Goal: Task Accomplishment & Management: Use online tool/utility

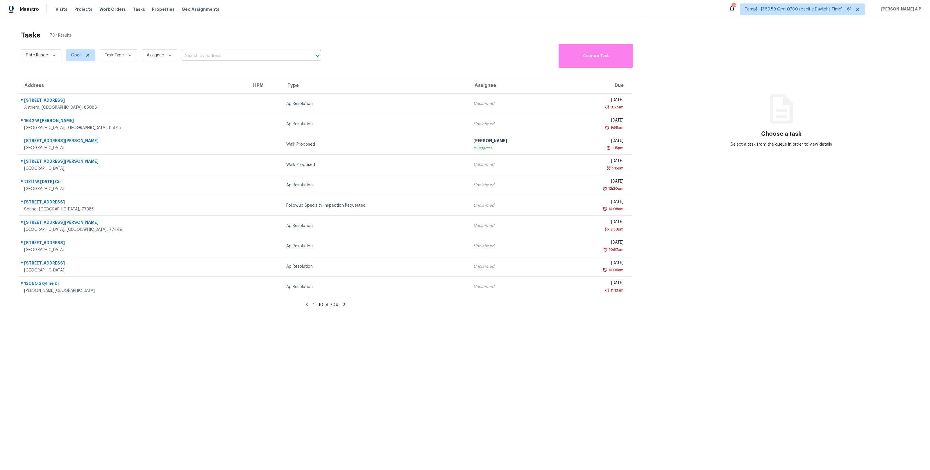
scroll to position [2, 0]
click at [54, 52] on icon at bounding box center [54, 53] width 5 height 5
click at [49, 70] on input "text" at bounding box center [52, 72] width 57 height 12
select select "9"
select select "2025"
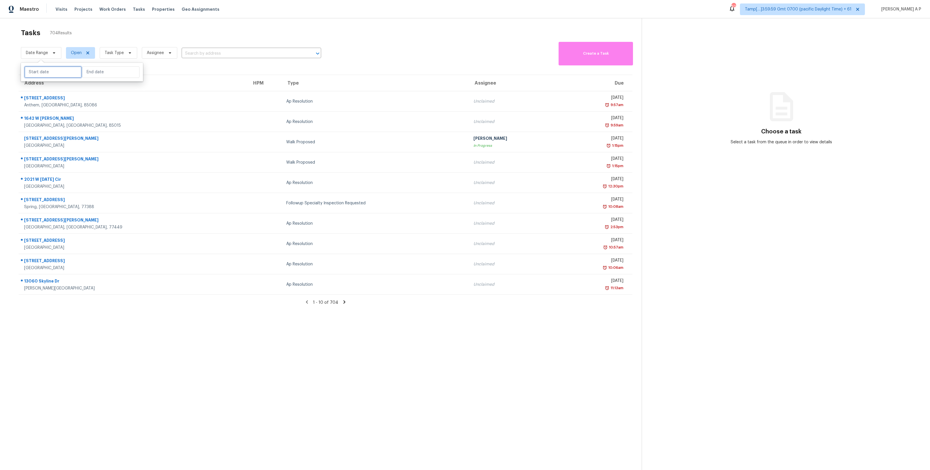
select select "10"
select select "2025"
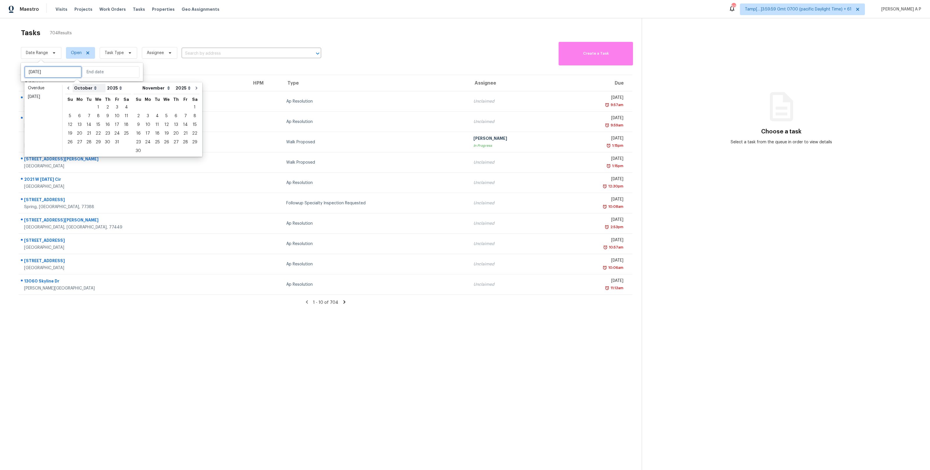
type input "Wed, Oct 01"
click at [81, 116] on div "6" at bounding box center [80, 116] width 10 height 8
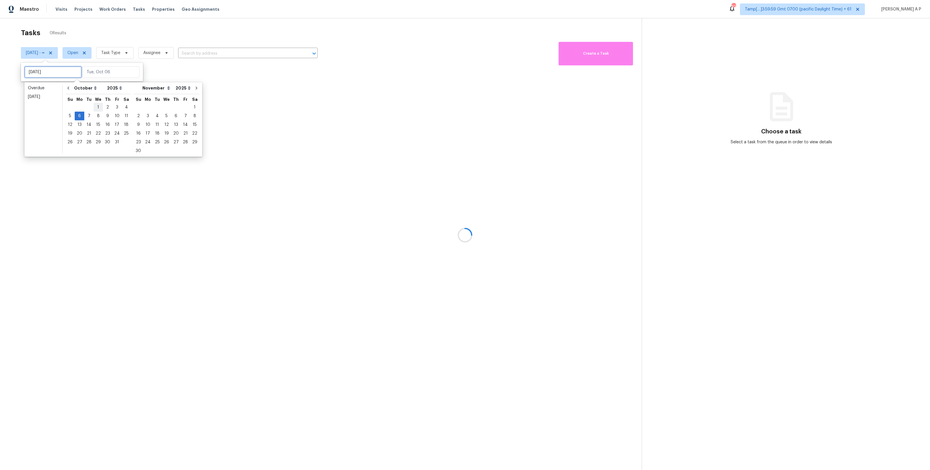
type input "Thu, Oct 02"
type input "Mon, Oct 06"
click at [81, 115] on div "6" at bounding box center [80, 116] width 10 height 8
type input "Mon, Oct 06"
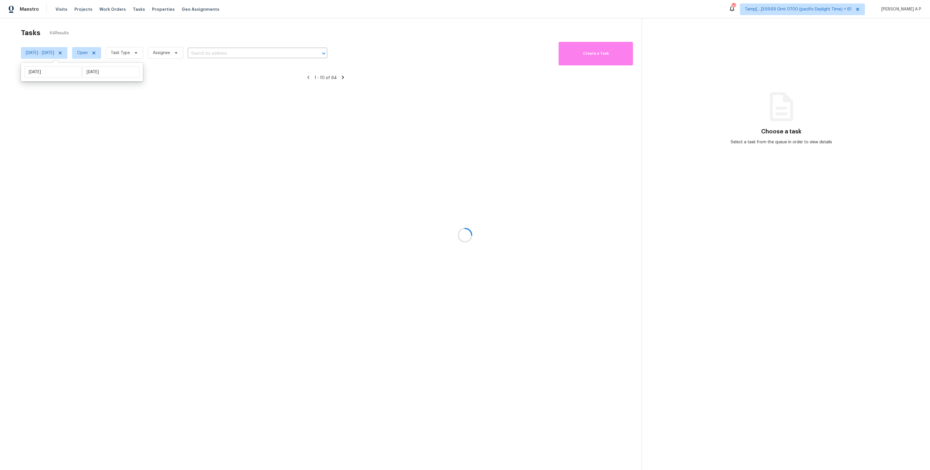
click at [105, 54] on div at bounding box center [465, 235] width 930 height 470
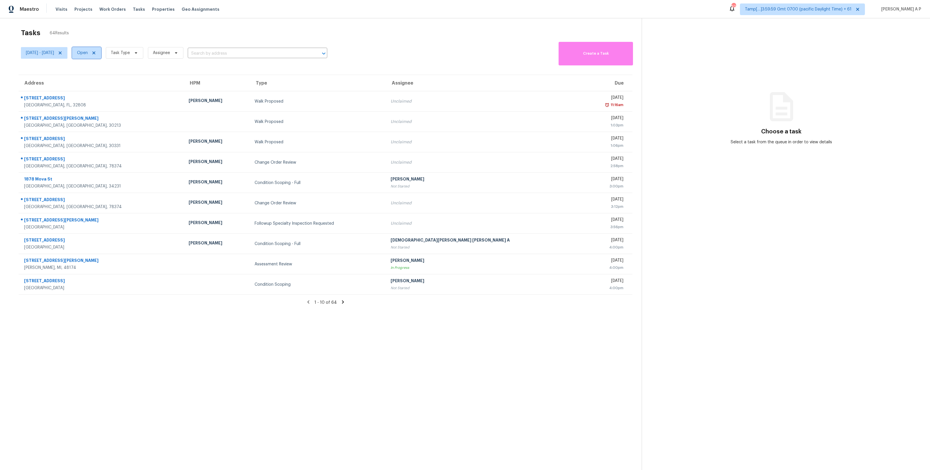
click at [88, 53] on span "Open" at bounding box center [82, 53] width 11 height 6
click at [109, 77] on label "Closed" at bounding box center [109, 77] width 21 height 6
click at [103, 77] on input "Closed" at bounding box center [101, 76] width 4 height 4
checkbox input "true"
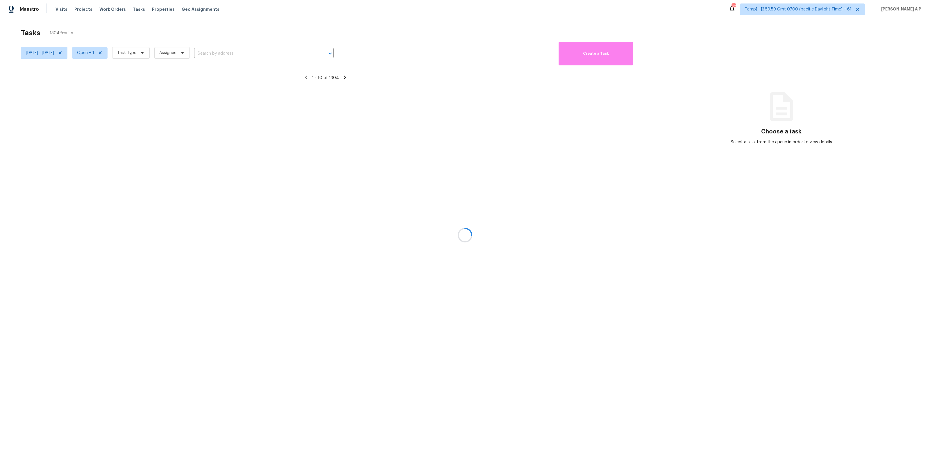
click at [150, 54] on div at bounding box center [465, 235] width 930 height 470
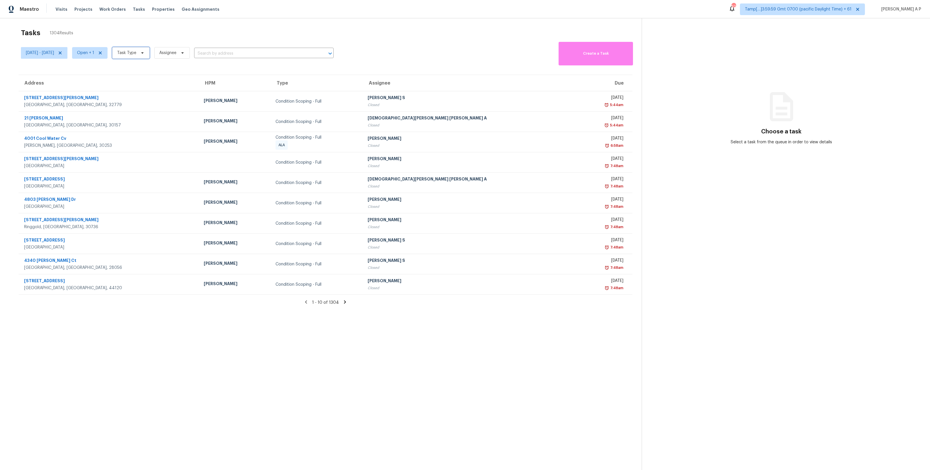
click at [136, 51] on span "Task Type" at bounding box center [126, 53] width 19 height 6
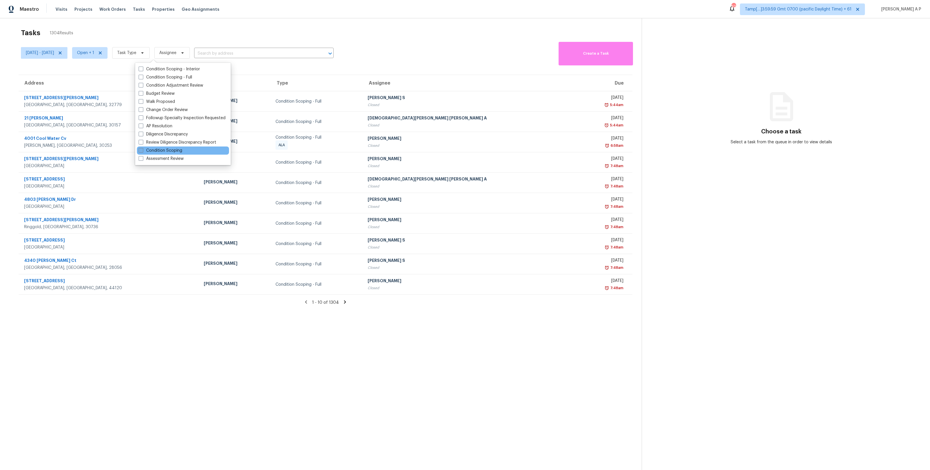
click at [170, 152] on label "Condition Scoping" at bounding box center [161, 151] width 44 height 6
click at [142, 151] on input "Condition Scoping" at bounding box center [141, 150] width 4 height 4
checkbox input "true"
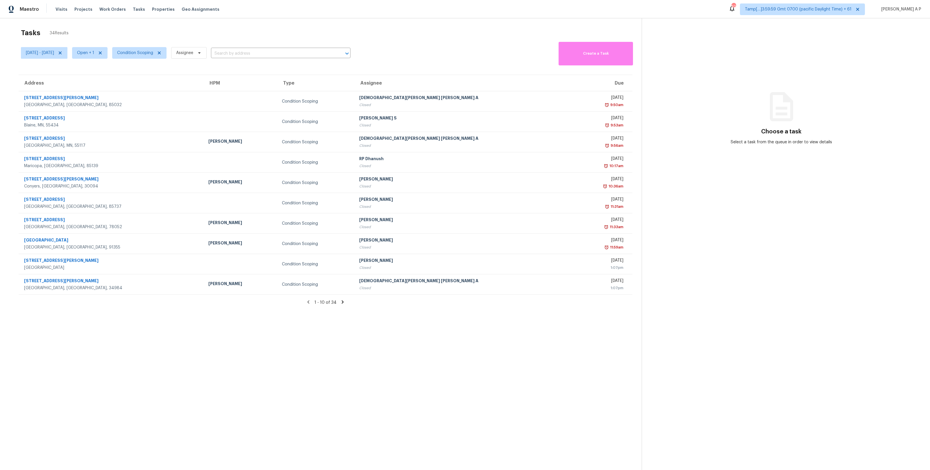
click at [106, 72] on section "Tasks 34 Results Mon, Oct 06 - Mon, Oct 06 Open + 1 Condition Scoping Assignee …" at bounding box center [325, 255] width 632 height 461
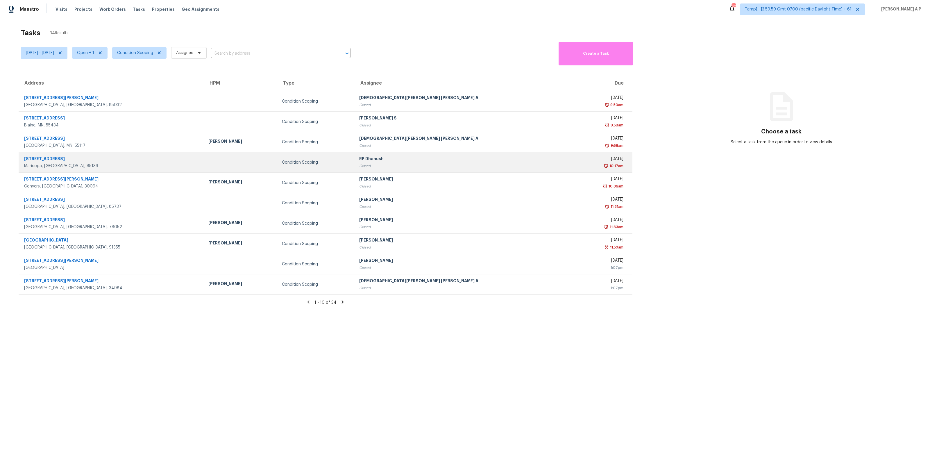
scroll to position [18, 0]
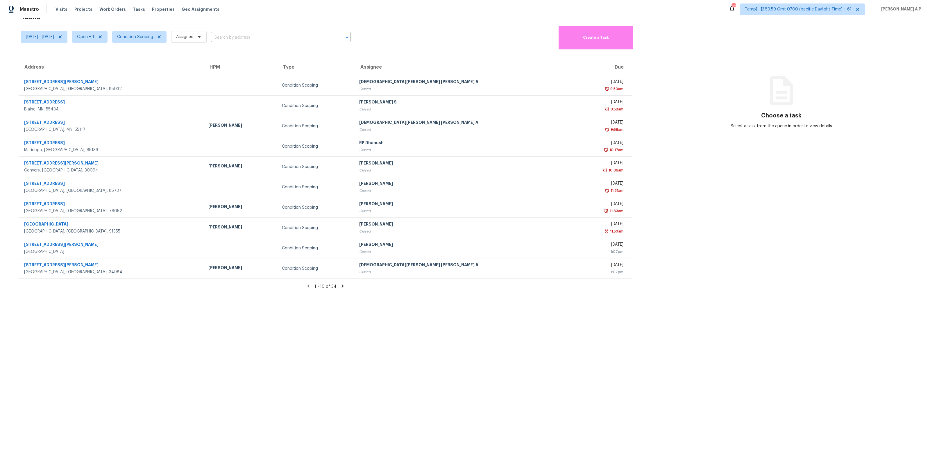
click at [342, 287] on icon at bounding box center [342, 285] width 5 height 5
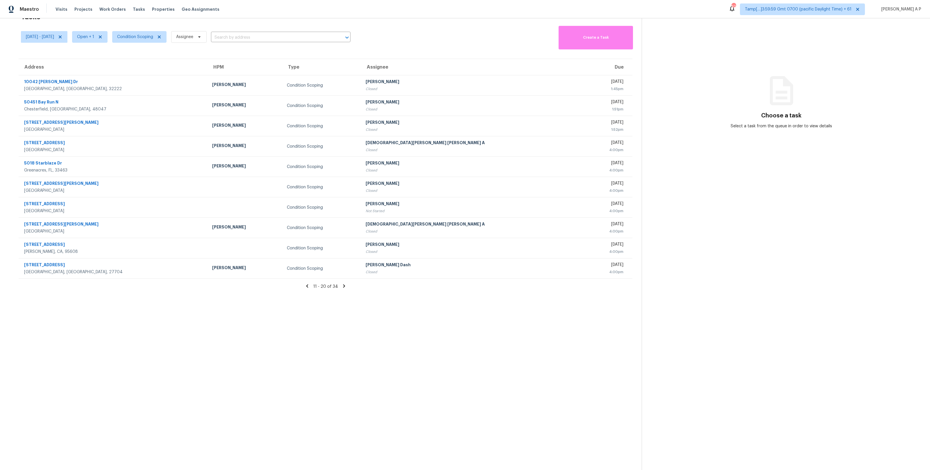
scroll to position [0, 0]
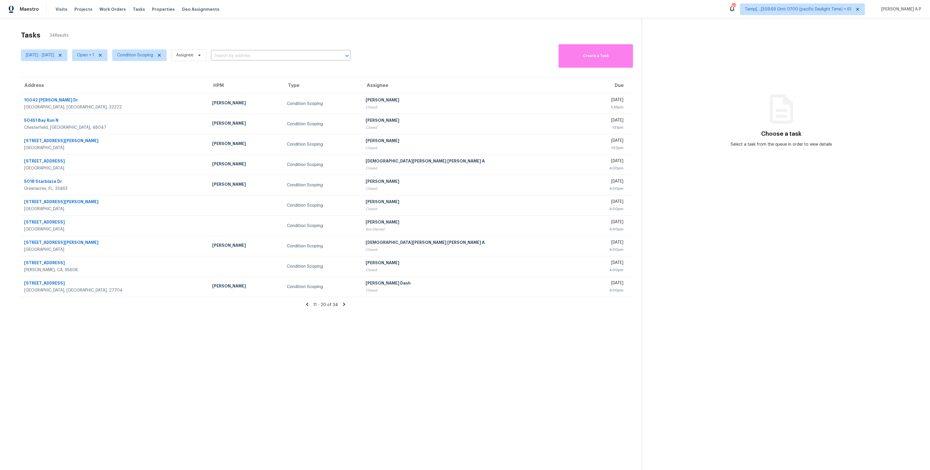
click at [308, 306] on icon at bounding box center [307, 304] width 2 height 3
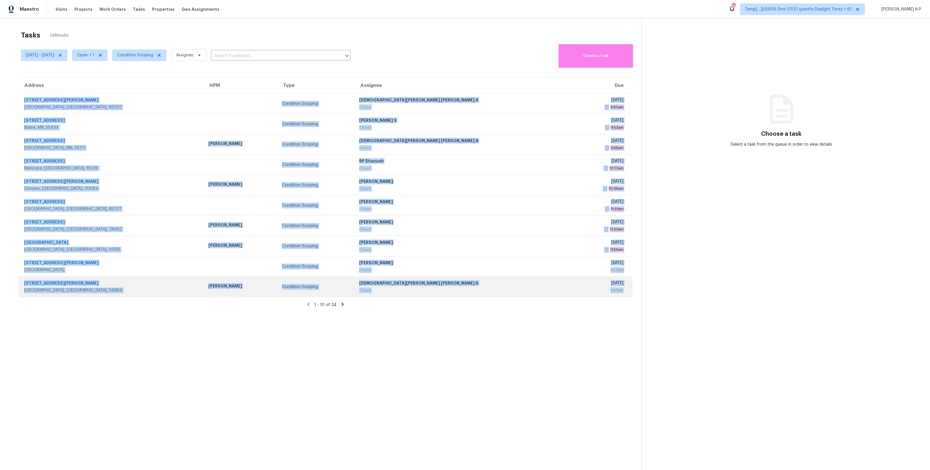
drag, startPoint x: 21, startPoint y: 99, endPoint x: 628, endPoint y: 293, distance: 637.1
click at [628, 293] on tbody "2437 E Tracy Ln Unit 4 Phoenix, AZ, 85032 Condition Scoping Mohamed Azeem Mohsi…" at bounding box center [326, 195] width 614 height 203
copy tbody "2437 E Tracy Ln Unit 4 Phoenix, AZ, 85032 Condition Scoping Mohamed Azeem Mohsi…"
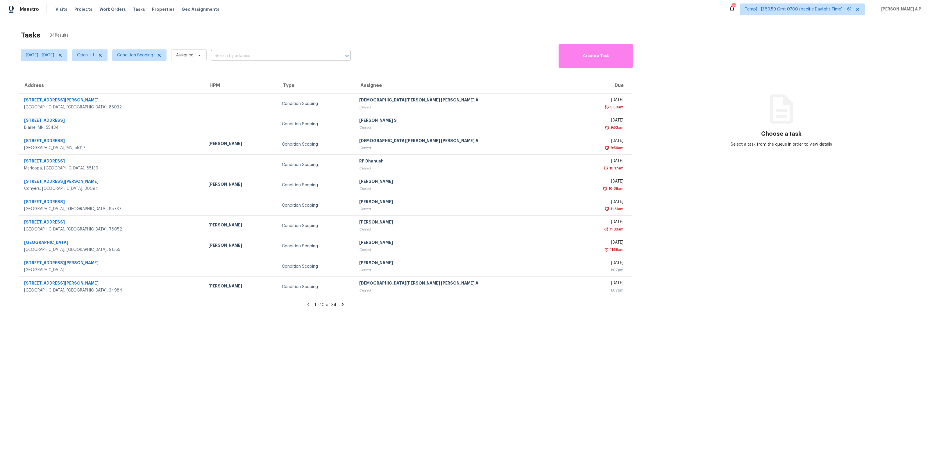
click at [342, 305] on icon at bounding box center [343, 304] width 2 height 3
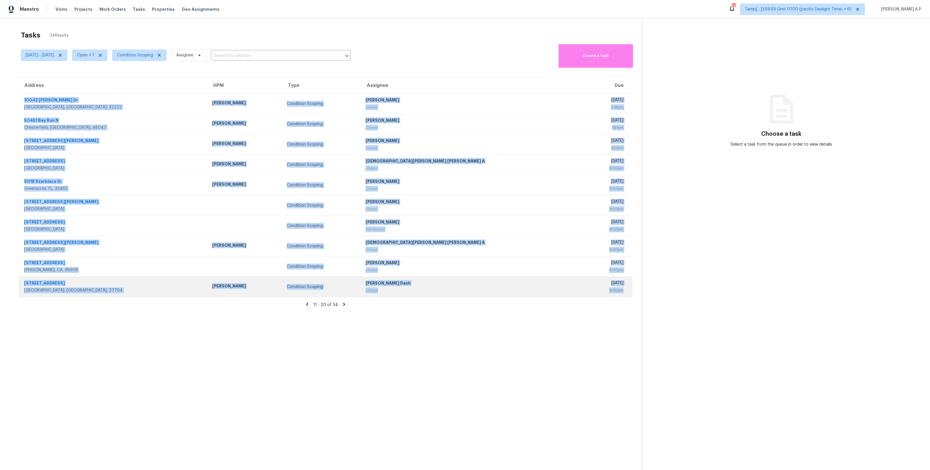
drag, startPoint x: 20, startPoint y: 99, endPoint x: 626, endPoint y: 291, distance: 636.2
click at [626, 291] on tbody "10042 Andean Fox Dr Jacksonville, FL, 32222 Jeremy Dykes Condition Scoping Vign…" at bounding box center [326, 195] width 614 height 203
copy tbody "10042 Andean Fox Dr Jacksonville, FL, 32222 Jeremy Dykes Condition Scoping Vign…"
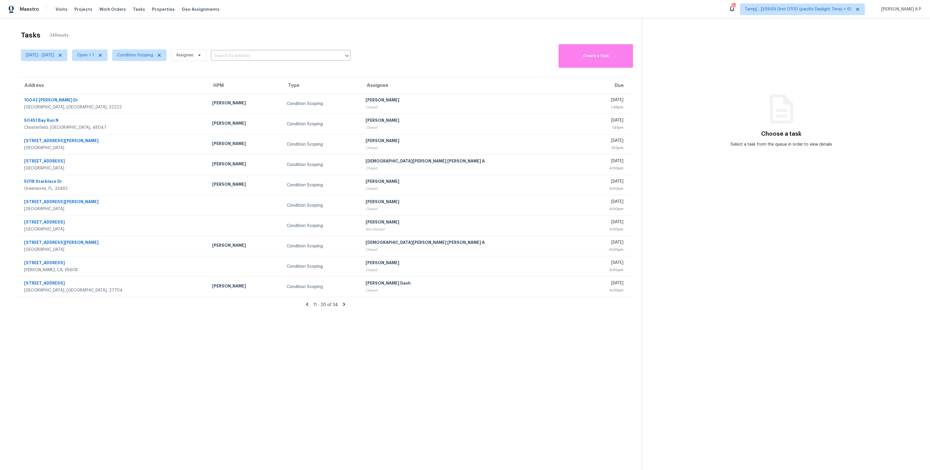
click at [345, 306] on icon at bounding box center [343, 304] width 5 height 5
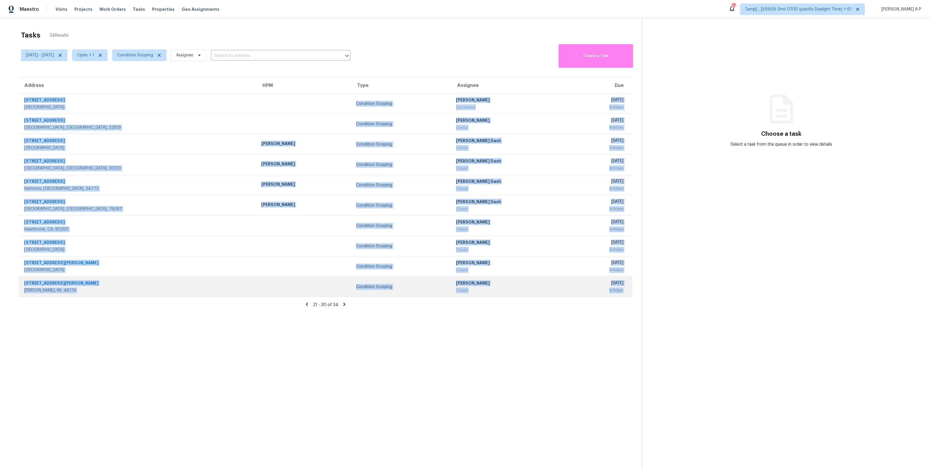
drag, startPoint x: 22, startPoint y: 97, endPoint x: 624, endPoint y: 293, distance: 633.4
click at [624, 293] on tbody "3474 White Wing Rd Orange Park, FL, 32073 Condition Scoping Salma Ansari Not St…" at bounding box center [326, 195] width 614 height 203
copy tbody "3474 White Wing Rd Orange Park, FL, 32073 Condition Scoping Salma Ansari Not St…"
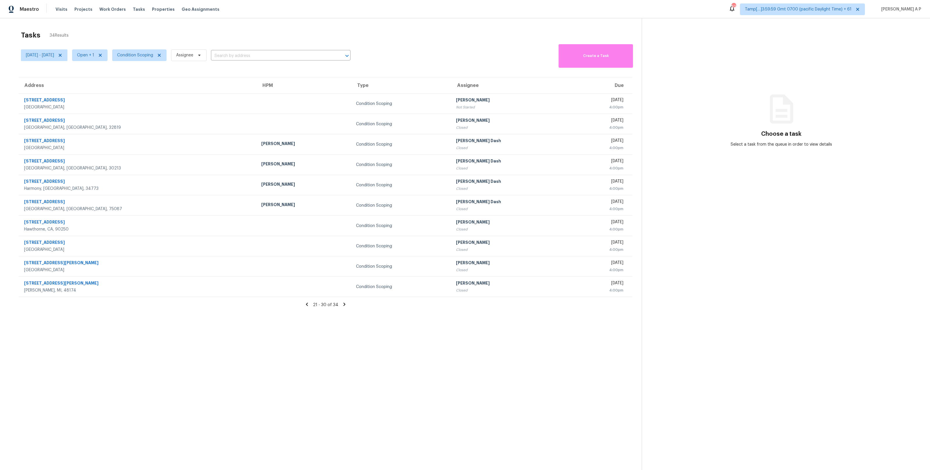
click at [167, 81] on th "Address" at bounding box center [138, 85] width 238 height 16
click at [306, 304] on icon at bounding box center [306, 304] width 5 height 5
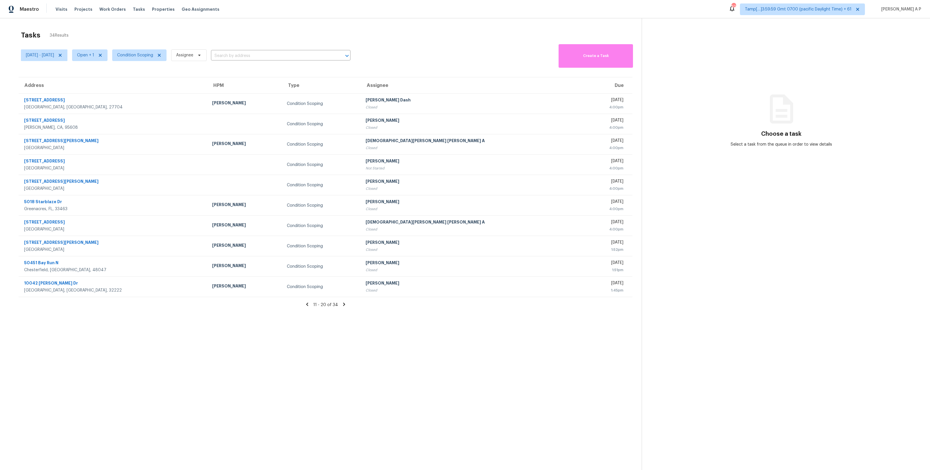
click at [308, 304] on icon at bounding box center [307, 304] width 2 height 3
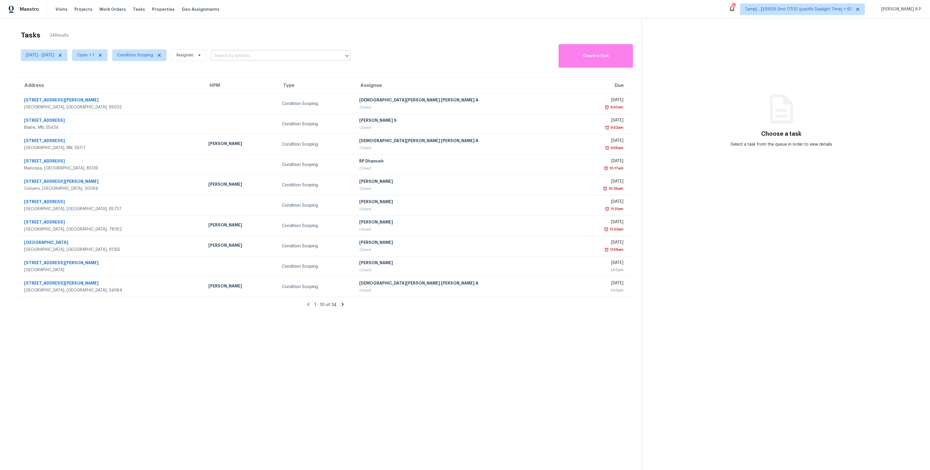
click at [266, 57] on input "text" at bounding box center [272, 55] width 123 height 9
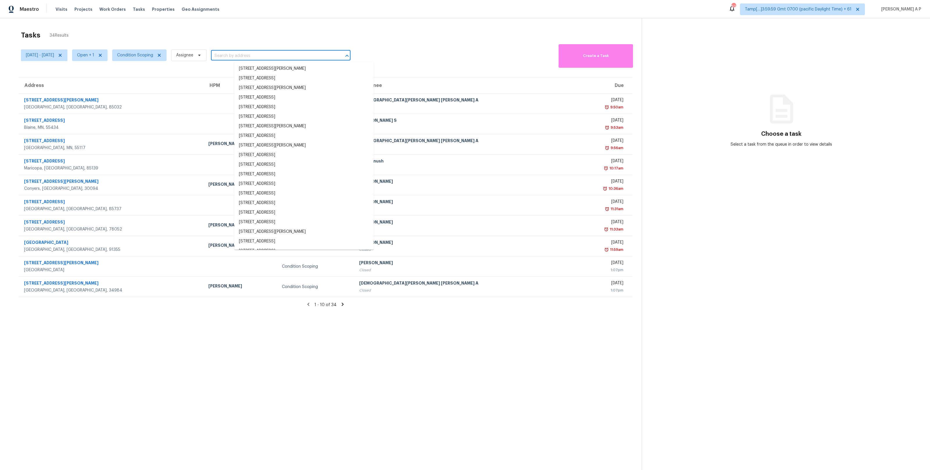
paste input ""2437 E Tracy Ln Unit 4 Phoenix, AZ, 85032""
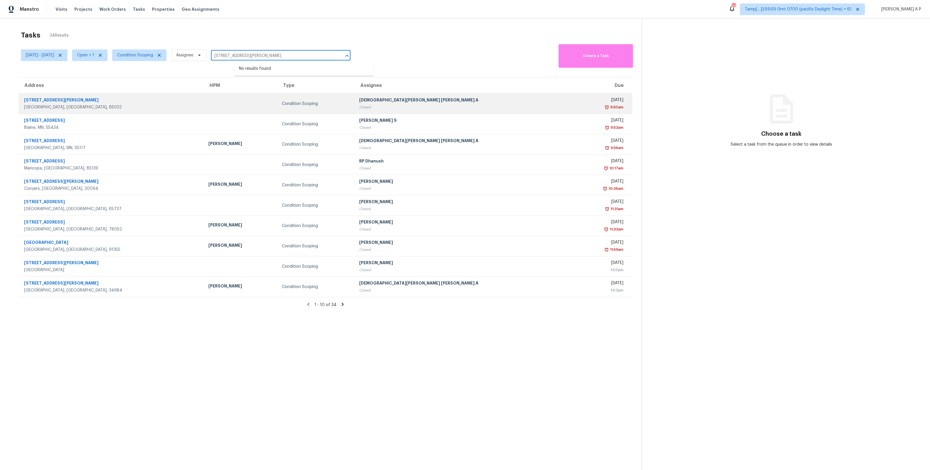
type input "2437 E Tracy Ln Unit 4 Phoenix, AZ, 85032"
click at [79, 104] on div "2437 E Tracy Ln Unit 4" at bounding box center [111, 100] width 175 height 7
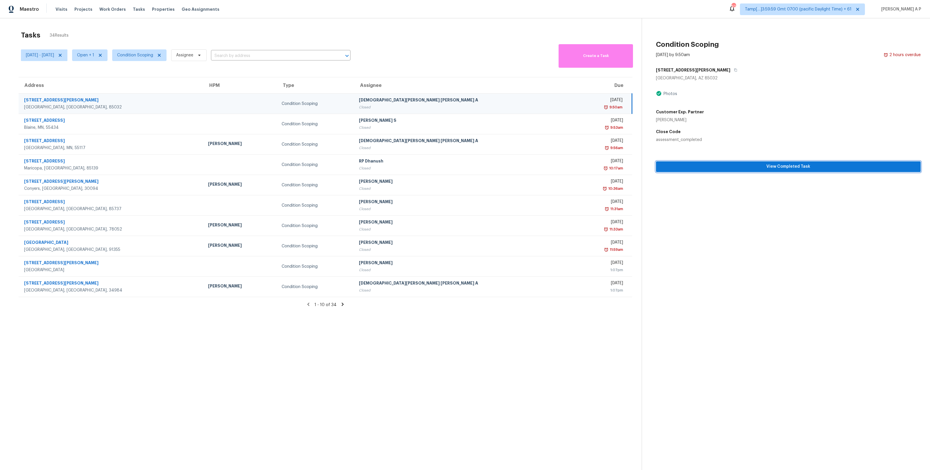
click at [699, 167] on span "View Completed Task" at bounding box center [788, 166] width 255 height 7
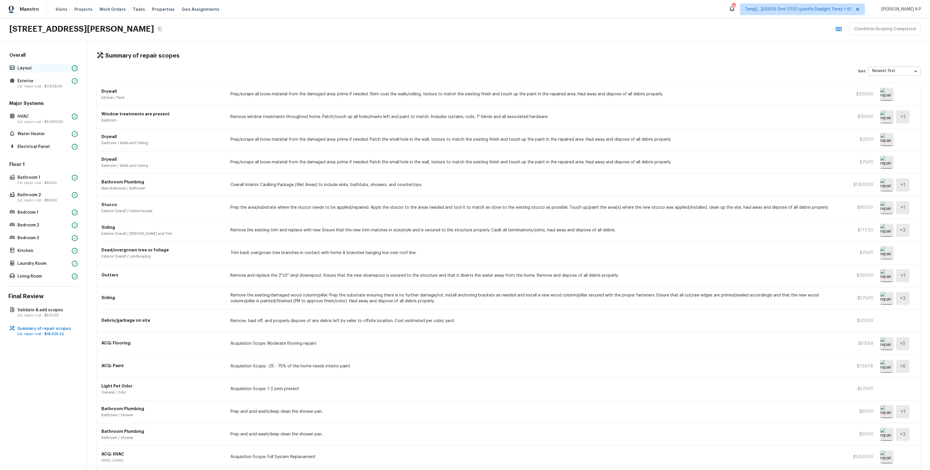
click at [51, 68] on p "Layout" at bounding box center [43, 68] width 52 height 6
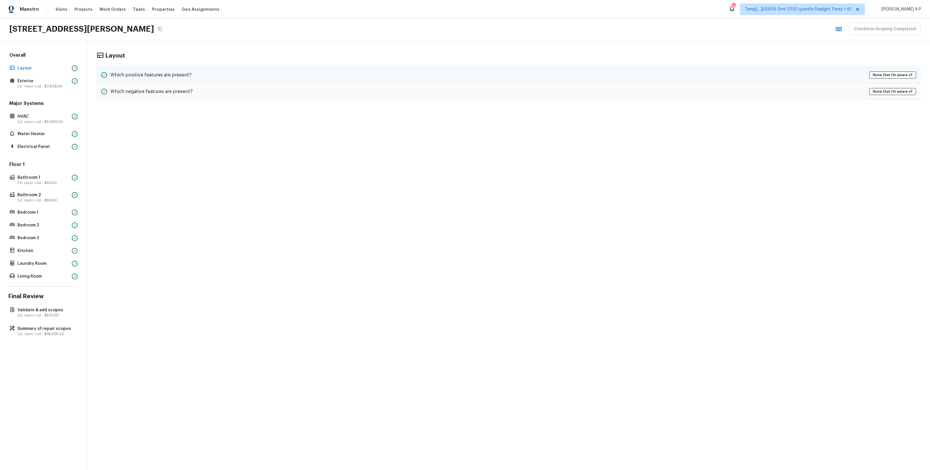
click at [121, 73] on h5 "Which positive features are present?" at bounding box center [150, 75] width 81 height 6
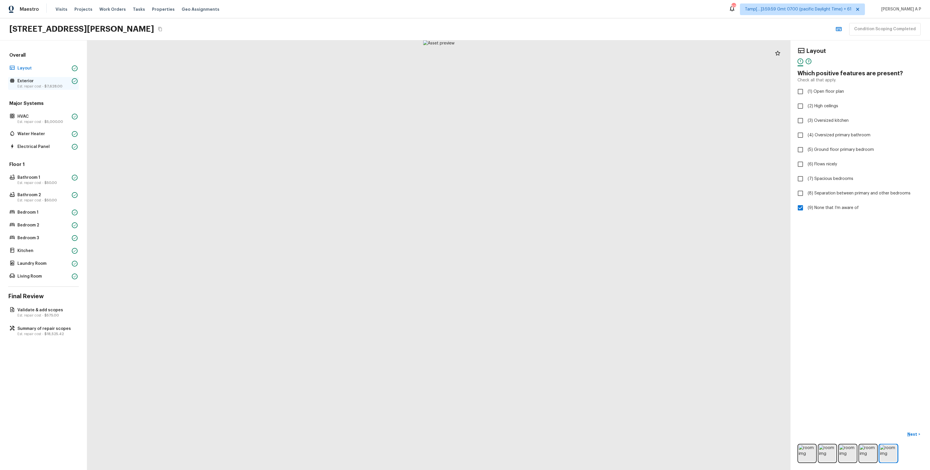
click at [63, 85] on p "Est. repair cost - $7,628.00" at bounding box center [43, 86] width 52 height 5
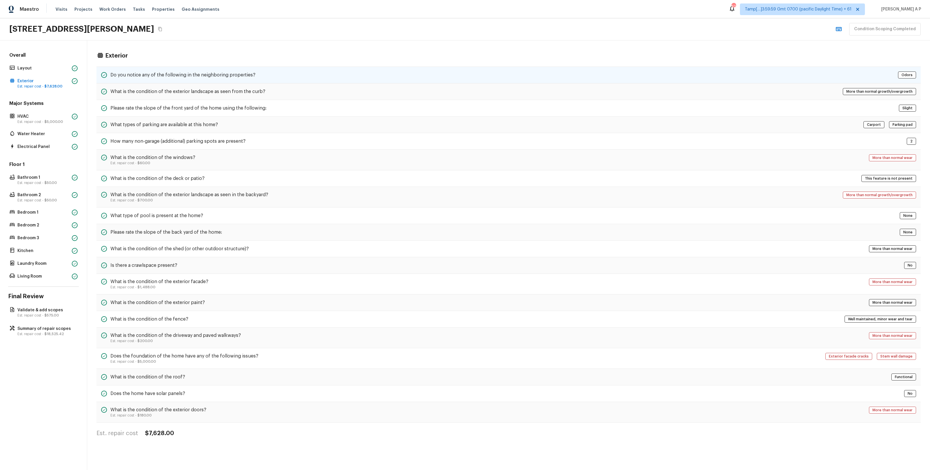
click at [238, 74] on h5 "Do you notice any of the following in the neighboring properties?" at bounding box center [182, 75] width 145 height 6
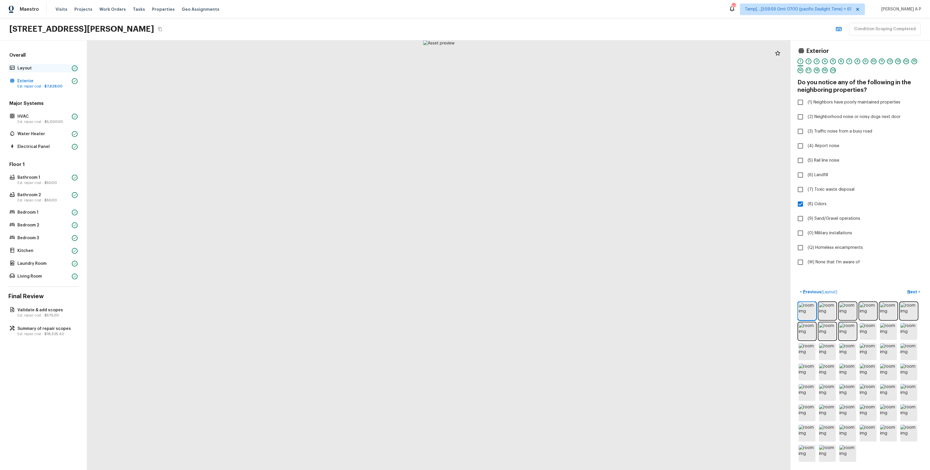
click at [26, 67] on p "Layout" at bounding box center [43, 68] width 52 height 6
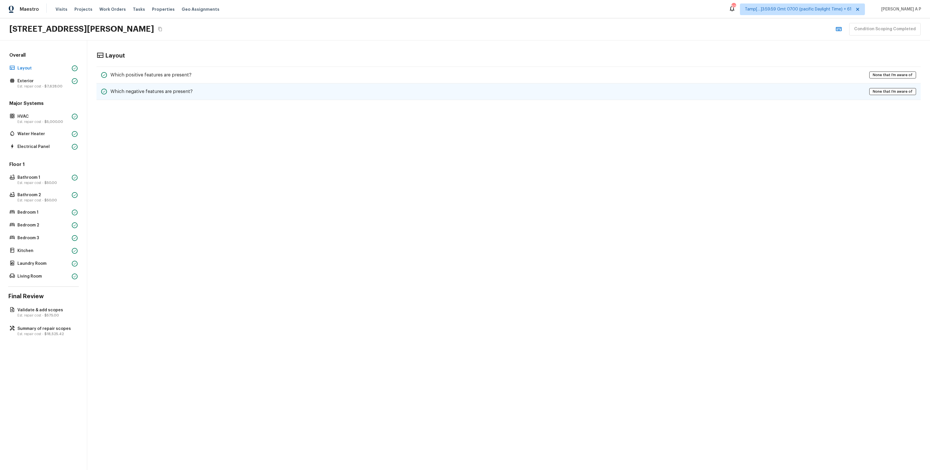
click at [738, 90] on div "Which negative features are present? None that I’m aware of" at bounding box center [508, 91] width 824 height 17
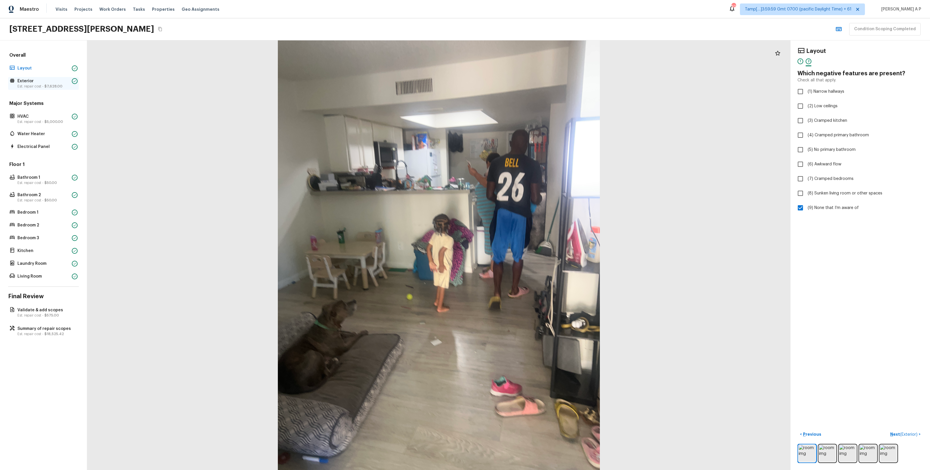
click at [51, 86] on span "$7,628.00" at bounding box center [53, 86] width 18 height 3
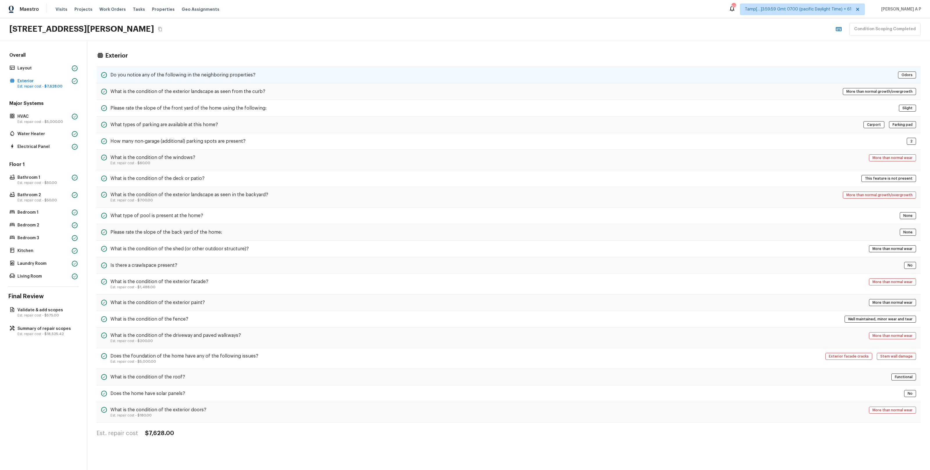
click at [147, 75] on h5 "Do you notice any of the following in the neighboring properties?" at bounding box center [182, 75] width 145 height 6
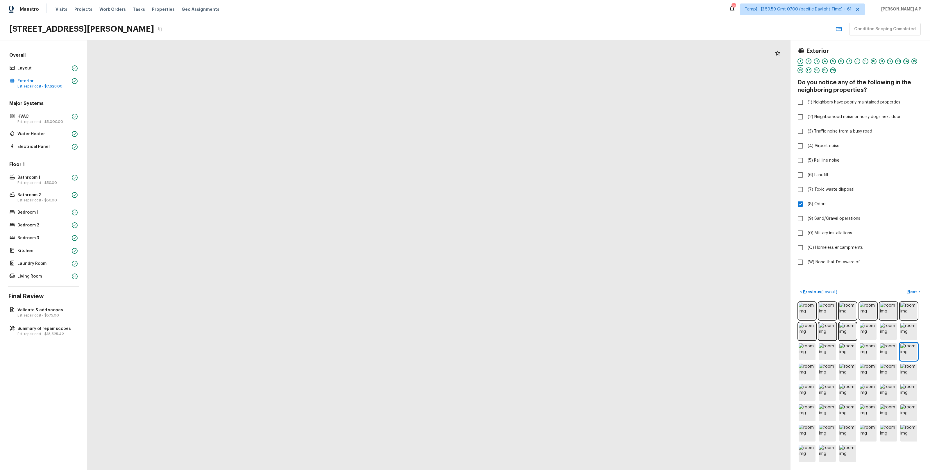
drag, startPoint x: 357, startPoint y: 243, endPoint x: 371, endPoint y: 344, distance: 102.0
click at [371, 344] on div at bounding box center [488, 286] width 1215 height 742
drag, startPoint x: 356, startPoint y: 264, endPoint x: 357, endPoint y: 329, distance: 64.8
click at [357, 328] on div at bounding box center [499, 394] width 1215 height 742
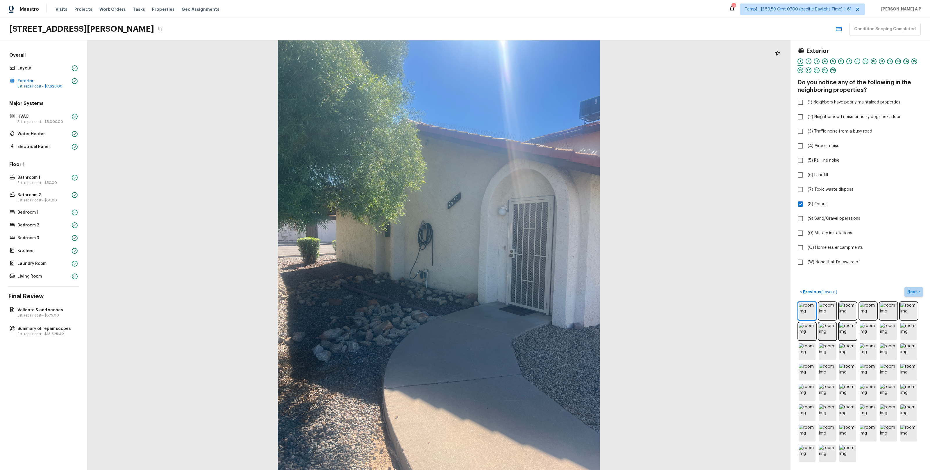
click at [910, 292] on p "Next" at bounding box center [912, 292] width 11 height 6
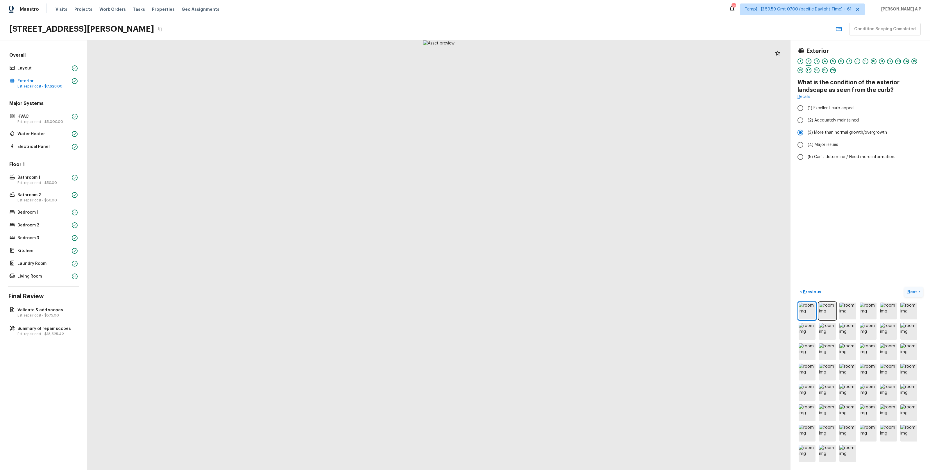
click at [910, 292] on p "Next" at bounding box center [912, 292] width 11 height 6
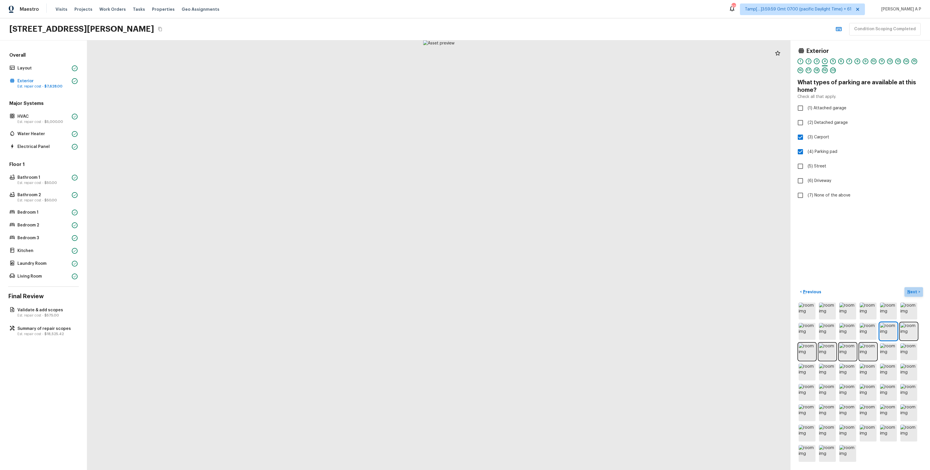
click at [910, 292] on p "Next" at bounding box center [912, 292] width 11 height 6
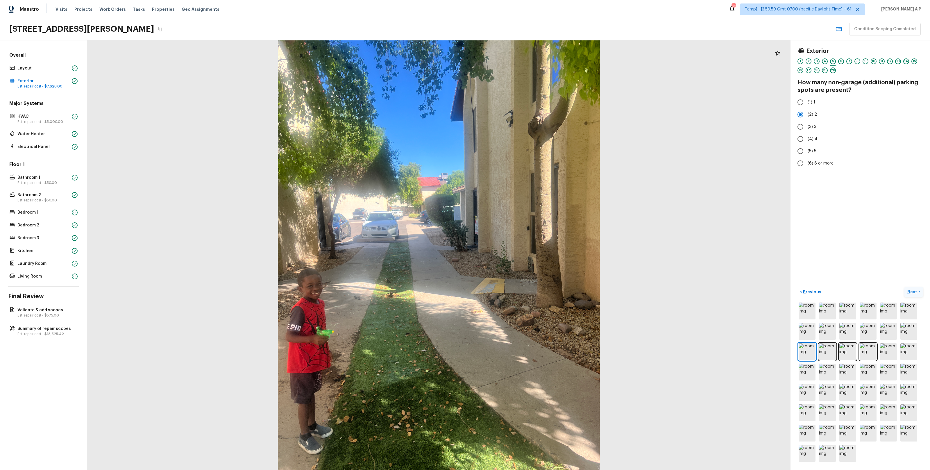
click at [910, 292] on p "Next" at bounding box center [912, 292] width 11 height 6
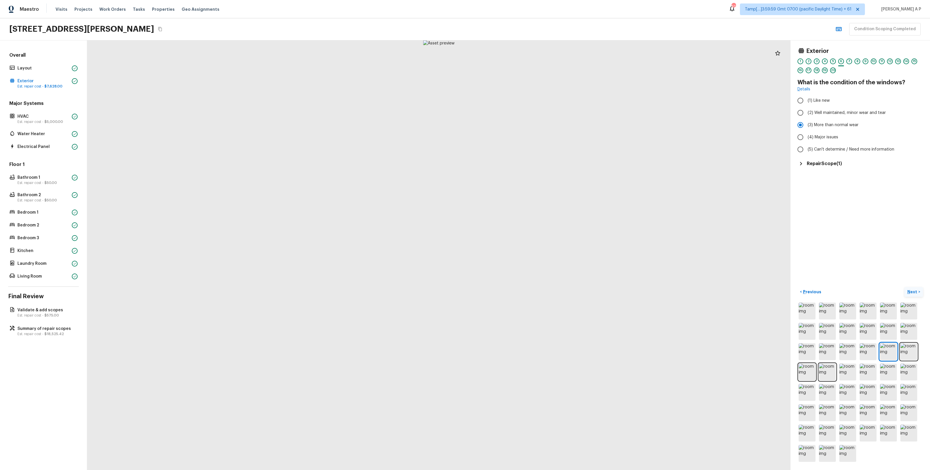
click at [910, 292] on p "Next" at bounding box center [912, 292] width 11 height 6
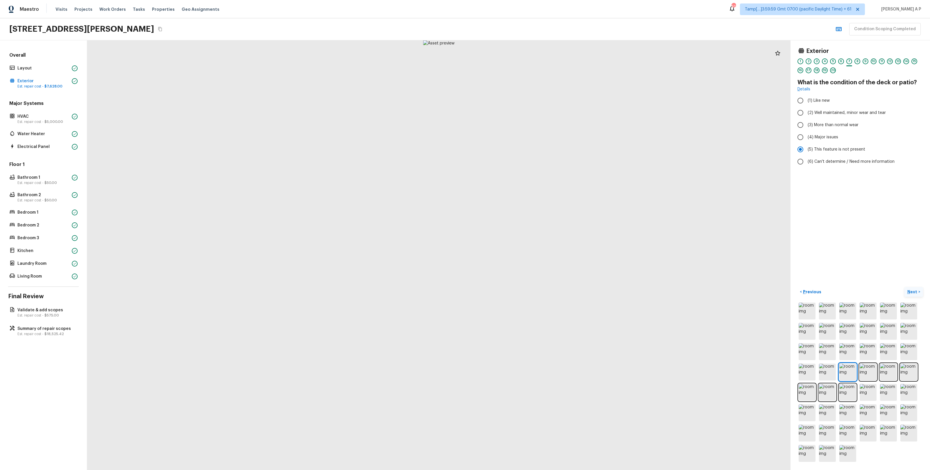
click at [910, 292] on p "Next" at bounding box center [912, 292] width 11 height 6
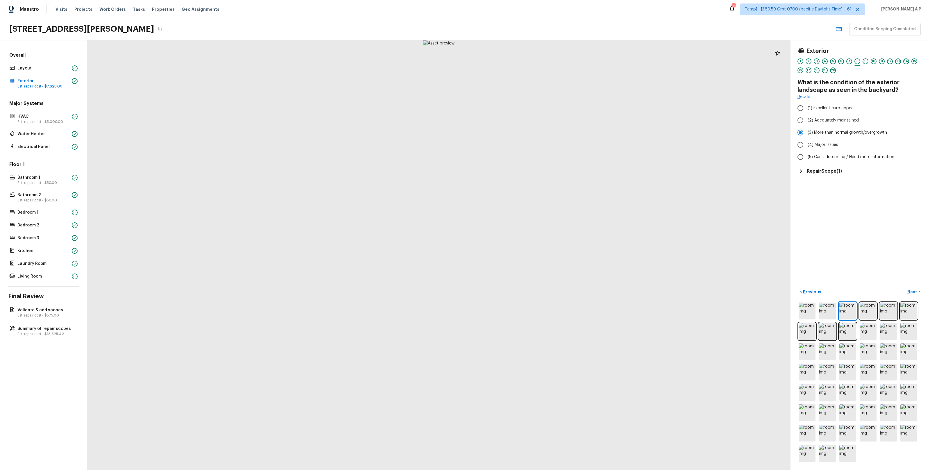
click at [840, 172] on h5 "Repair Scope ( 1 )" at bounding box center [824, 171] width 35 height 6
click at [913, 294] on p "Next" at bounding box center [912, 292] width 11 height 6
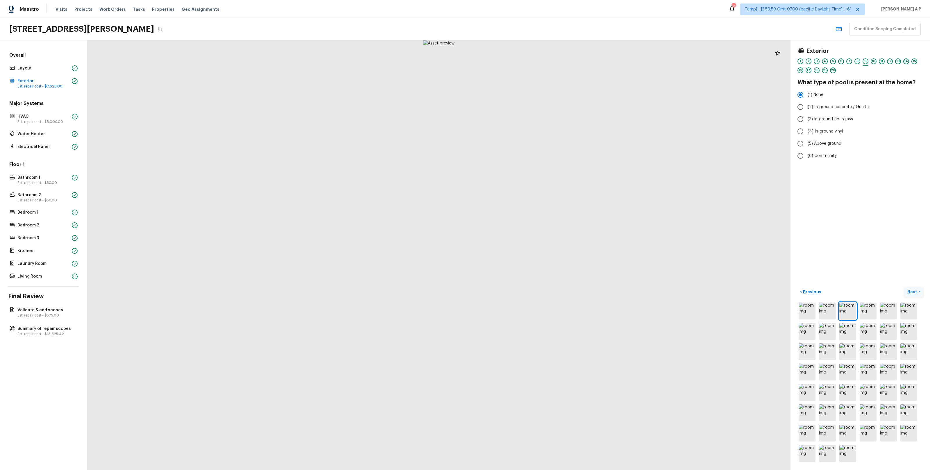
click at [908, 291] on p "Next" at bounding box center [912, 292] width 11 height 6
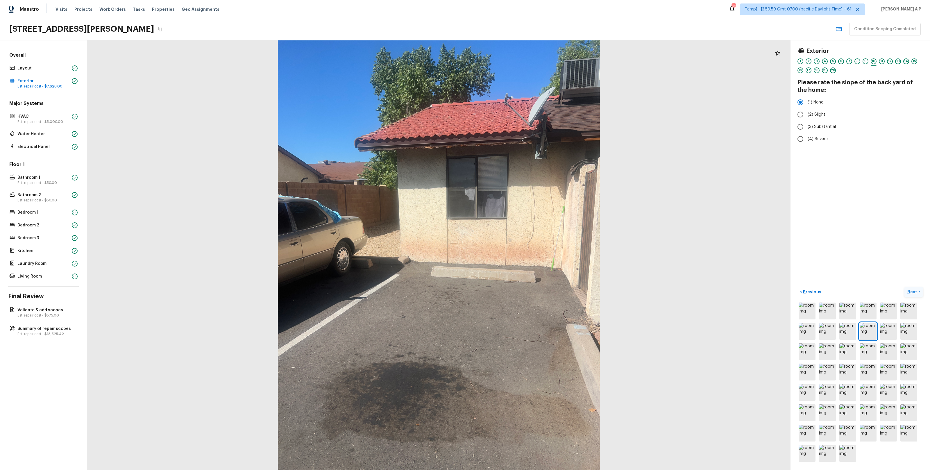
click at [908, 291] on p "Next" at bounding box center [912, 292] width 11 height 6
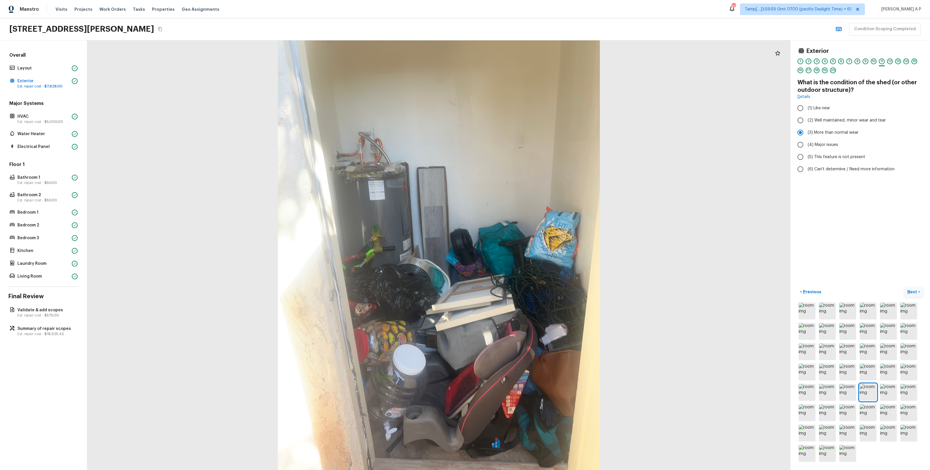
click at [908, 291] on p "Next" at bounding box center [912, 292] width 11 height 6
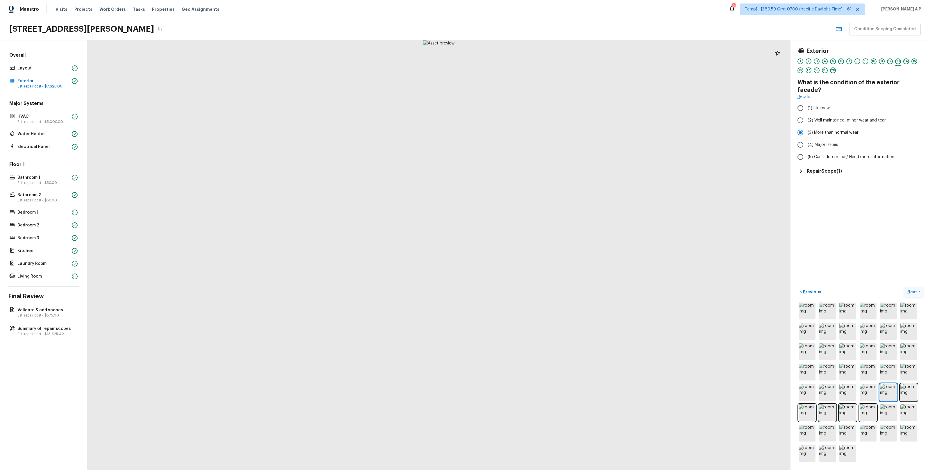
click at [908, 291] on p "Next" at bounding box center [912, 292] width 11 height 6
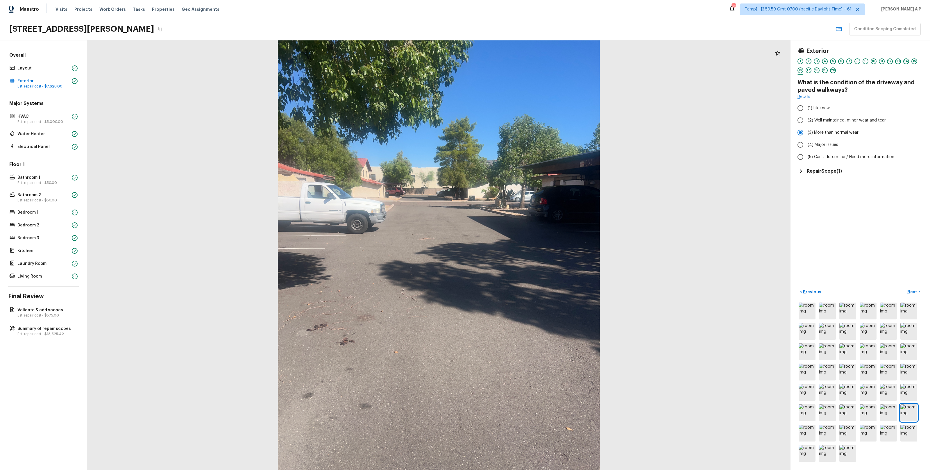
click at [838, 173] on h5 "Repair Scope ( 1 )" at bounding box center [824, 171] width 35 height 6
click at [911, 289] on p "Next" at bounding box center [912, 292] width 11 height 6
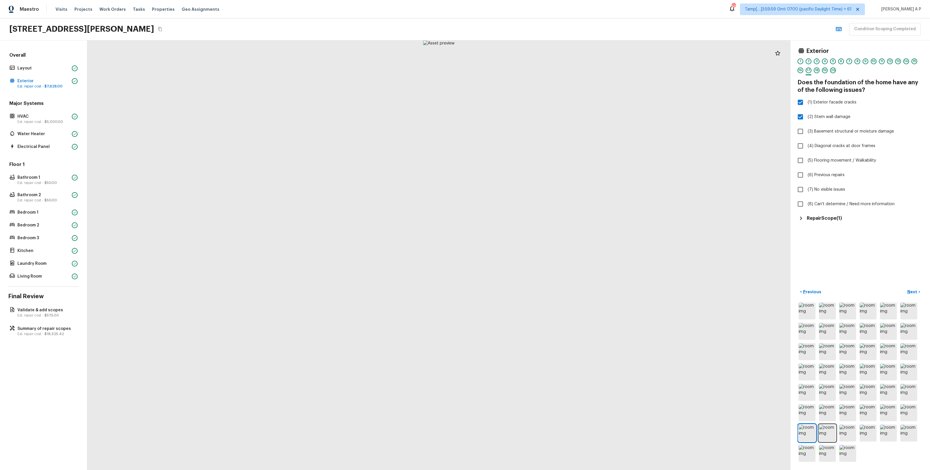
click at [833, 215] on div "Repair Scope ( 1 )" at bounding box center [860, 218] width 126 height 7
click at [917, 291] on p "Next" at bounding box center [912, 292] width 11 height 6
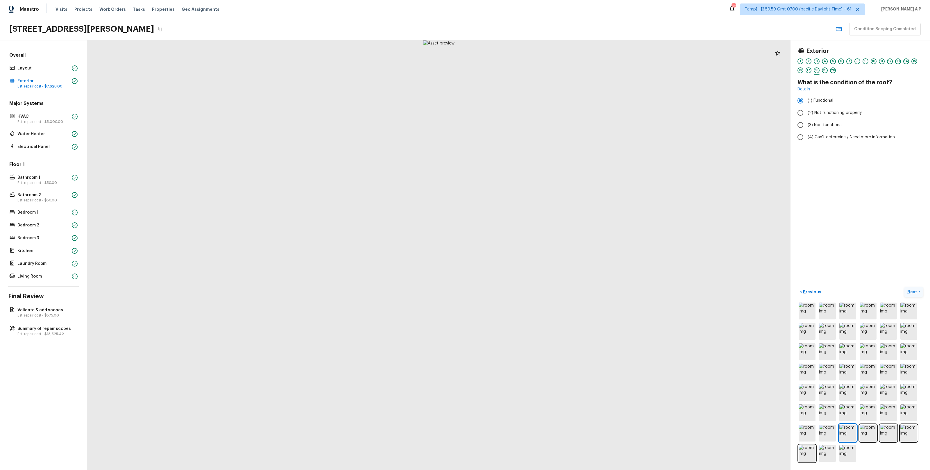
click at [917, 291] on p "Next" at bounding box center [912, 292] width 11 height 6
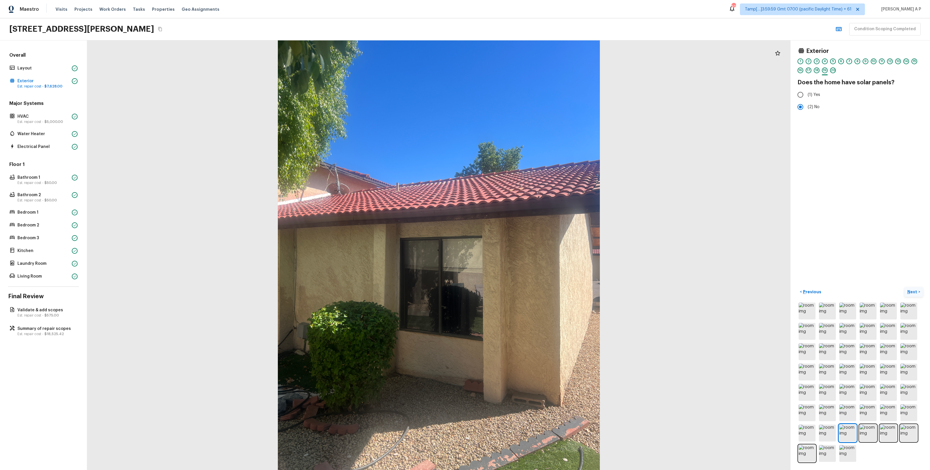
click at [917, 291] on p "Next" at bounding box center [912, 292] width 11 height 6
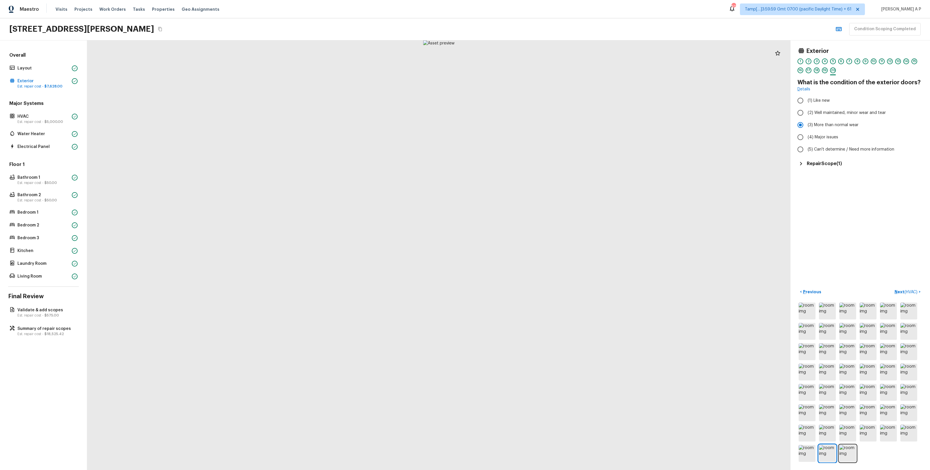
click at [833, 164] on h5 "Repair Scope ( 1 )" at bounding box center [824, 163] width 35 height 6
click at [903, 290] on p "Next ( HVAC )" at bounding box center [906, 292] width 24 height 6
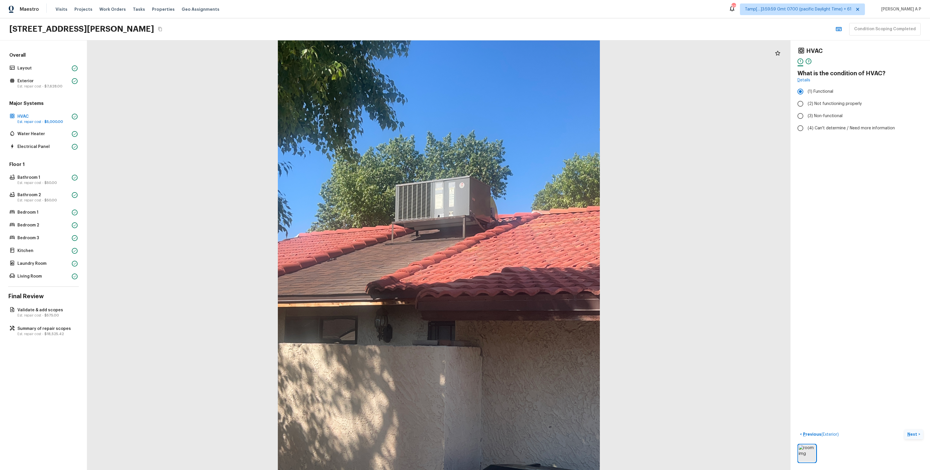
click at [911, 433] on p "Next" at bounding box center [912, 434] width 11 height 6
click at [824, 125] on h5 "Repair Scope ( 1 )" at bounding box center [824, 126] width 35 height 6
click at [893, 430] on button "Next ( Water Heater ) >" at bounding box center [900, 434] width 46 height 10
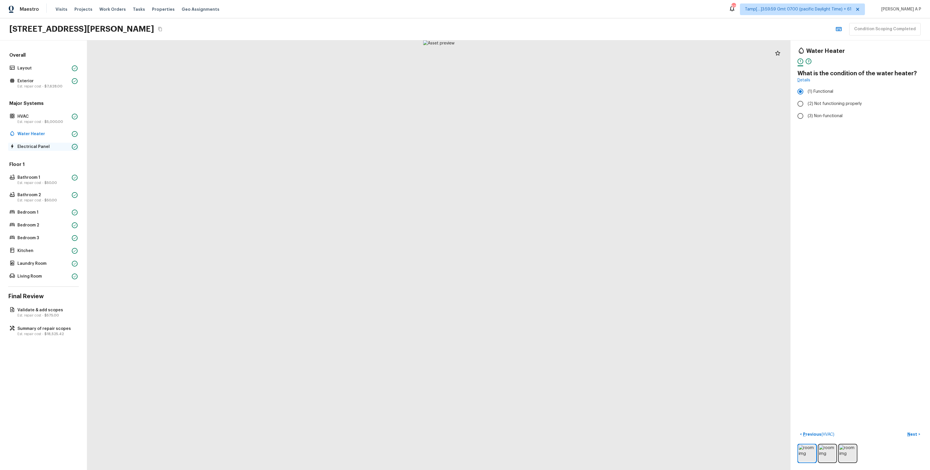
click at [43, 146] on p "Electrical Panel" at bounding box center [43, 147] width 52 height 6
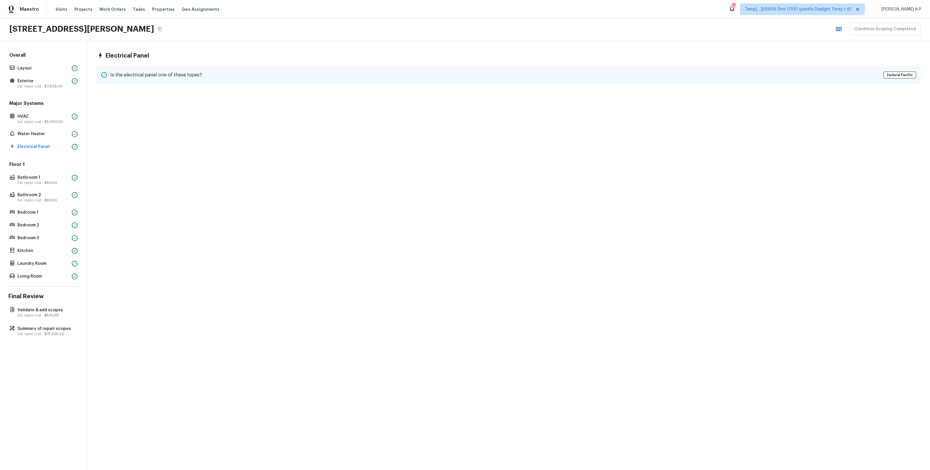
click at [193, 82] on div "Is the electrical panel one of these types? Federal Pacific" at bounding box center [508, 75] width 824 height 17
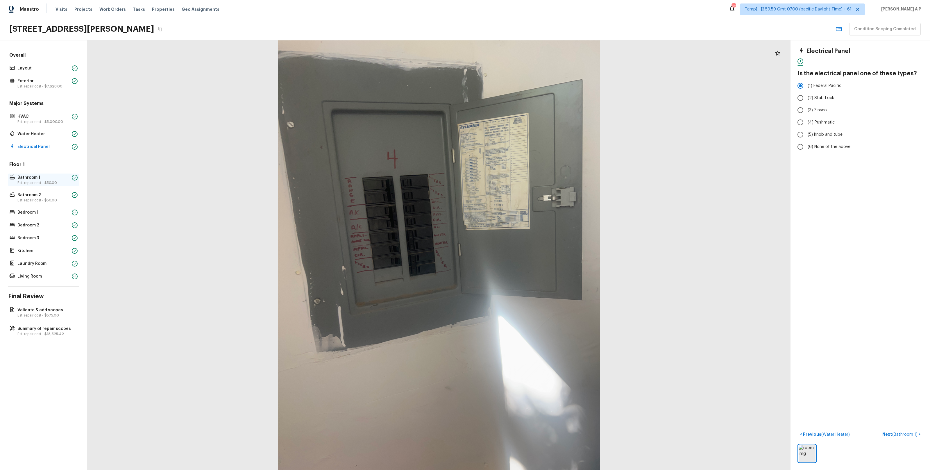
click at [41, 178] on p "Bathroom 1" at bounding box center [43, 178] width 52 height 6
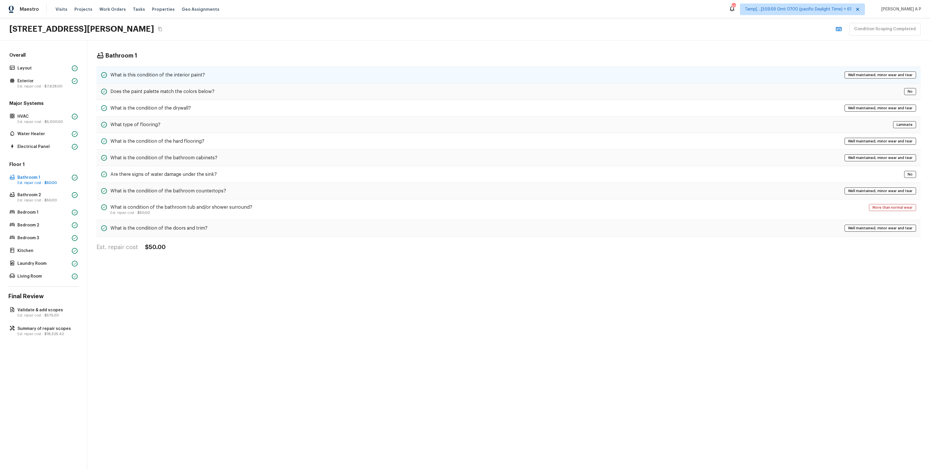
click at [175, 74] on h5 "What is this condition of the interior paint?" at bounding box center [157, 75] width 94 height 6
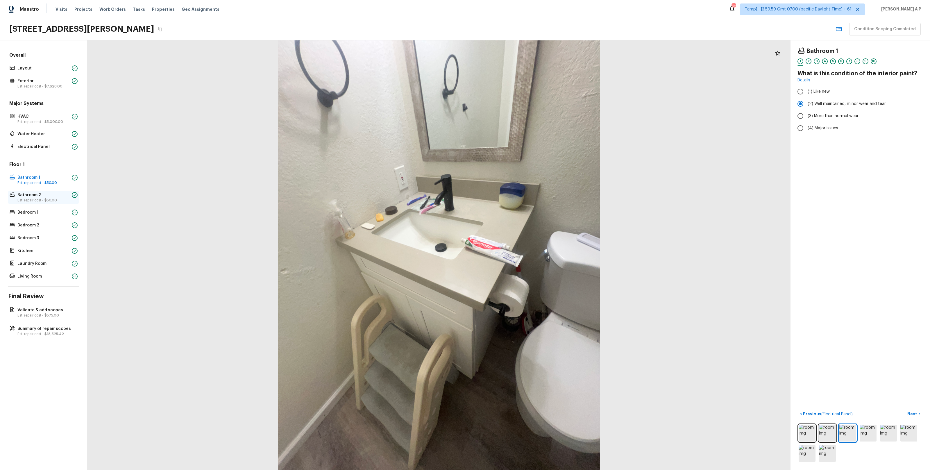
click at [60, 196] on p "Bathroom 2" at bounding box center [43, 195] width 52 height 6
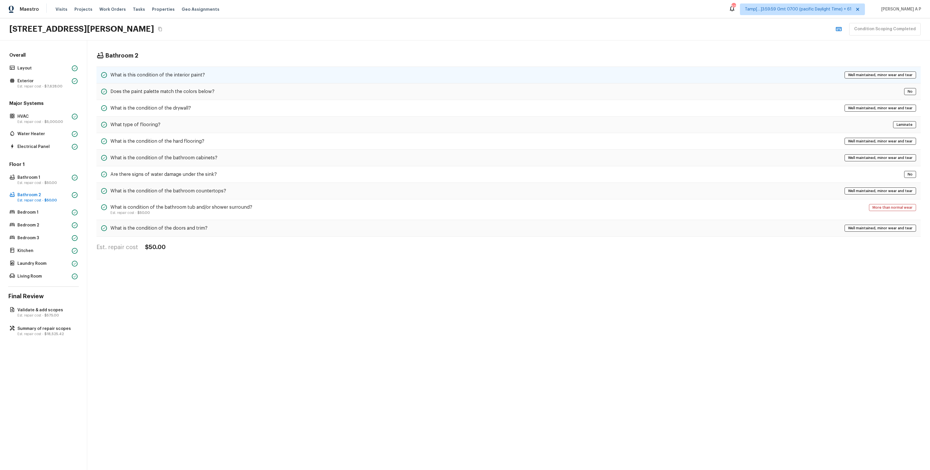
click at [171, 74] on h5 "What is this condition of the interior paint?" at bounding box center [157, 75] width 94 height 6
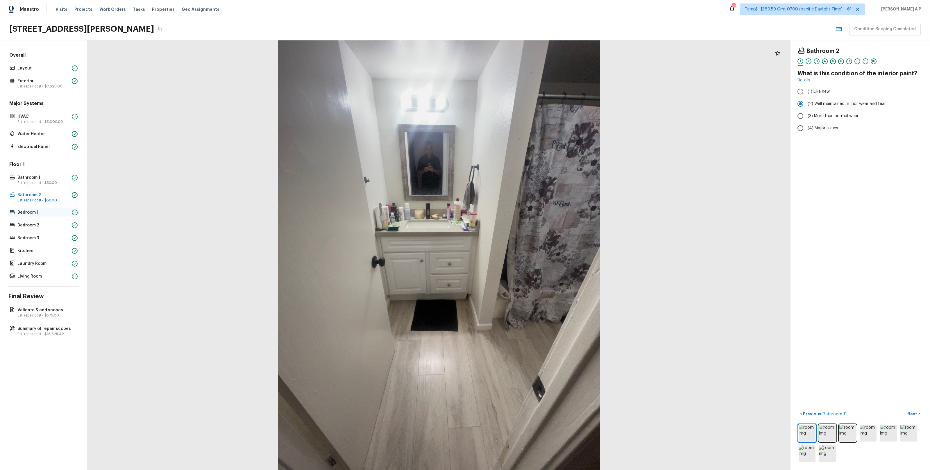
click at [44, 212] on p "Bedroom 1" at bounding box center [43, 213] width 52 height 6
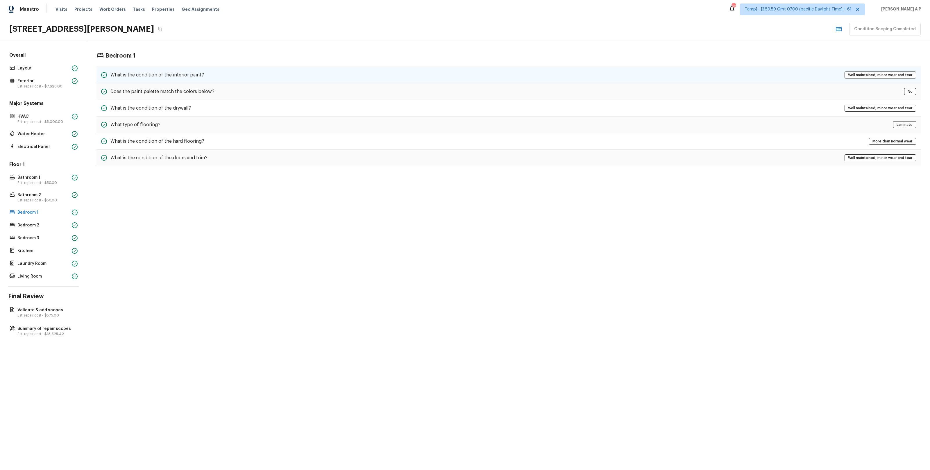
click at [166, 69] on div "What is the condition of the interior paint? Well maintained, minor wear and te…" at bounding box center [508, 75] width 824 height 17
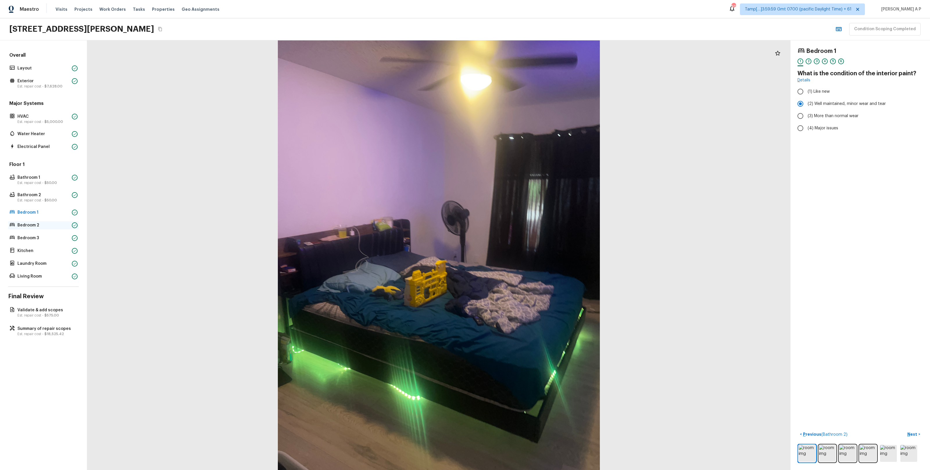
click at [48, 227] on p "Bedroom 2" at bounding box center [43, 225] width 52 height 6
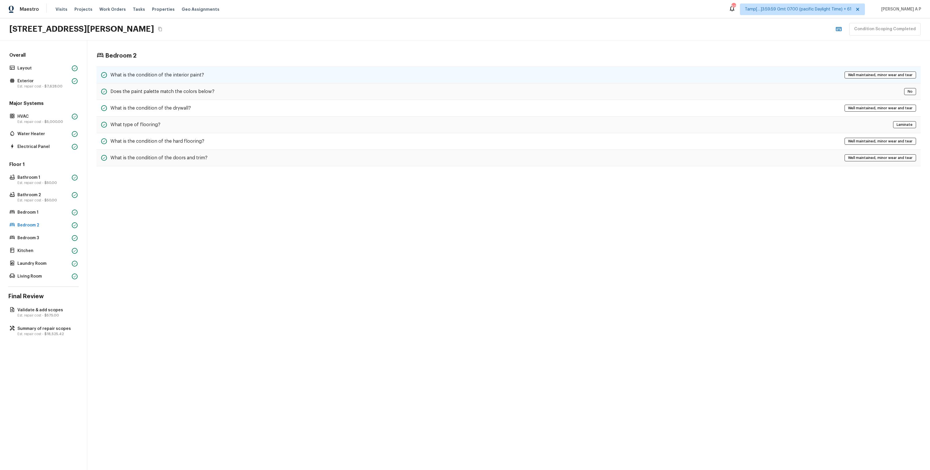
click at [160, 80] on div "What is the condition of the interior paint? Well maintained, minor wear and te…" at bounding box center [508, 75] width 824 height 17
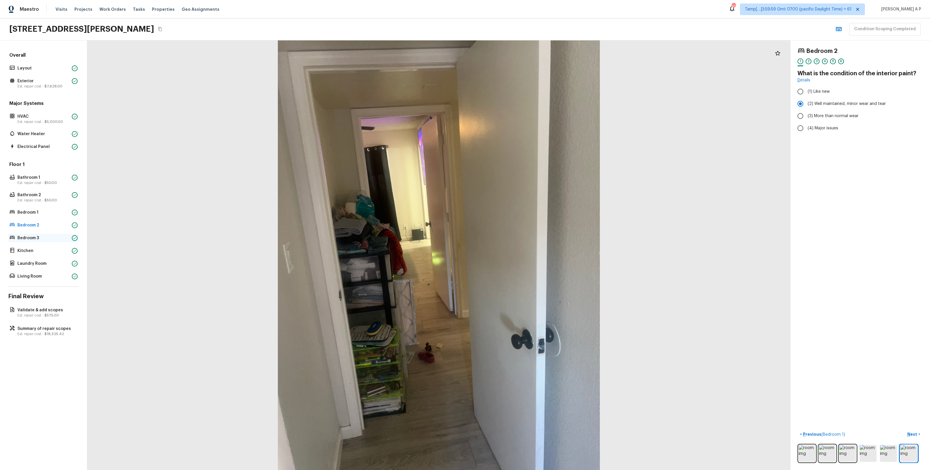
click at [39, 235] on div "Bedroom 3" at bounding box center [43, 238] width 71 height 8
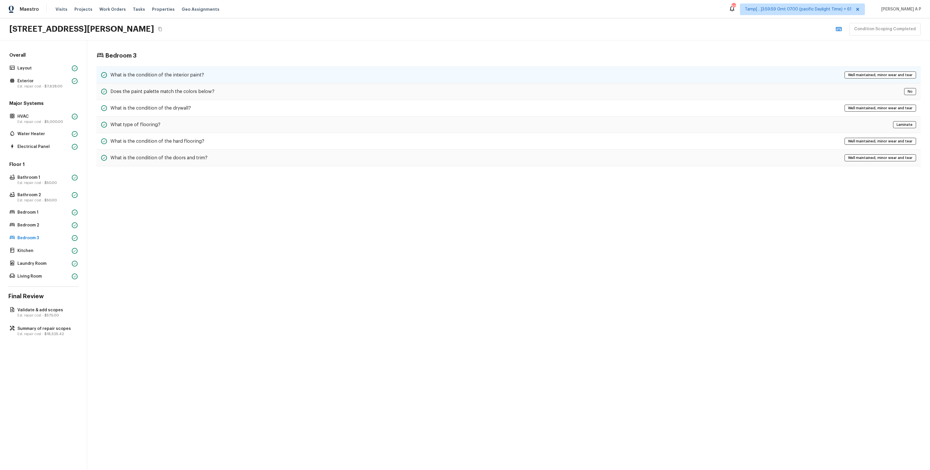
click at [207, 70] on div "What is the condition of the interior paint? Well maintained, minor wear and te…" at bounding box center [508, 75] width 824 height 17
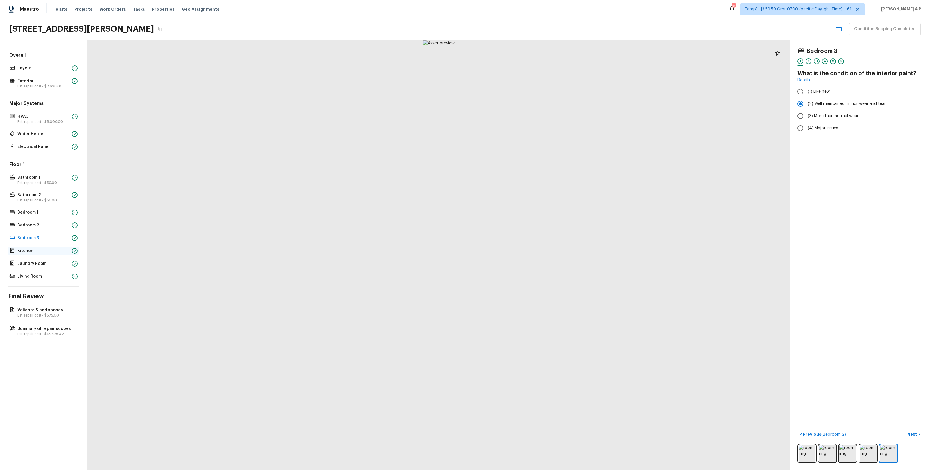
click at [39, 251] on p "Kitchen" at bounding box center [43, 251] width 52 height 6
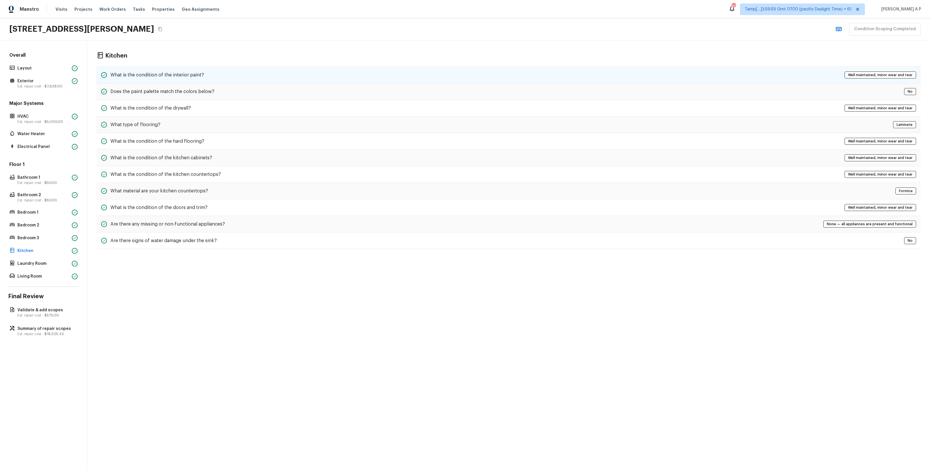
click at [171, 72] on h5 "What is the condition of the interior paint?" at bounding box center [157, 75] width 94 height 6
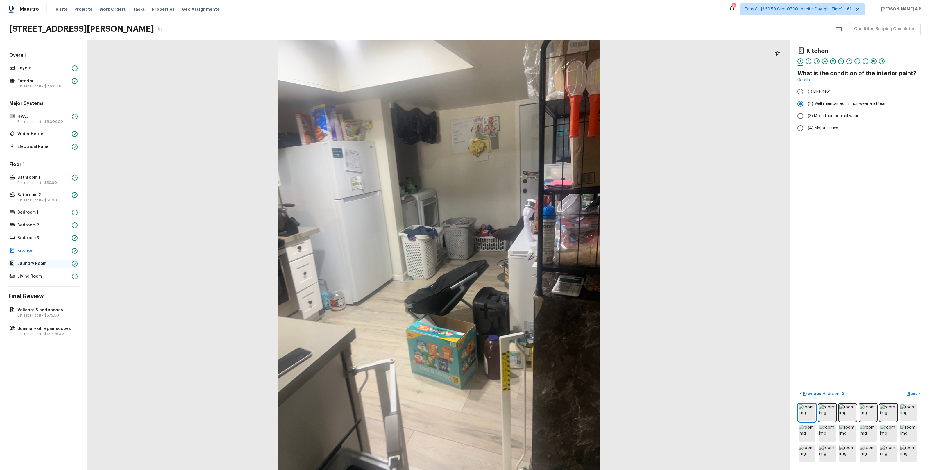
click at [41, 266] on div "Laundry Room" at bounding box center [43, 264] width 71 height 8
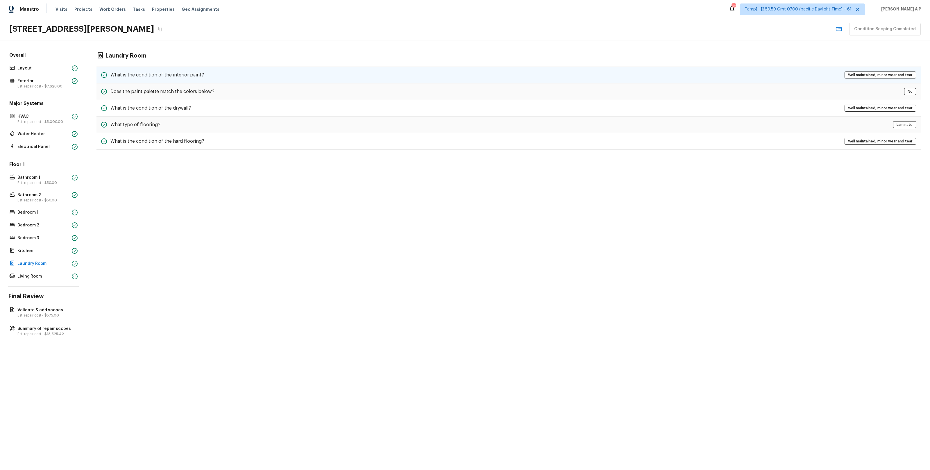
click at [197, 71] on div "What is the condition of the interior paint? Well maintained, minor wear and te…" at bounding box center [508, 75] width 824 height 17
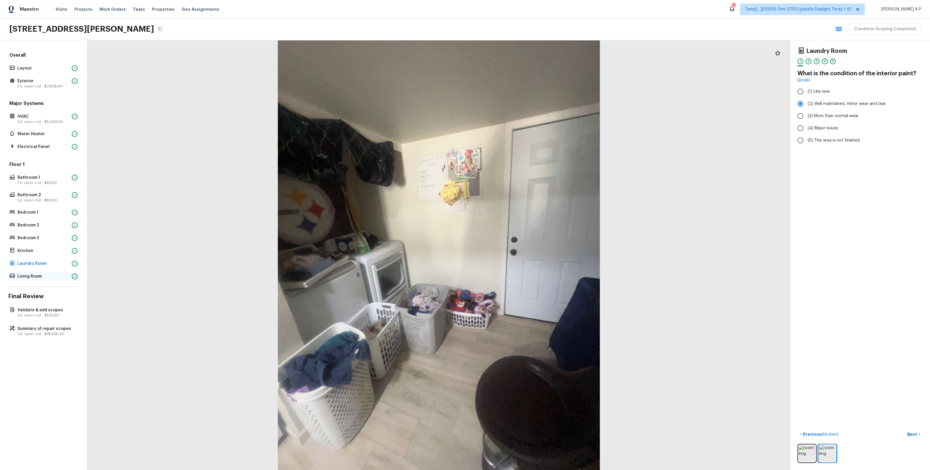
click at [64, 277] on p "Living Room" at bounding box center [43, 276] width 52 height 6
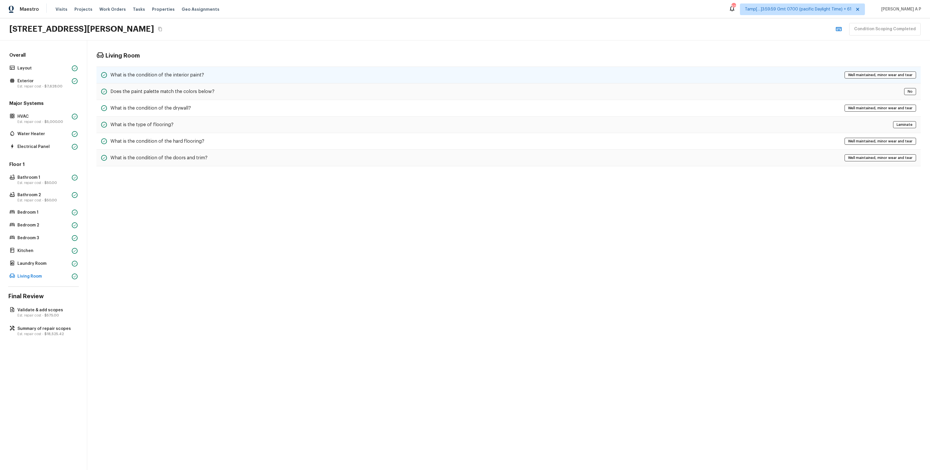
click at [240, 76] on div "What is the condition of the interior paint? Well maintained, minor wear and te…" at bounding box center [508, 75] width 824 height 17
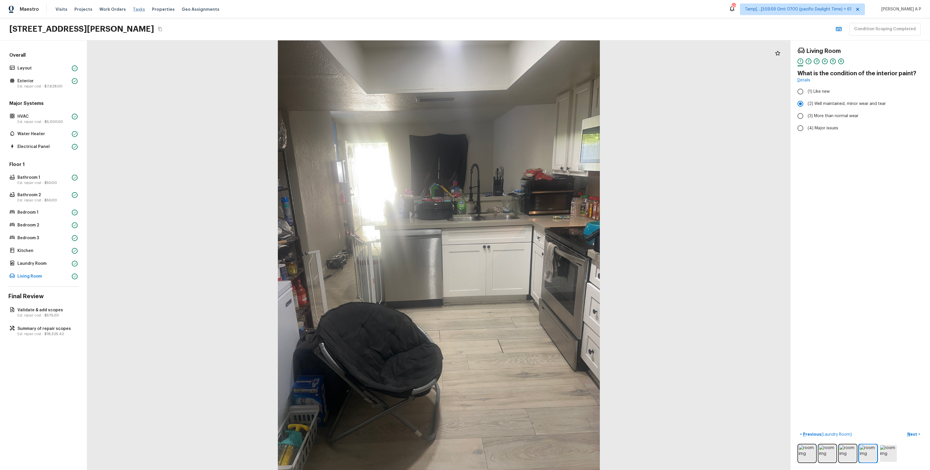
click at [133, 9] on span "Tasks" at bounding box center [139, 9] width 12 height 4
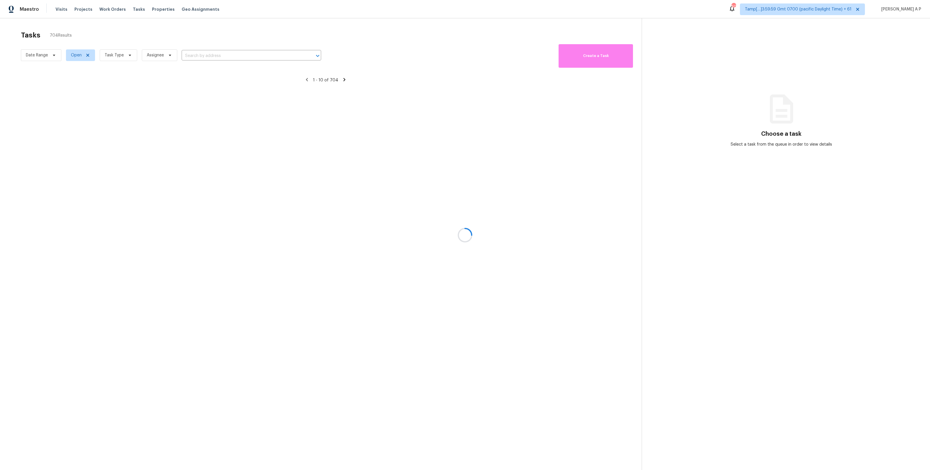
click at [205, 56] on div at bounding box center [465, 235] width 930 height 470
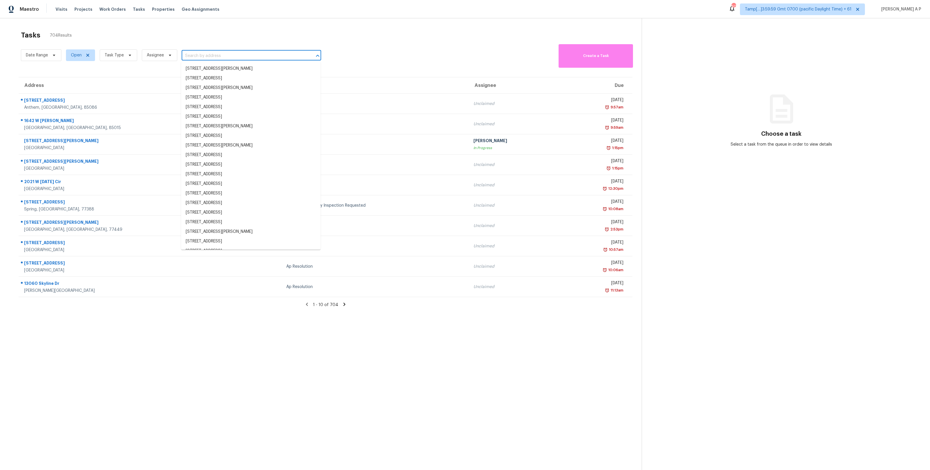
click at [204, 58] on input "text" at bounding box center [243, 55] width 123 height 9
paste input ""111 96th Ln NE Blaine, MN, 55434""
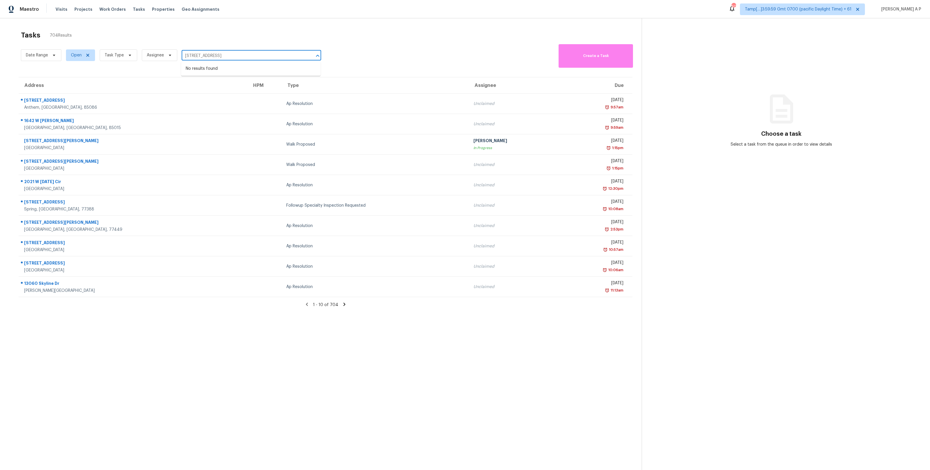
type input "111 96th Ln NE Blaine, MN, 55434"
click at [46, 53] on span "Date Range" at bounding box center [37, 55] width 22 height 6
click at [53, 76] on input "text" at bounding box center [52, 75] width 57 height 12
select select "9"
select select "2025"
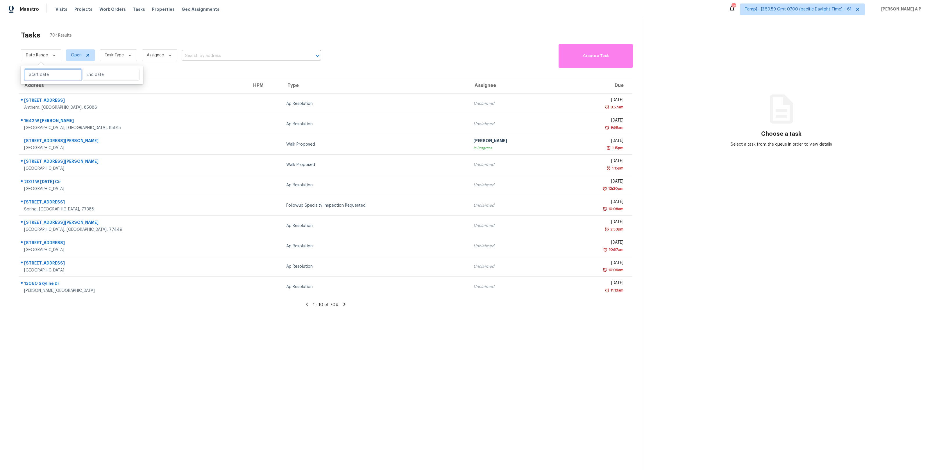
select select "10"
select select "2025"
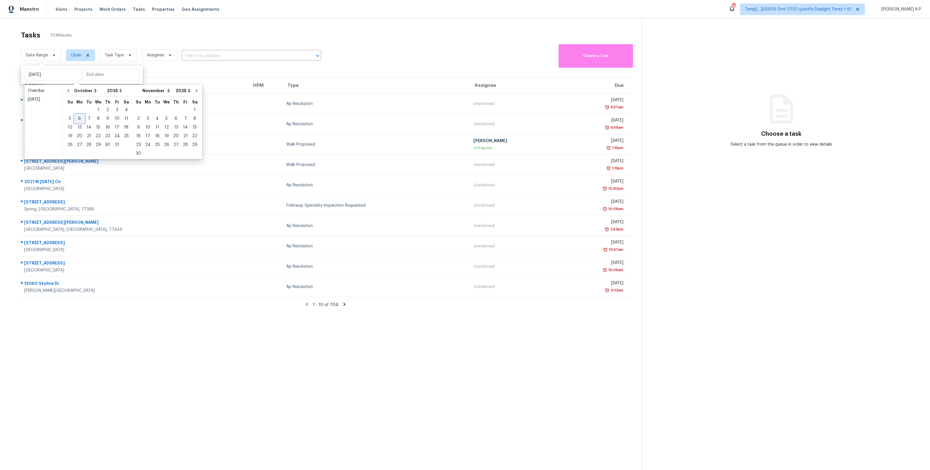
click at [78, 118] on div "6" at bounding box center [80, 118] width 10 height 8
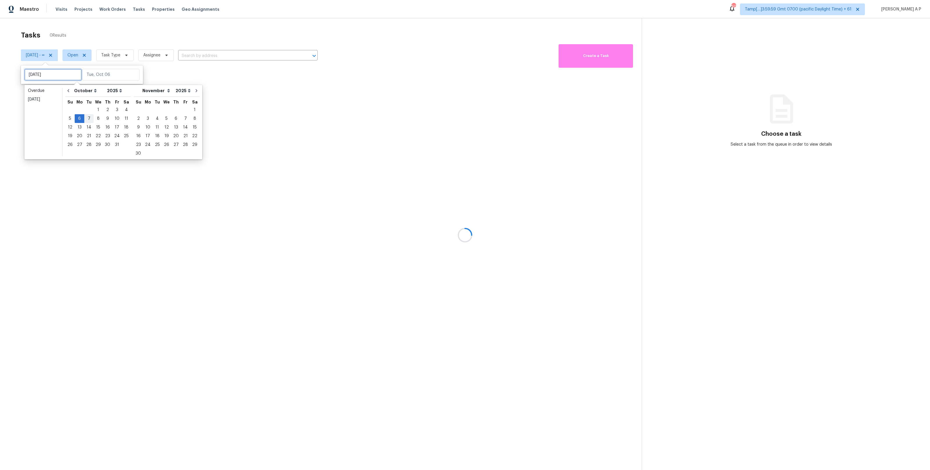
type input "Wed, Oct 01"
type input "Mon, Oct 06"
click at [78, 119] on div "6" at bounding box center [80, 118] width 10 height 8
type input "Mon, Oct 06"
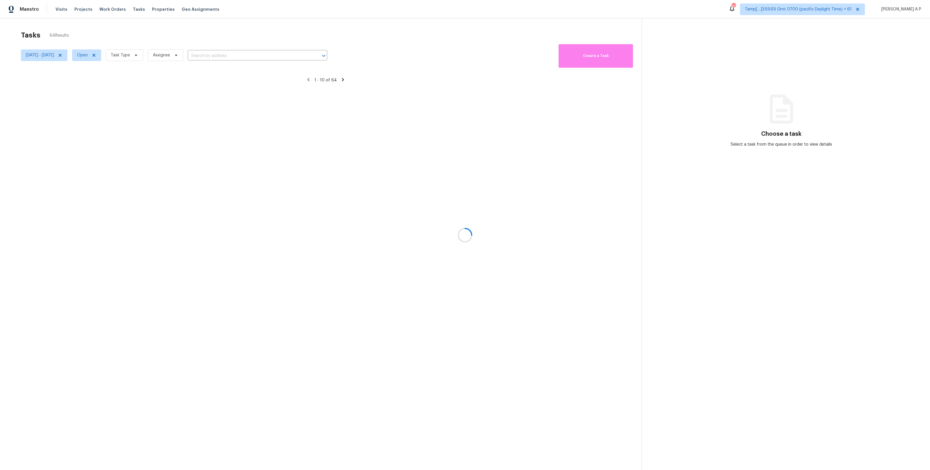
click at [108, 58] on div at bounding box center [465, 235] width 930 height 470
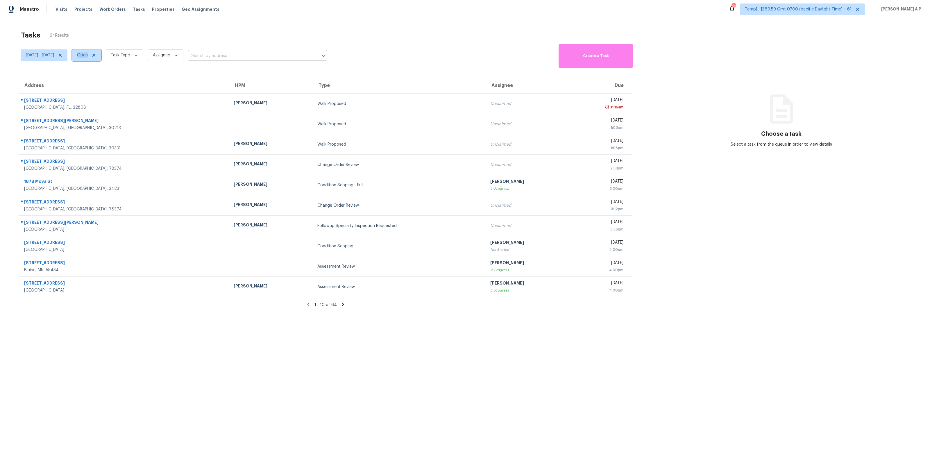
click at [88, 57] on span "Open" at bounding box center [82, 55] width 11 height 6
click at [107, 78] on label "Closed" at bounding box center [109, 80] width 21 height 6
click at [103, 78] on input "Closed" at bounding box center [101, 79] width 4 height 4
checkbox input "true"
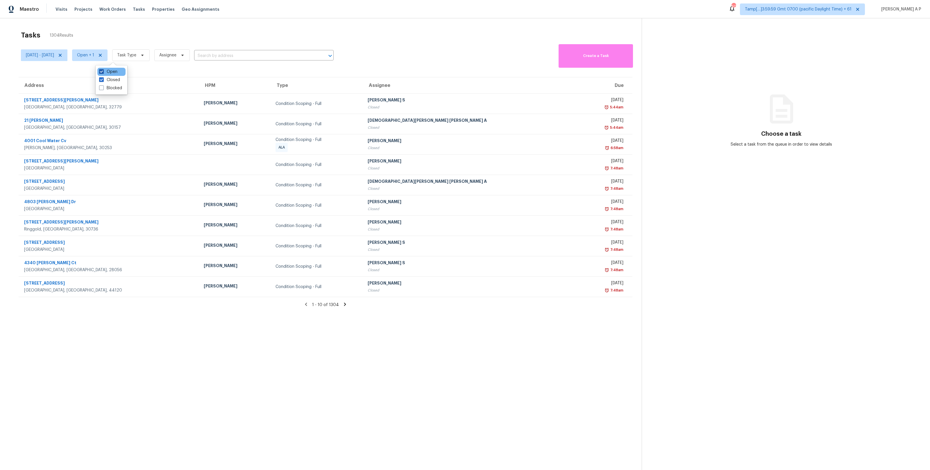
click at [112, 71] on label "Open" at bounding box center [108, 72] width 18 height 6
click at [103, 71] on input "Open" at bounding box center [101, 71] width 4 height 4
checkbox input "false"
click at [146, 58] on span "Task Type" at bounding box center [126, 55] width 37 height 12
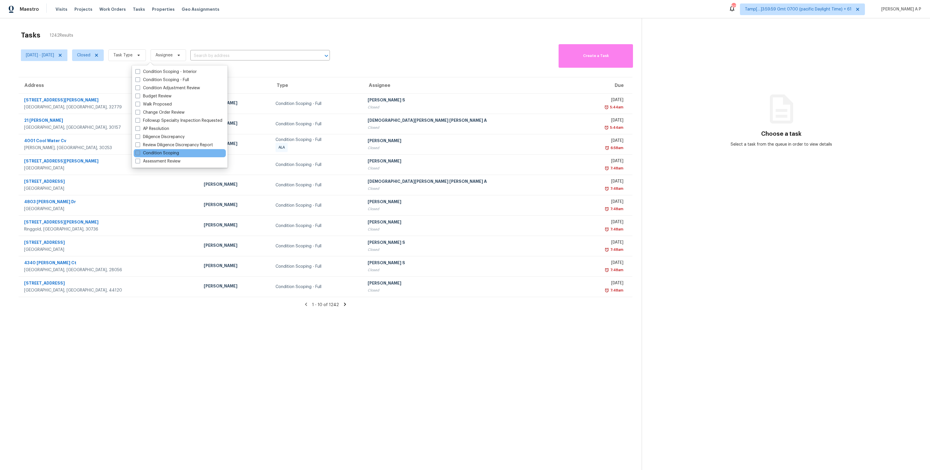
click at [164, 151] on label "Condition Scoping" at bounding box center [157, 153] width 44 height 6
click at [139, 151] on input "Condition Scoping" at bounding box center [137, 152] width 4 height 4
checkbox input "true"
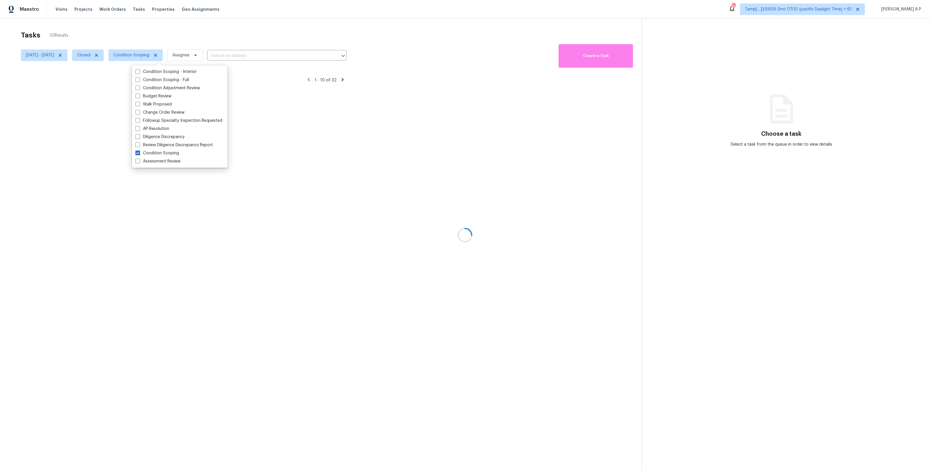
click at [257, 51] on div at bounding box center [465, 235] width 930 height 470
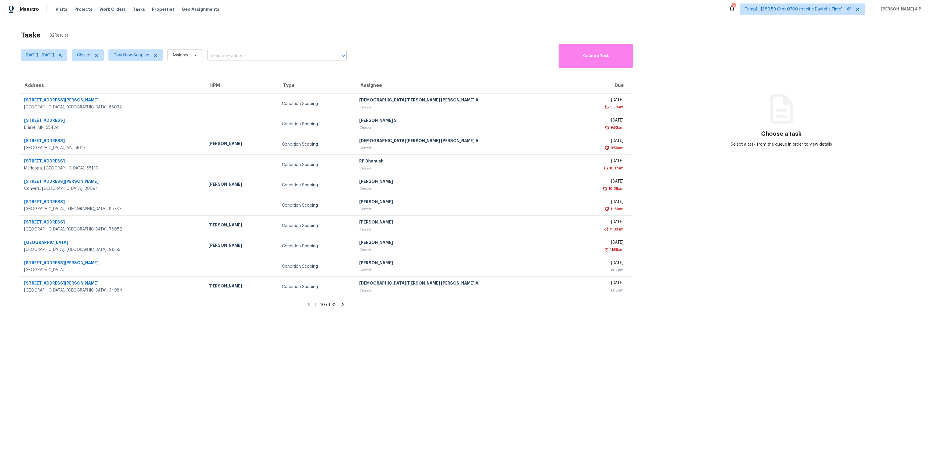
click at [256, 53] on input "text" at bounding box center [268, 55] width 123 height 9
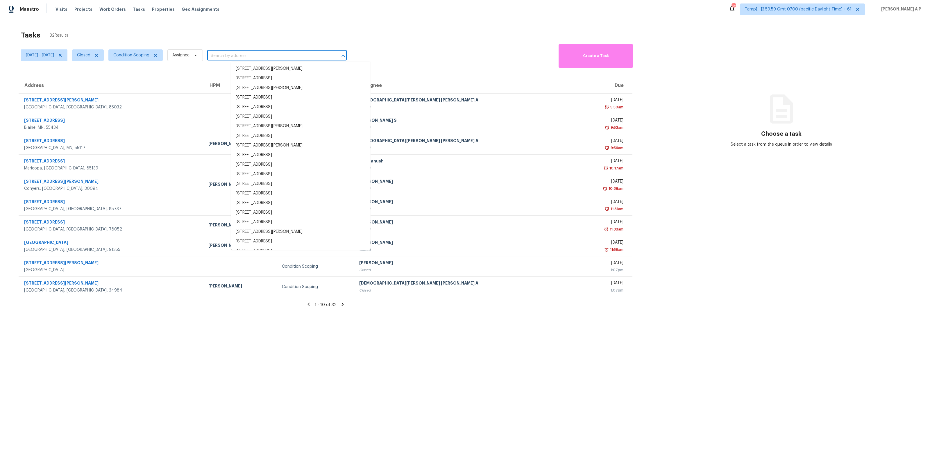
paste input ""111 96th Ln NE Blaine, MN, 55434""
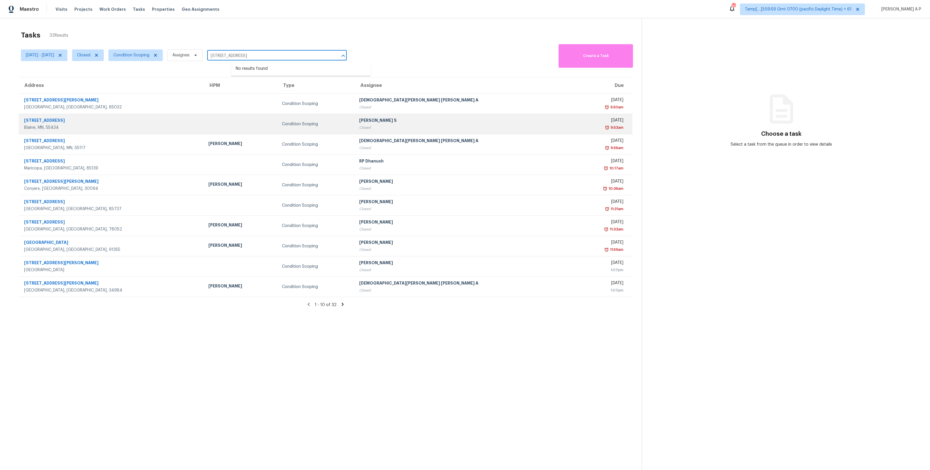
type input "111 96th Ln NE Blaine, MN, 55434"
click at [258, 124] on div at bounding box center [240, 123] width 64 height 1
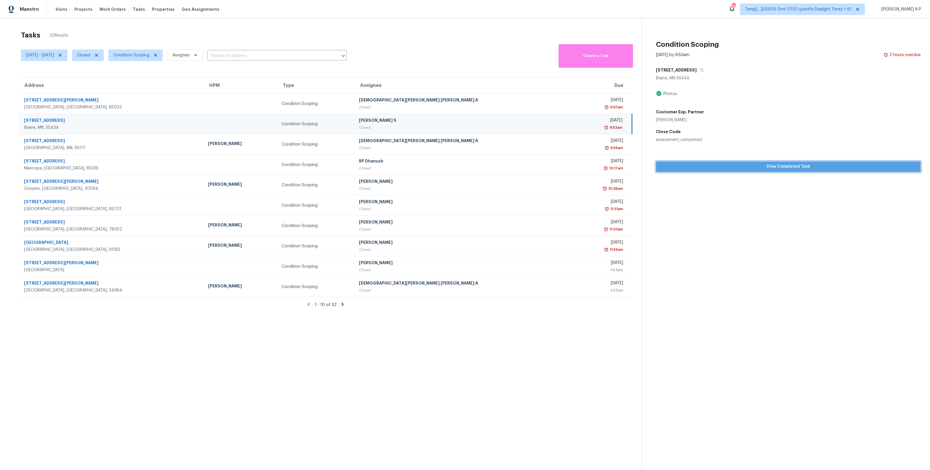
click at [708, 168] on span "View Completed Task" at bounding box center [788, 166] width 255 height 7
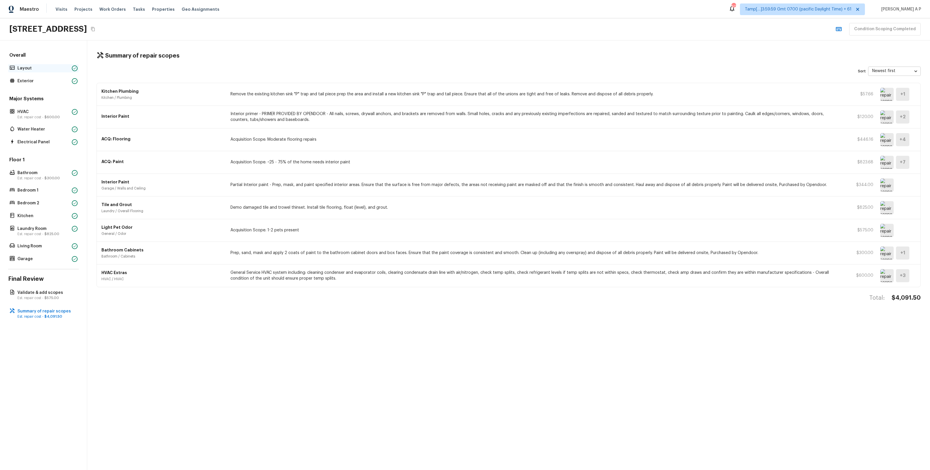
click at [50, 71] on p "Layout" at bounding box center [43, 68] width 52 height 6
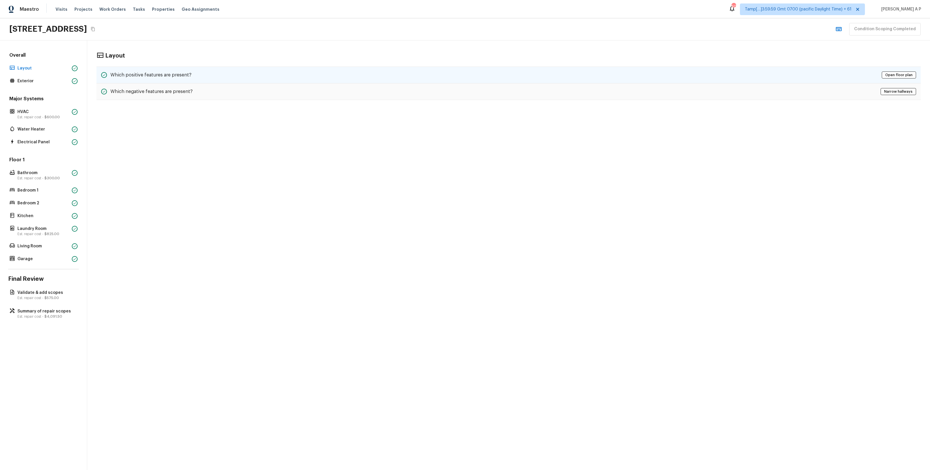
click at [137, 72] on h5 "Which positive features are present?" at bounding box center [150, 75] width 81 height 6
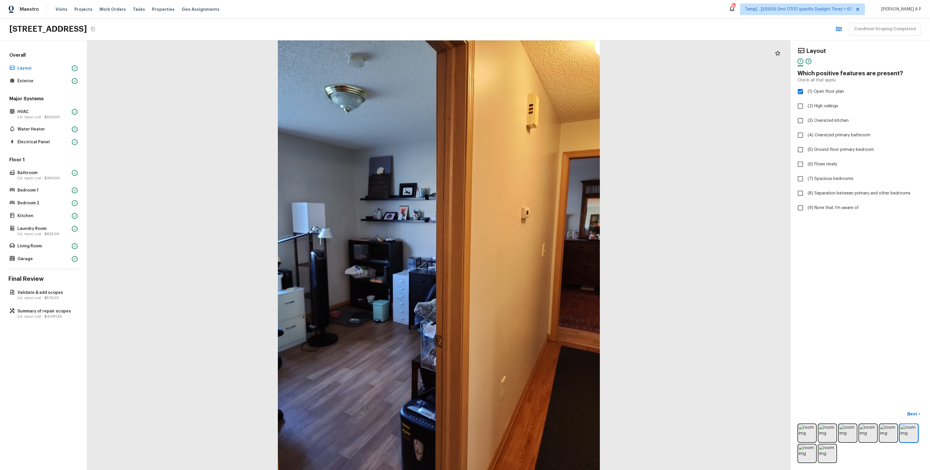
click at [396, 249] on div at bounding box center [438, 254] width 703 height 429
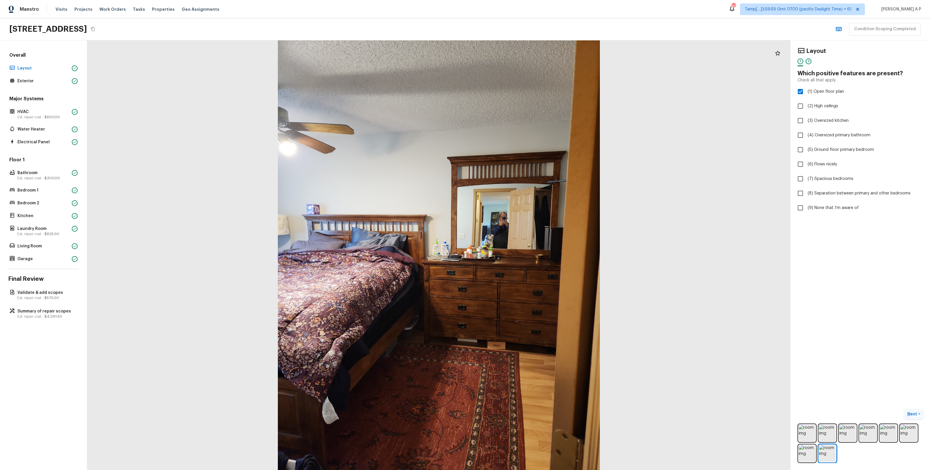
click at [917, 414] on p "Next" at bounding box center [912, 414] width 11 height 6
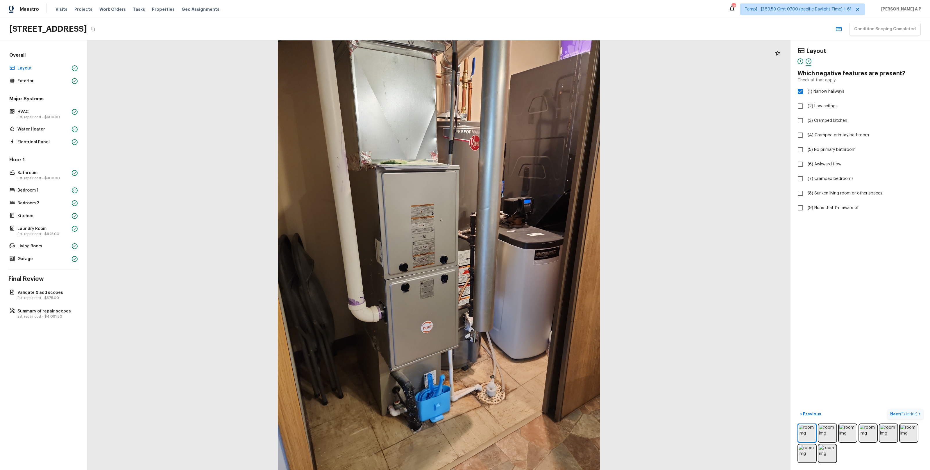
click at [917, 414] on span "( Exterior )" at bounding box center [908, 414] width 17 height 4
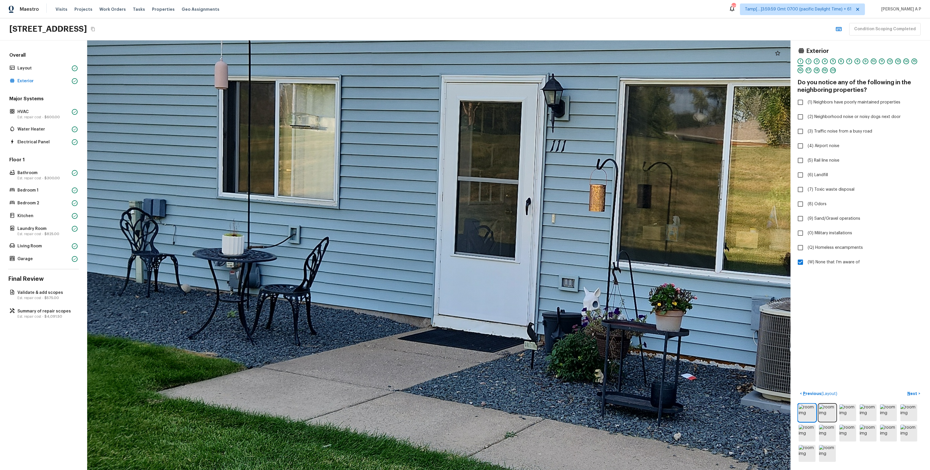
drag, startPoint x: 438, startPoint y: 270, endPoint x: 553, endPoint y: 292, distance: 116.6
click at [553, 292] on div at bounding box center [551, 243] width 2242 height 1369
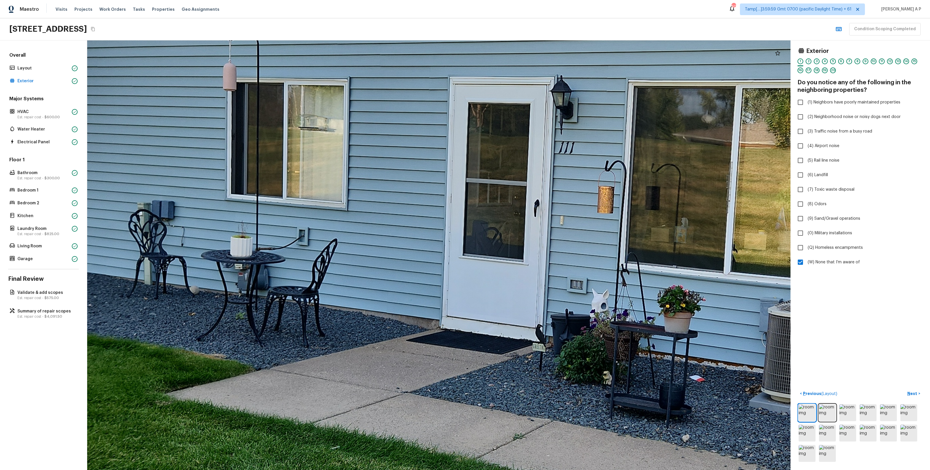
drag, startPoint x: 441, startPoint y: 271, endPoint x: 528, endPoint y: 289, distance: 89.0
click at [528, 287] on div at bounding box center [559, 245] width 2242 height 1369
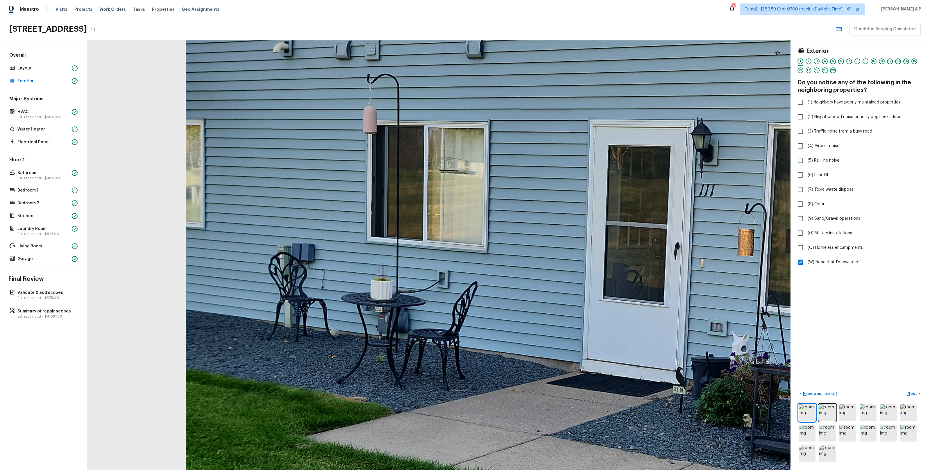
drag, startPoint x: 511, startPoint y: 278, endPoint x: 576, endPoint y: 282, distance: 64.9
click at [575, 282] on div at bounding box center [699, 288] width 2242 height 1369
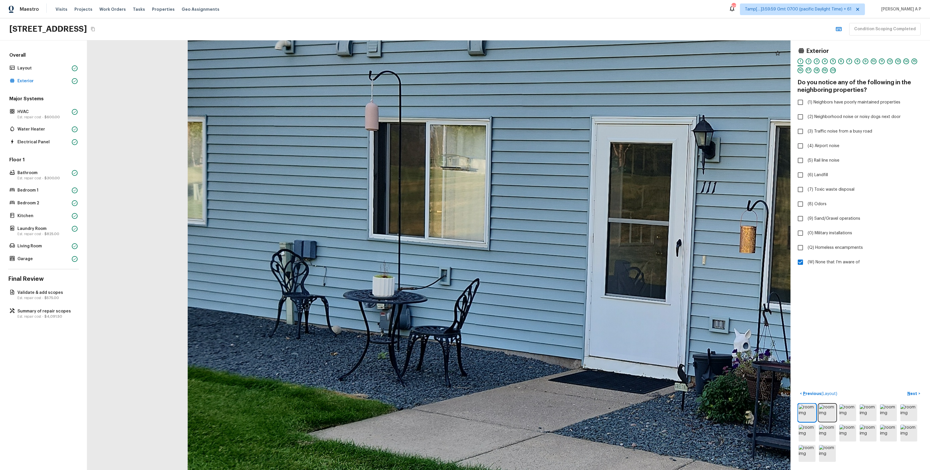
drag, startPoint x: 576, startPoint y: 282, endPoint x: 466, endPoint y: 288, distance: 110.6
click at [468, 287] on div at bounding box center [701, 285] width 2242 height 1369
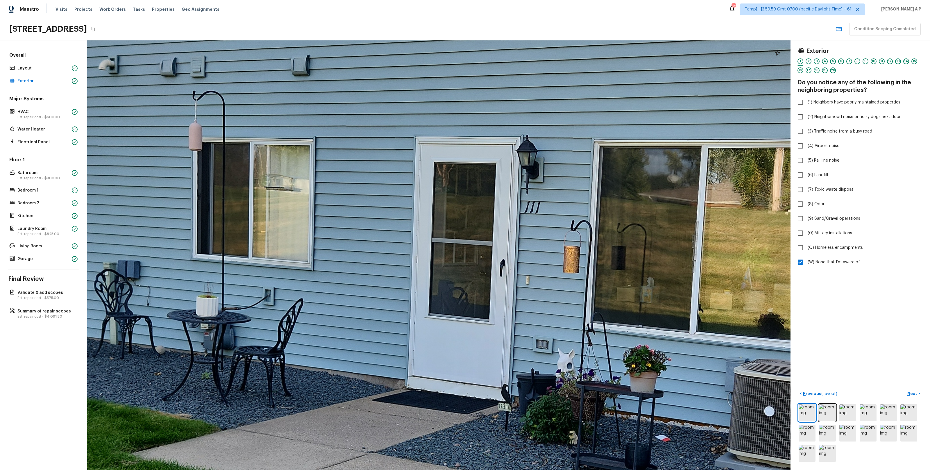
drag, startPoint x: 466, startPoint y: 288, endPoint x: 521, endPoint y: 288, distance: 55.2
click at [521, 288] on div at bounding box center [525, 305] width 2242 height 1369
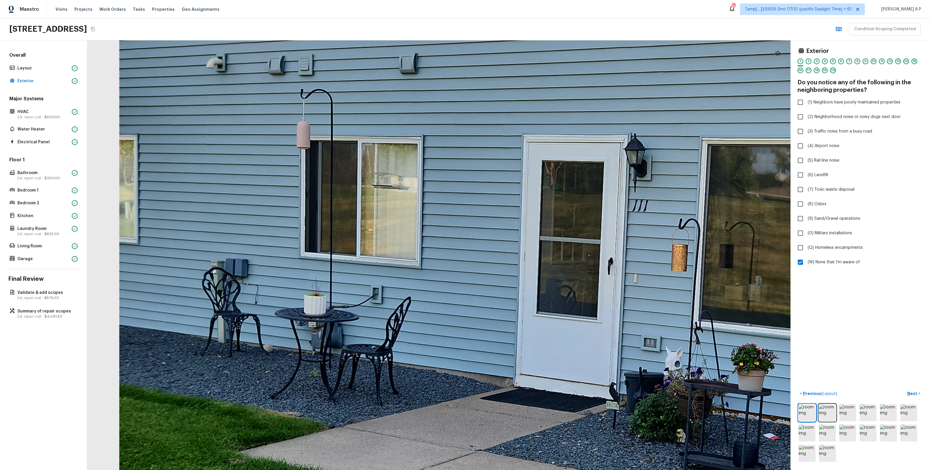
drag, startPoint x: 437, startPoint y: 295, endPoint x: 529, endPoint y: 292, distance: 91.9
click at [529, 293] on div at bounding box center [633, 303] width 2242 height 1369
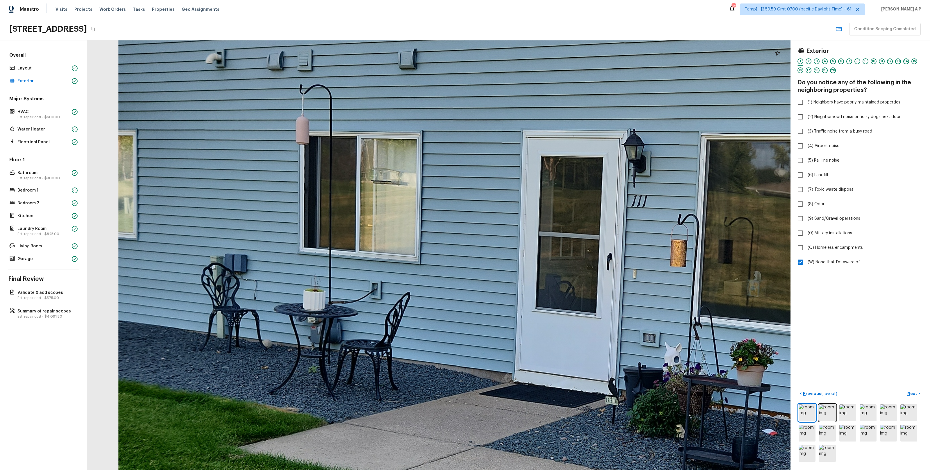
drag, startPoint x: 529, startPoint y: 292, endPoint x: 434, endPoint y: 291, distance: 94.7
click at [434, 291] on div at bounding box center [632, 299] width 2242 height 1369
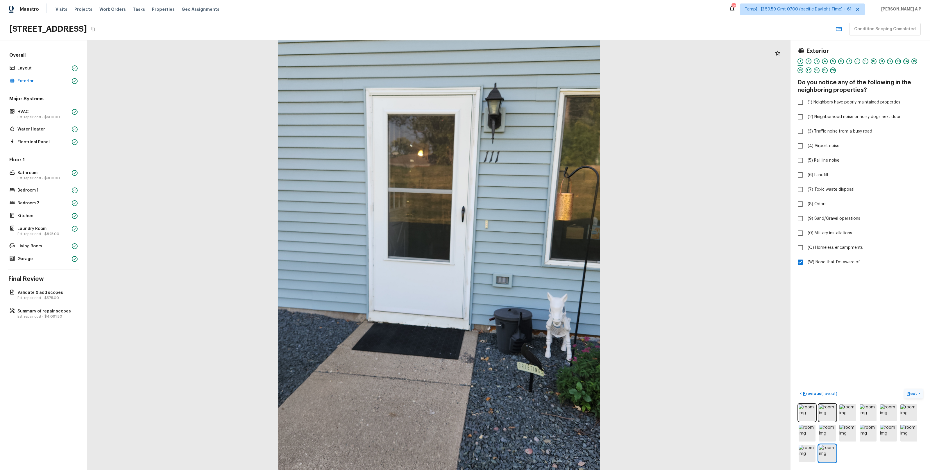
click at [915, 392] on p "Next" at bounding box center [912, 394] width 11 height 6
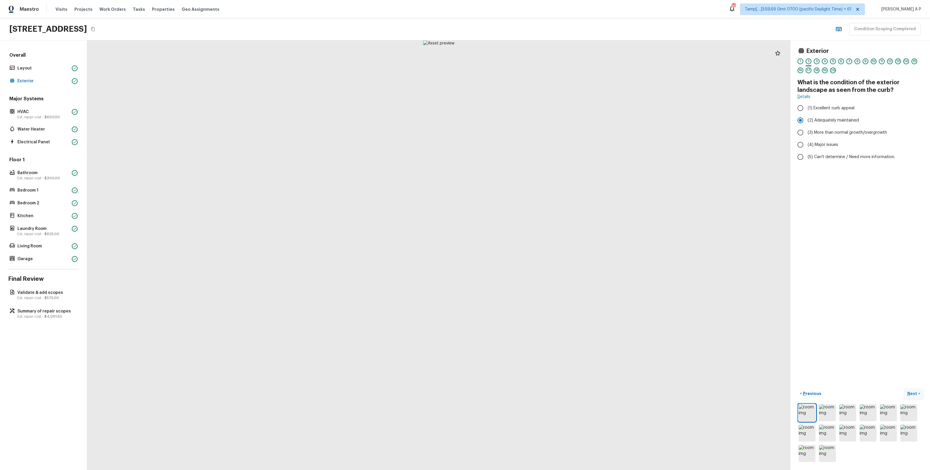
click at [915, 392] on p "Next" at bounding box center [912, 394] width 11 height 6
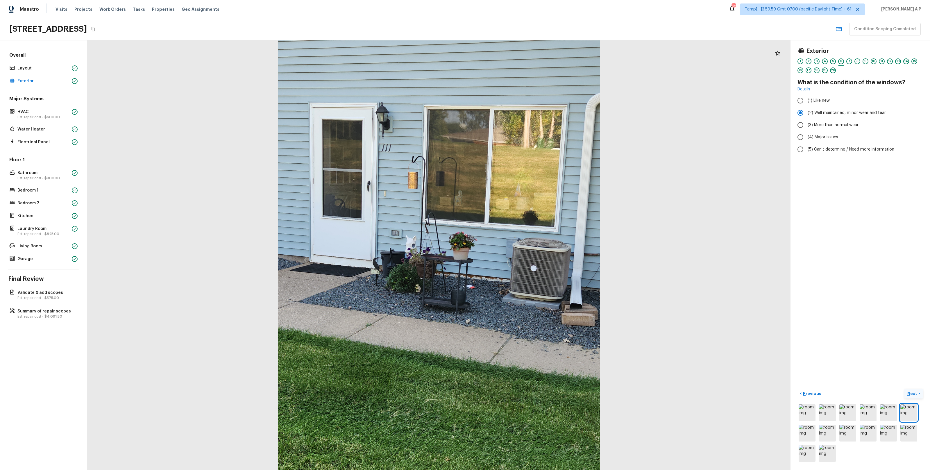
click at [911, 393] on p "Next" at bounding box center [912, 394] width 11 height 6
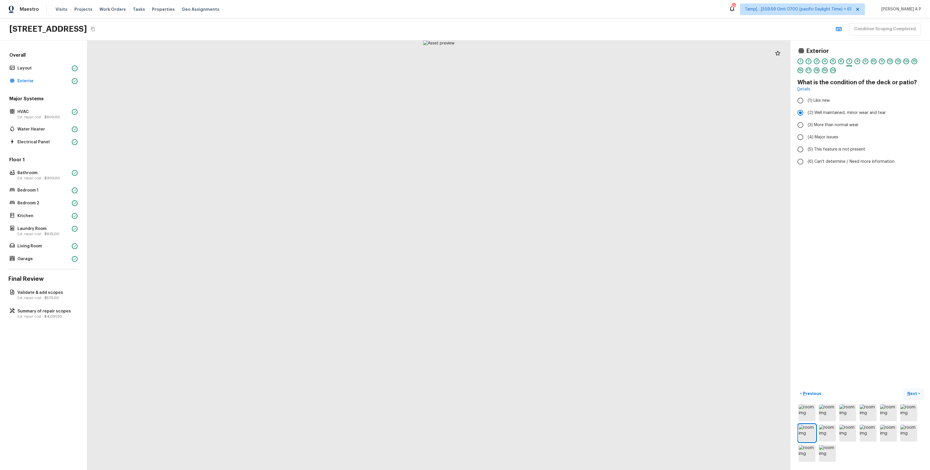
click at [911, 393] on p "Next" at bounding box center [912, 394] width 11 height 6
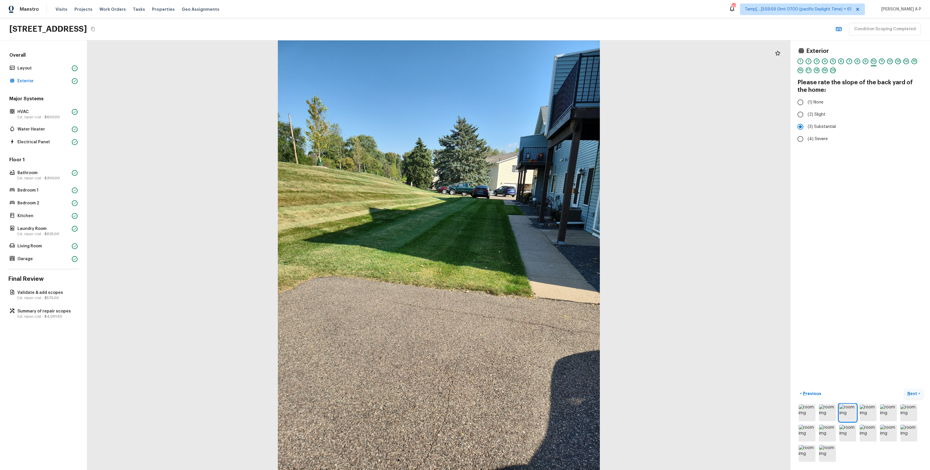
click at [911, 393] on p "Next" at bounding box center [912, 394] width 11 height 6
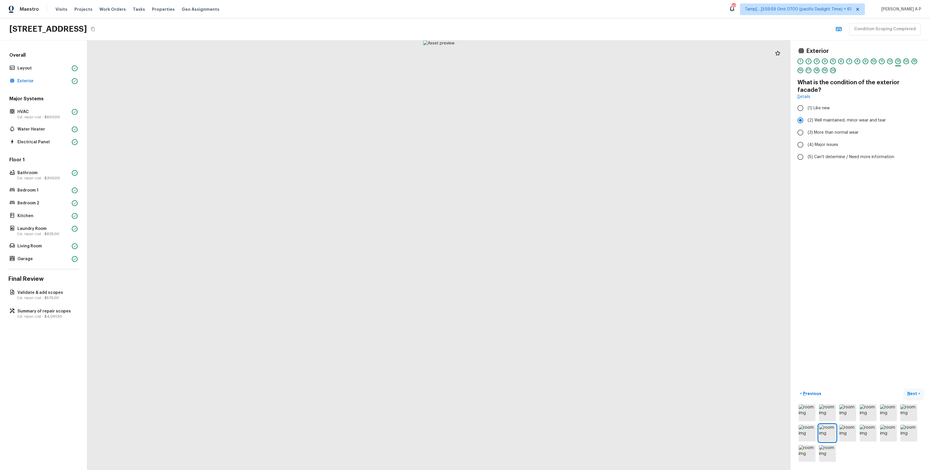
click at [911, 393] on p "Next" at bounding box center [912, 394] width 11 height 6
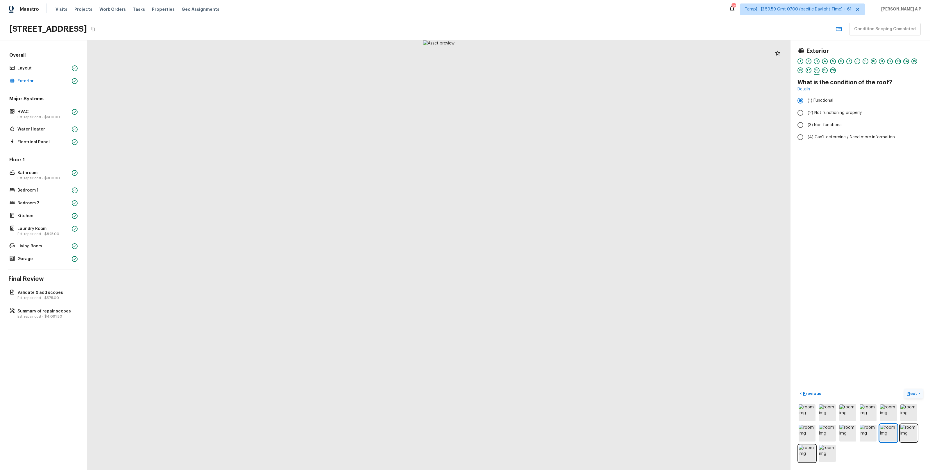
click at [911, 393] on p "Next" at bounding box center [912, 394] width 11 height 6
click at [911, 393] on span "( HVAC )" at bounding box center [910, 394] width 13 height 4
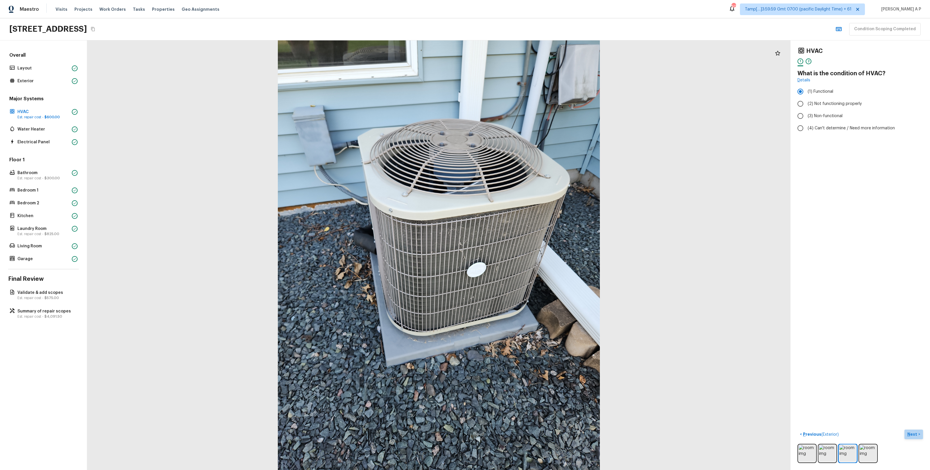
click at [910, 433] on p "Next" at bounding box center [912, 434] width 11 height 6
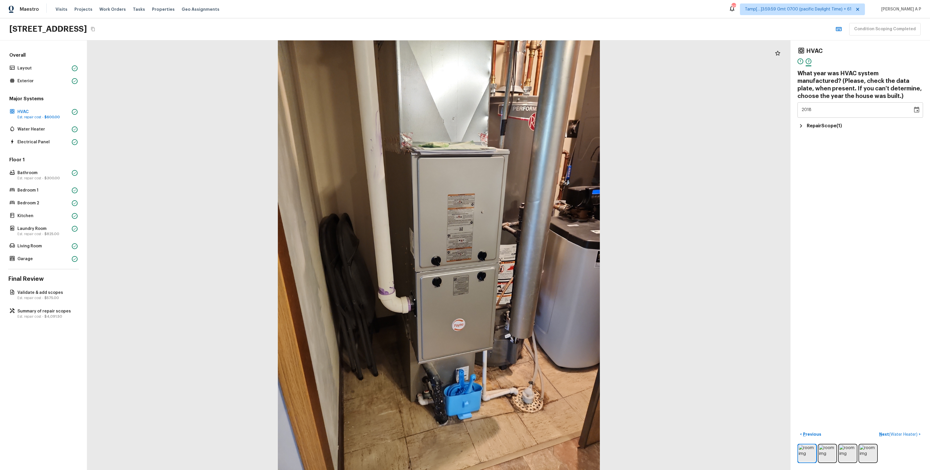
click at [833, 126] on h5 "Repair Scope ( 1 )" at bounding box center [824, 126] width 35 height 6
click at [73, 127] on div at bounding box center [75, 129] width 6 height 6
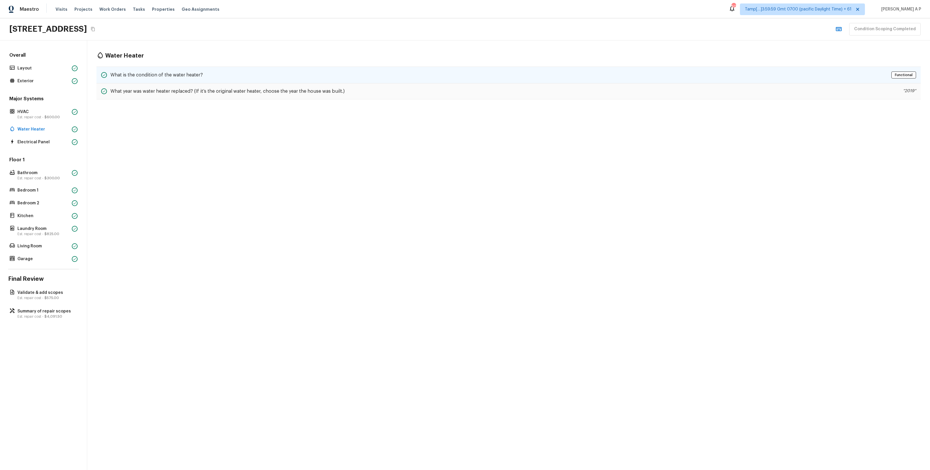
click at [165, 67] on div "What is the condition of the water heater? Functional" at bounding box center [508, 75] width 824 height 17
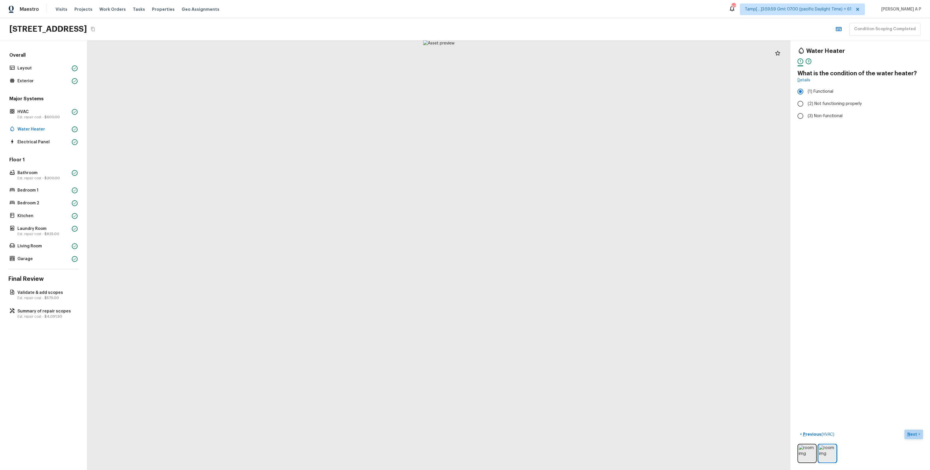
click at [918, 437] on button "Next >" at bounding box center [913, 434] width 19 height 10
click at [63, 143] on p "Electrical Panel" at bounding box center [43, 142] width 52 height 6
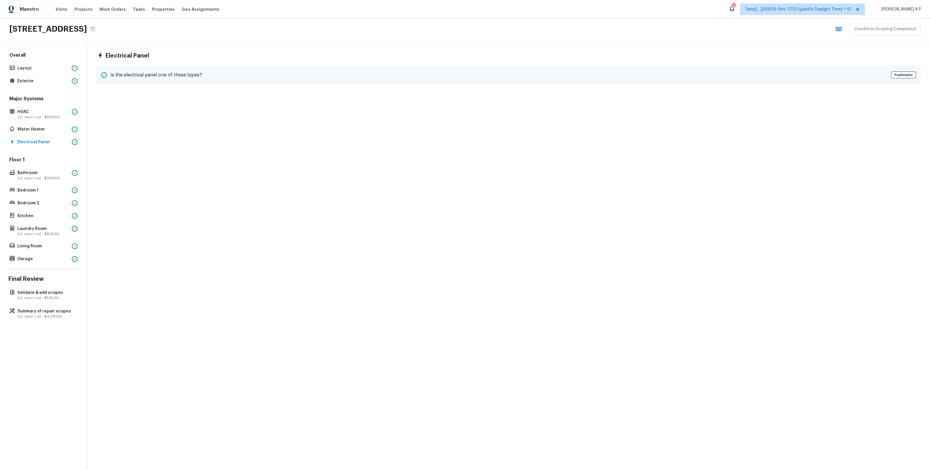
click at [139, 76] on h5 "Is the electrical panel one of these types?" at bounding box center [156, 75] width 92 height 6
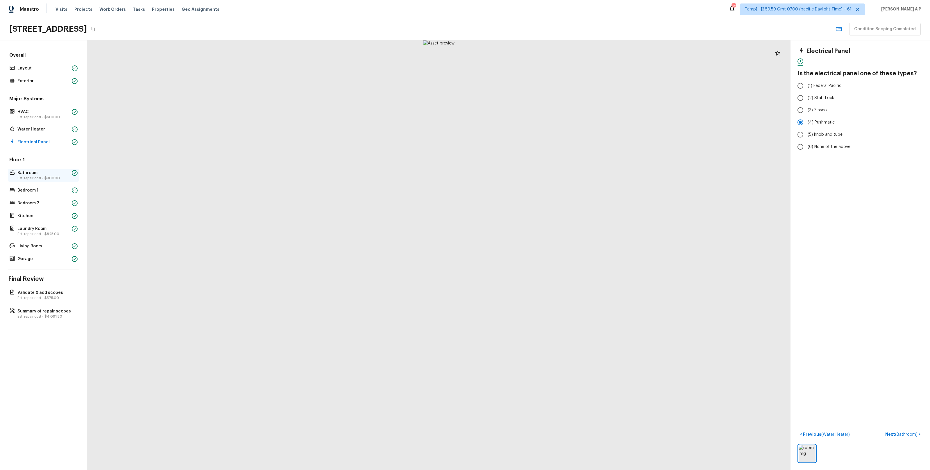
click at [52, 171] on p "Bathroom" at bounding box center [43, 173] width 52 height 6
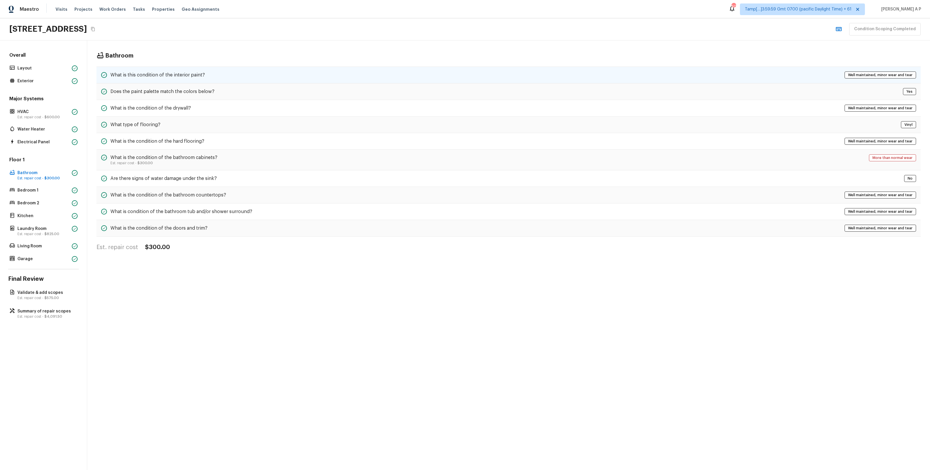
click at [176, 72] on h5 "What is this condition of the interior paint?" at bounding box center [157, 75] width 94 height 6
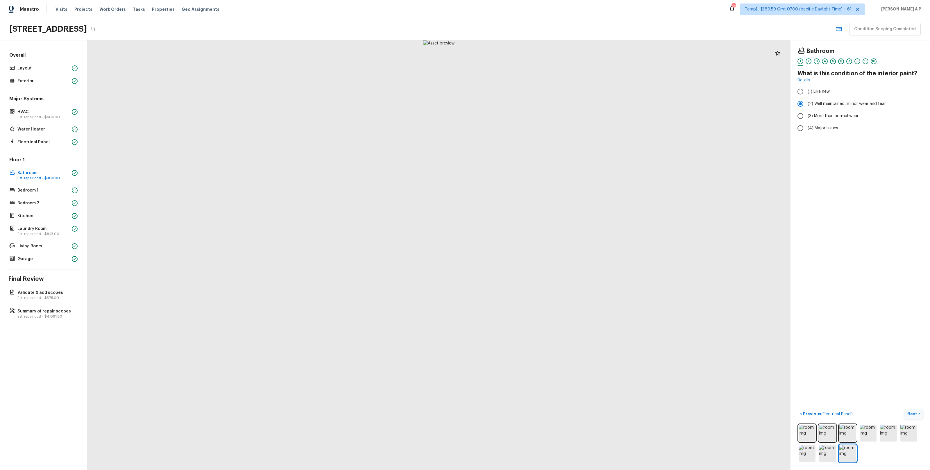
click at [914, 410] on button "Next >" at bounding box center [913, 414] width 19 height 10
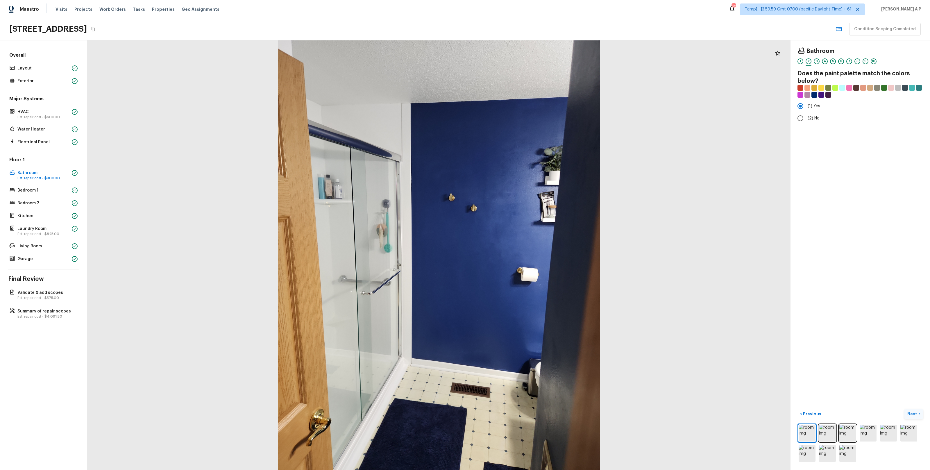
click at [914, 410] on button "Next >" at bounding box center [913, 414] width 19 height 10
click at [914, 415] on p "Next" at bounding box center [912, 414] width 11 height 6
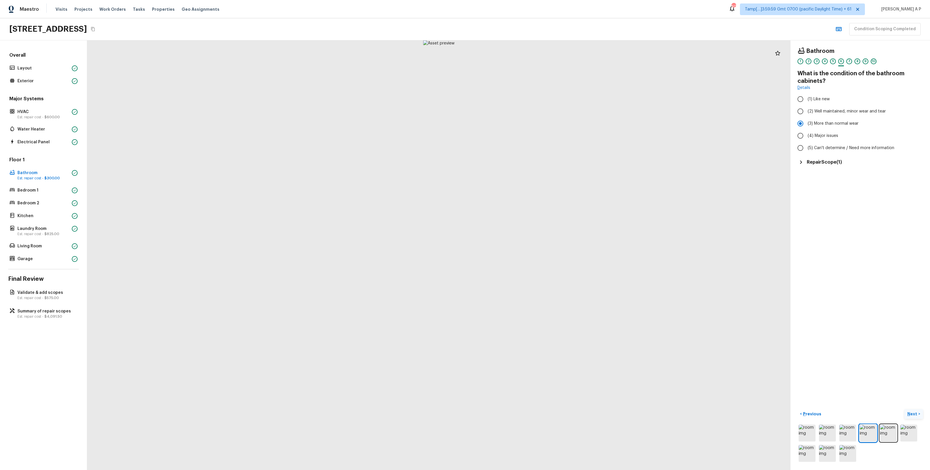
click at [914, 415] on p "Next" at bounding box center [912, 414] width 11 height 6
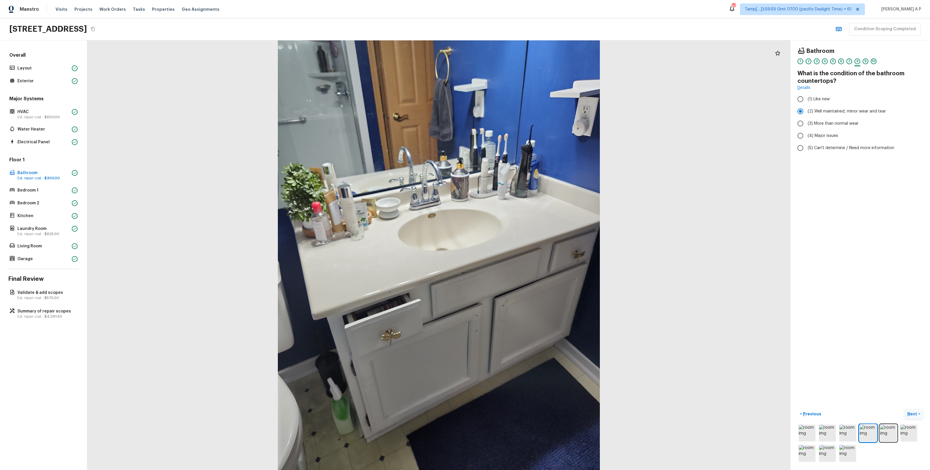
click at [914, 415] on p "Next" at bounding box center [912, 414] width 11 height 6
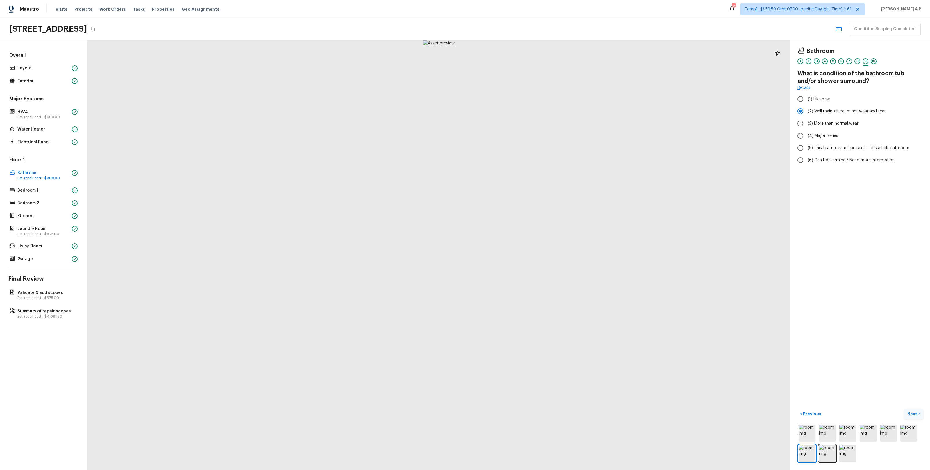
click at [914, 415] on p "Next" at bounding box center [912, 414] width 11 height 6
click at [914, 415] on span "( Bedroom 1 )" at bounding box center [906, 414] width 24 height 4
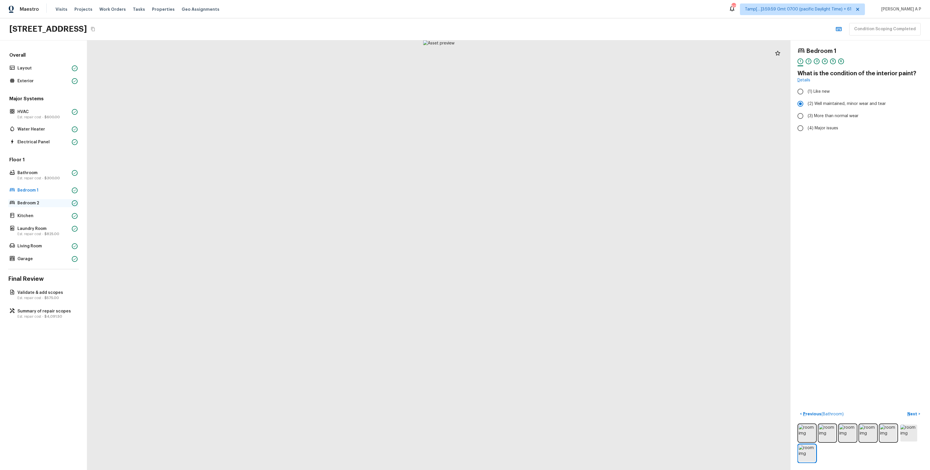
click at [38, 206] on div "Bedroom 2" at bounding box center [43, 203] width 71 height 8
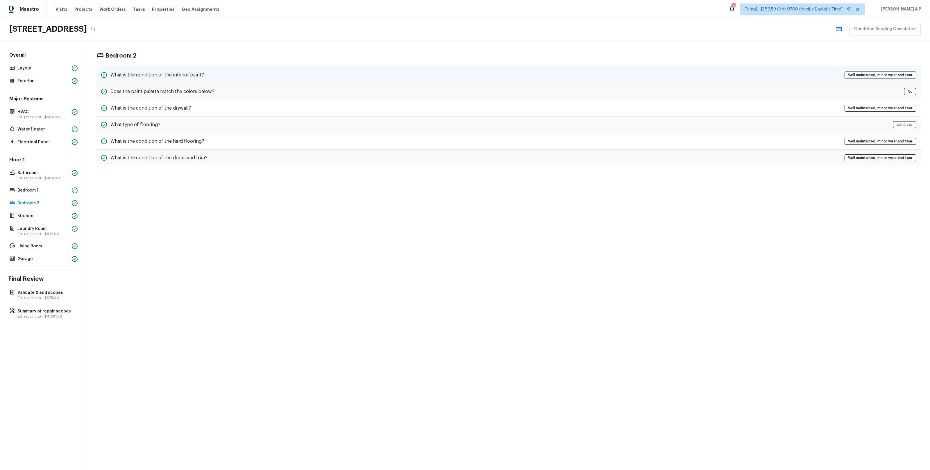
click at [162, 75] on h5 "What is the condition of the interior paint?" at bounding box center [157, 75] width 94 height 6
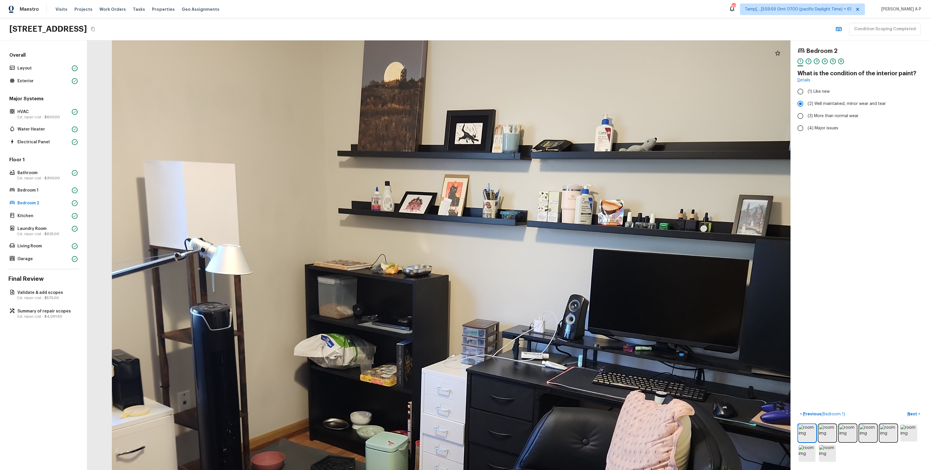
drag, startPoint x: 368, startPoint y: 224, endPoint x: 307, endPoint y: 265, distance: 73.1
click at [307, 265] on div at bounding box center [466, 331] width 1551 height 947
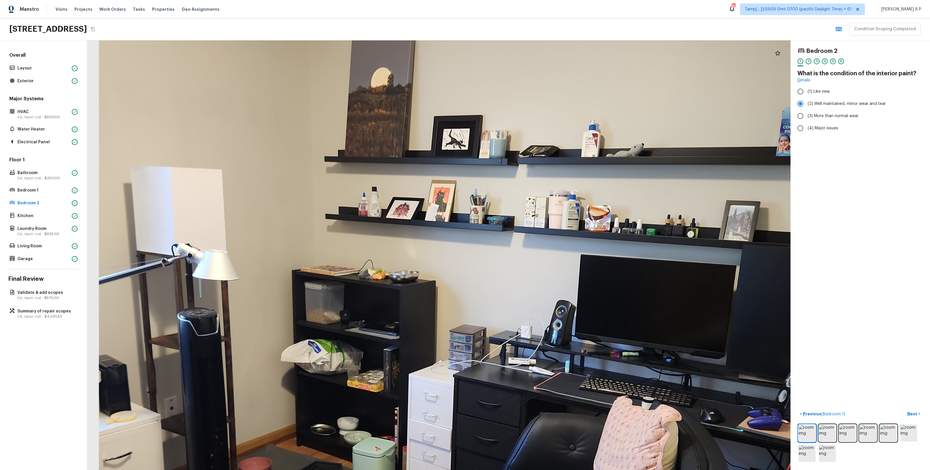
drag, startPoint x: 380, startPoint y: 224, endPoint x: 310, endPoint y: 253, distance: 75.5
click at [310, 253] on div at bounding box center [454, 336] width 1551 height 947
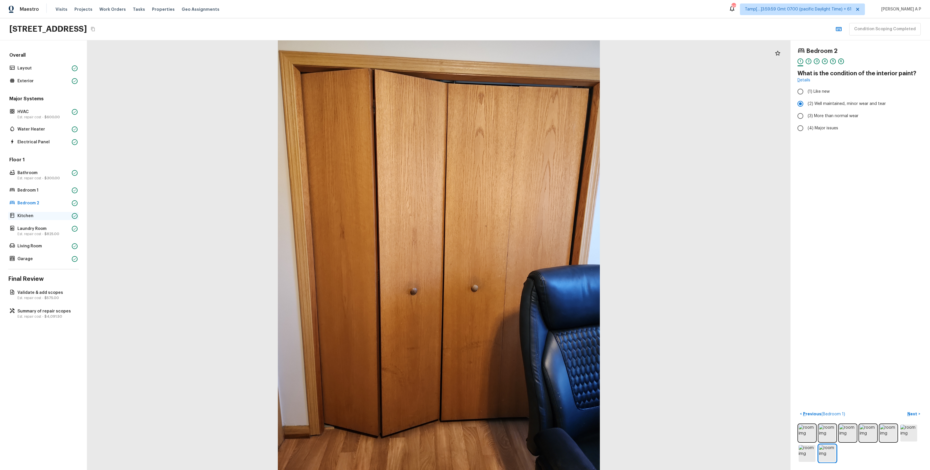
click at [62, 216] on p "Kitchen" at bounding box center [43, 216] width 52 height 6
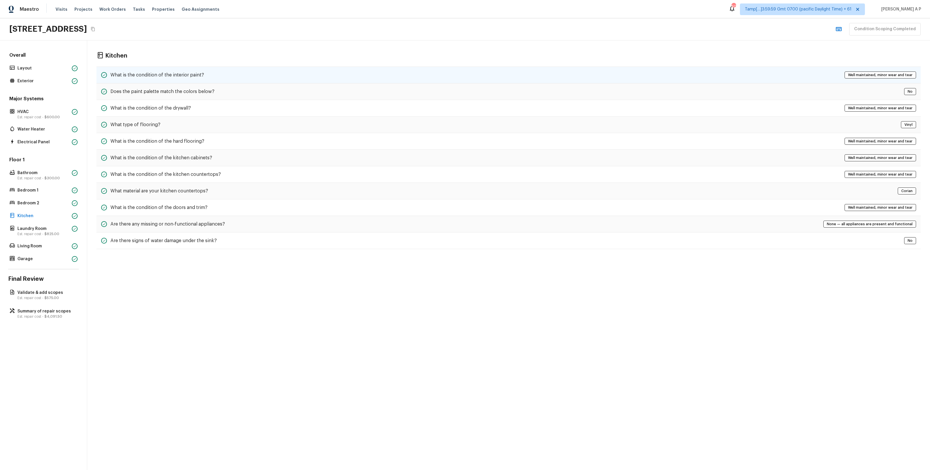
click at [167, 72] on h5 "What is the condition of the interior paint?" at bounding box center [157, 75] width 94 height 6
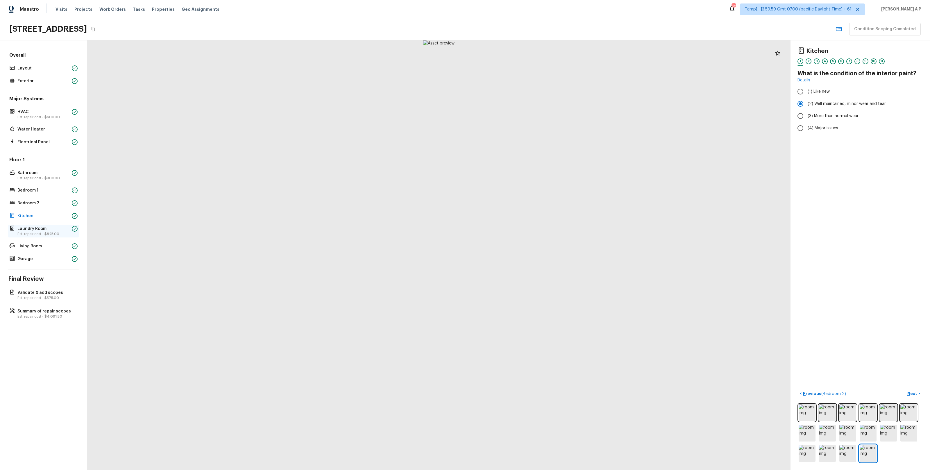
click at [54, 228] on p "Laundry Room" at bounding box center [43, 229] width 52 height 6
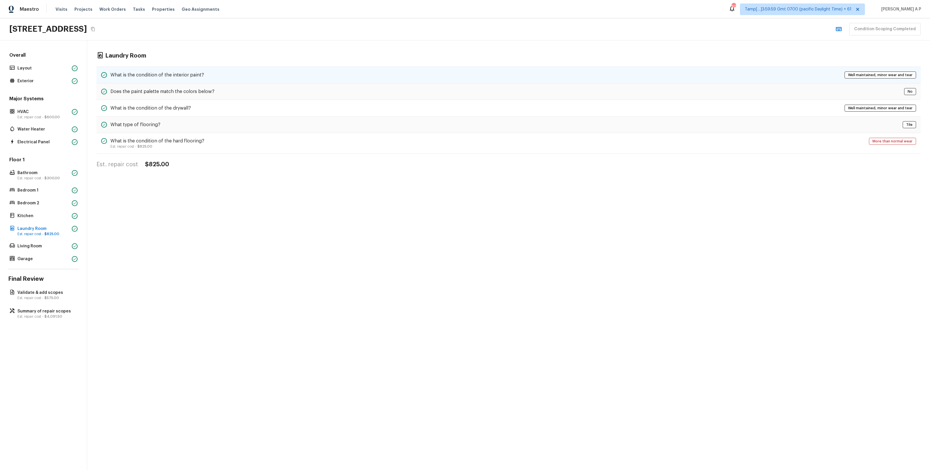
click at [172, 70] on div "What is the condition of the interior paint? Well maintained, minor wear and te…" at bounding box center [508, 75] width 824 height 17
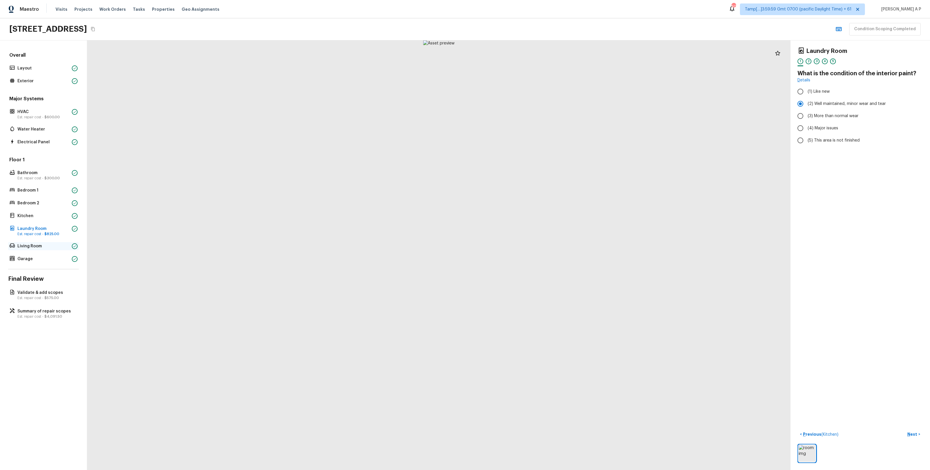
click at [36, 245] on p "Living Room" at bounding box center [43, 246] width 52 height 6
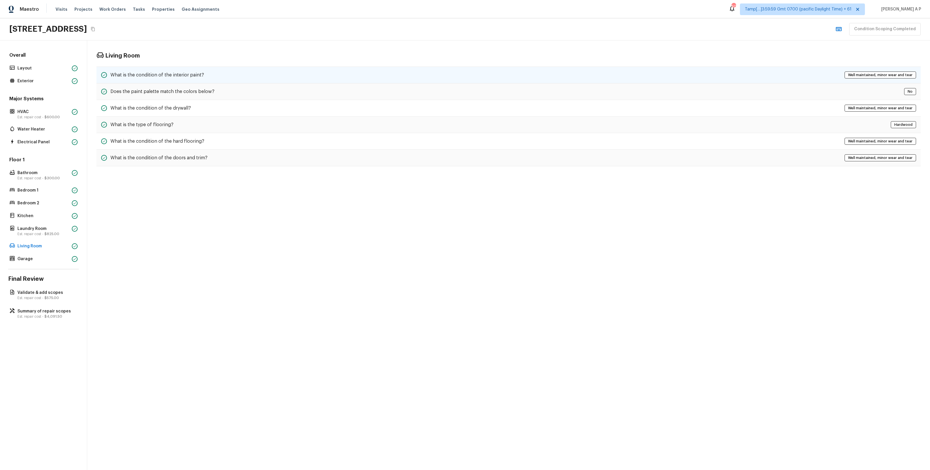
click at [150, 73] on h5 "What is the condition of the interior paint?" at bounding box center [157, 75] width 94 height 6
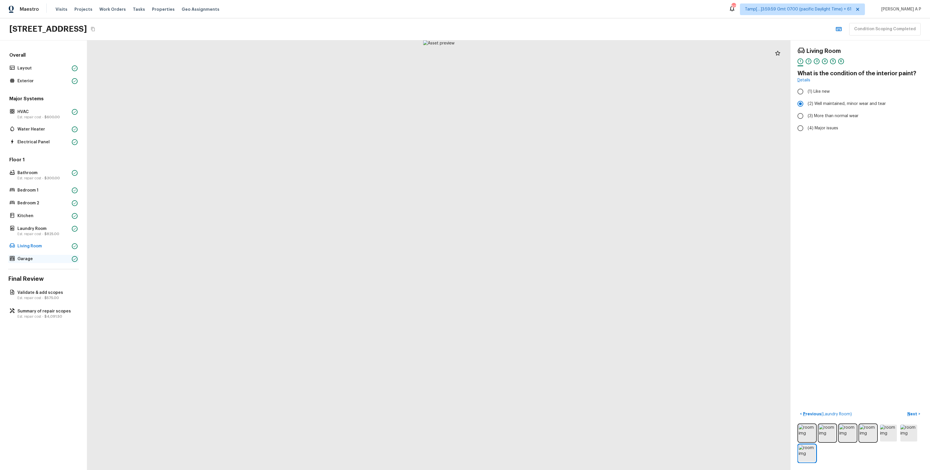
click at [31, 256] on p "Garage" at bounding box center [43, 259] width 52 height 6
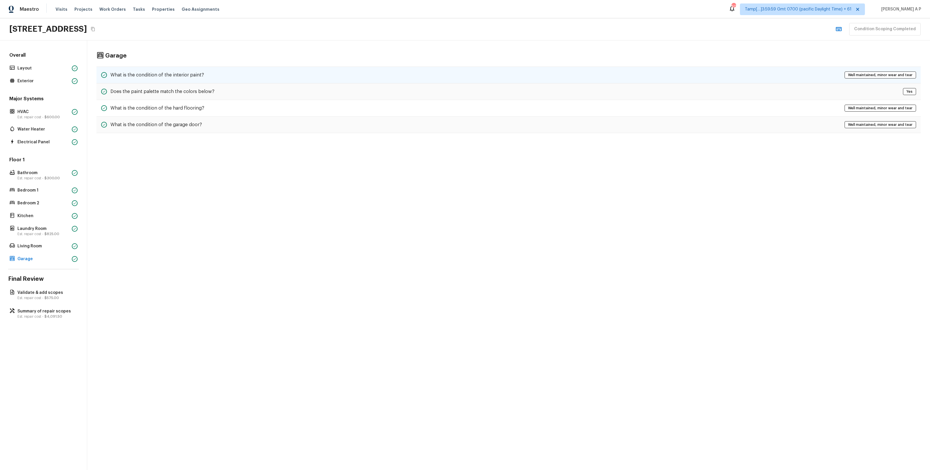
click at [170, 72] on h5 "What is the condition of the interior paint?" at bounding box center [157, 75] width 94 height 6
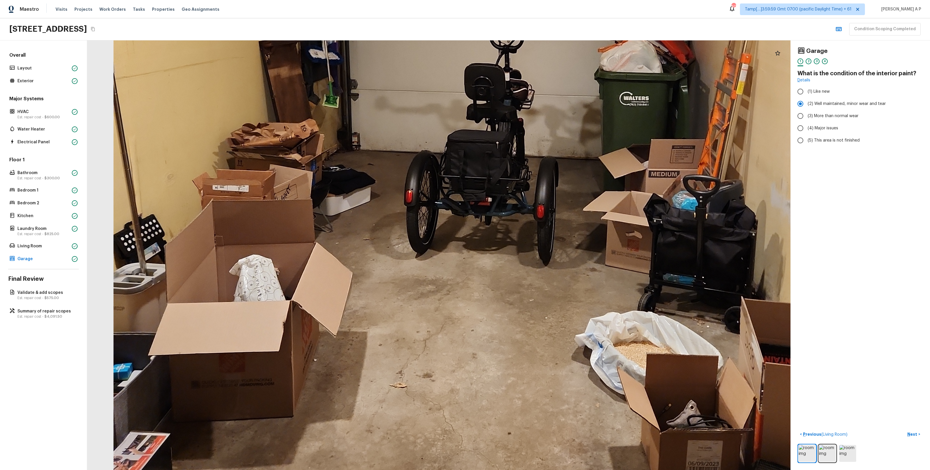
drag, startPoint x: 348, startPoint y: 291, endPoint x: 292, endPoint y: 187, distance: 117.7
click at [291, 188] on div at bounding box center [505, 113] width 1710 height 1044
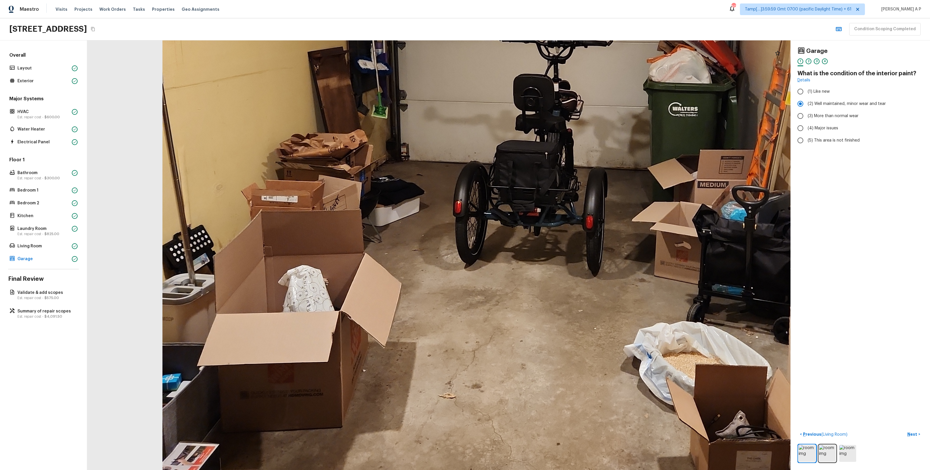
drag, startPoint x: 292, startPoint y: 187, endPoint x: 361, endPoint y: 262, distance: 101.2
click at [359, 261] on div at bounding box center [554, 124] width 1710 height 1044
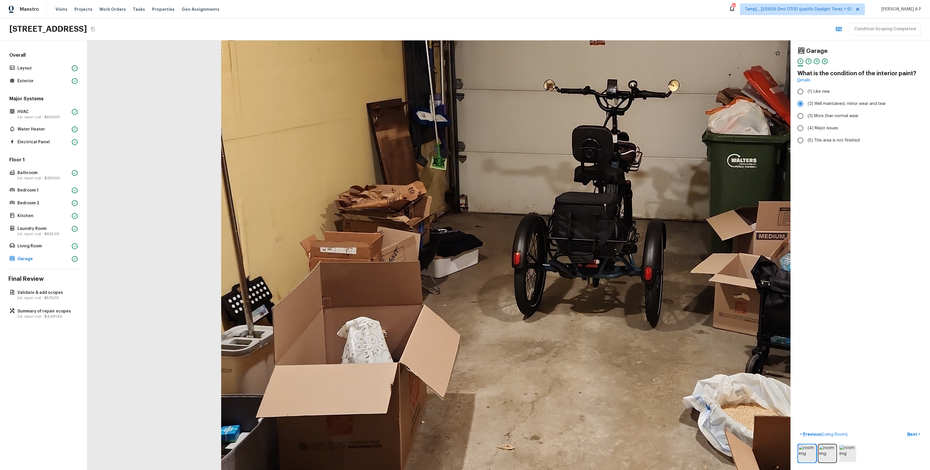
click at [321, 331] on div at bounding box center [613, 175] width 1710 height 1044
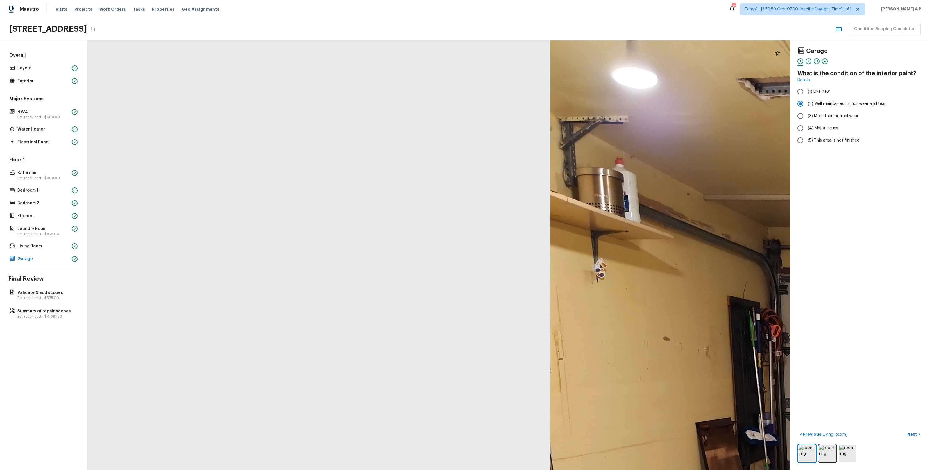
drag, startPoint x: 329, startPoint y: 331, endPoint x: 270, endPoint y: 338, distance: 59.1
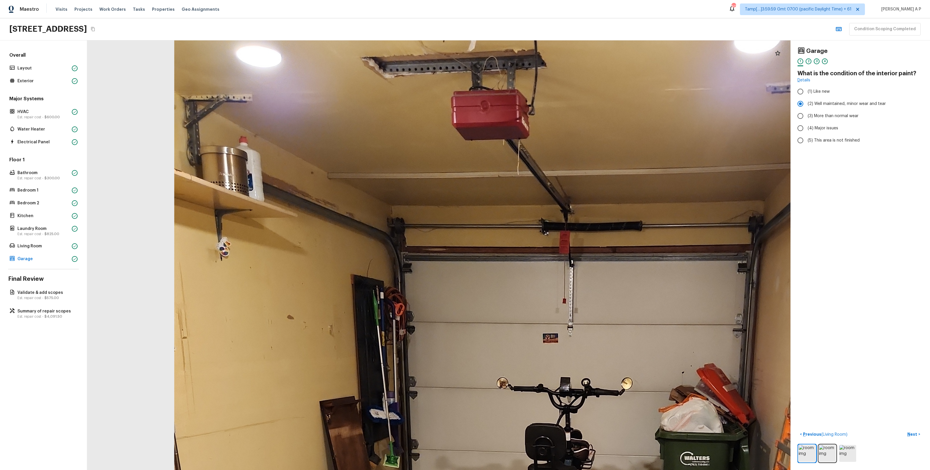
drag, startPoint x: 421, startPoint y: 252, endPoint x: 349, endPoint y: 186, distance: 97.3
click at [352, 189] on div at bounding box center [566, 473] width 1710 height 1044
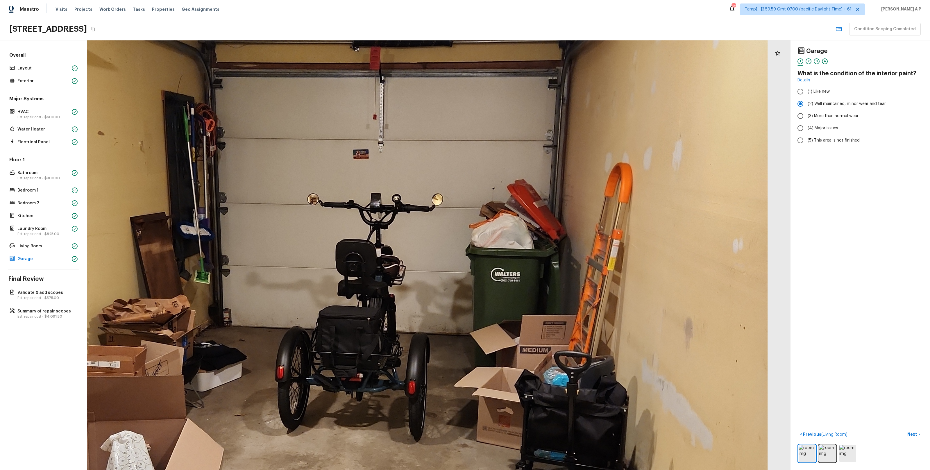
click at [349, 186] on div at bounding box center [376, 289] width 1710 height 1044
drag, startPoint x: 349, startPoint y: 186, endPoint x: 349, endPoint y: 150, distance: 35.7
click at [349, 153] on div at bounding box center [376, 289] width 1710 height 1044
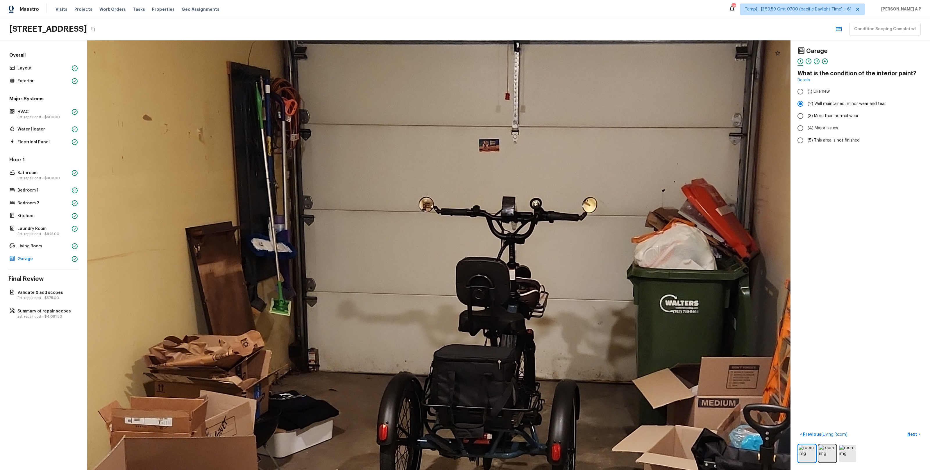
drag, startPoint x: 487, startPoint y: 285, endPoint x: 460, endPoint y: 133, distance: 154.4
click at [461, 135] on div at bounding box center [509, 322] width 2248 height 1373
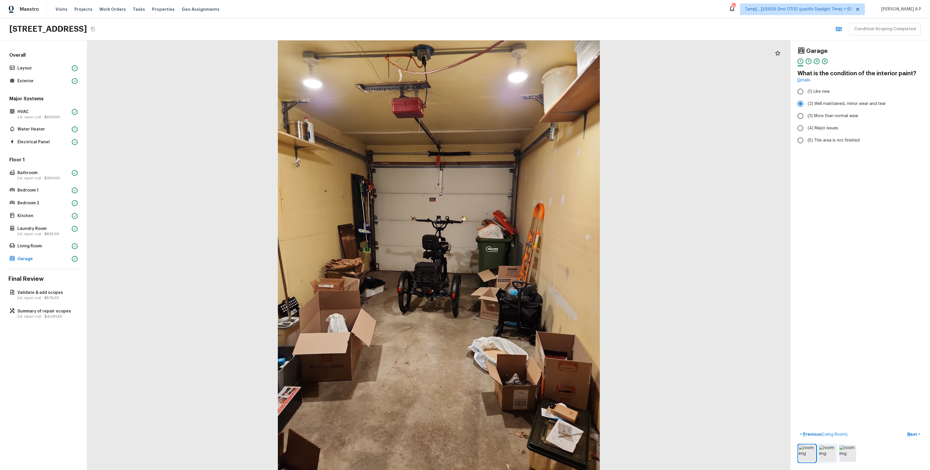
click at [832, 448] on img at bounding box center [827, 453] width 17 height 17
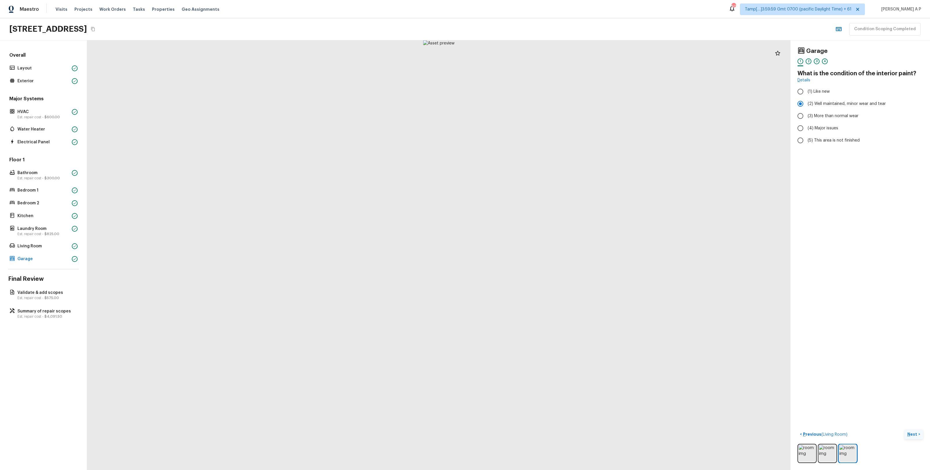
click at [910, 432] on p "Next" at bounding box center [912, 434] width 11 height 6
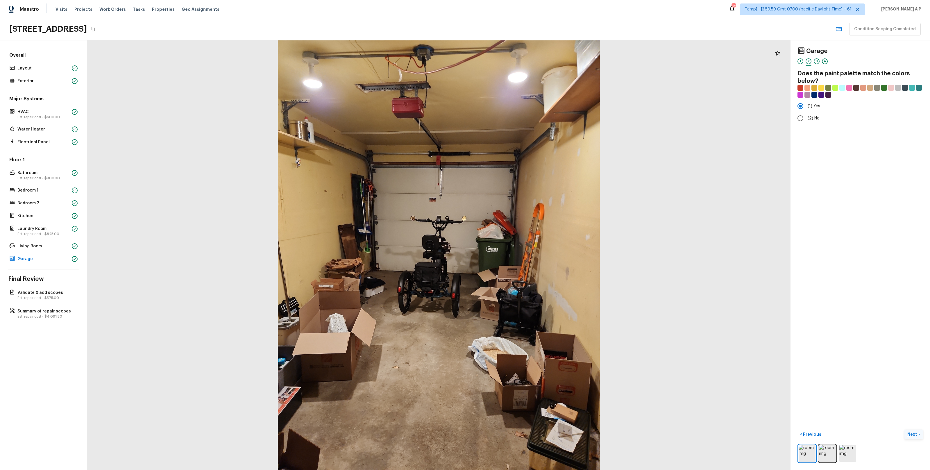
click at [910, 432] on p "Next" at bounding box center [912, 434] width 11 height 6
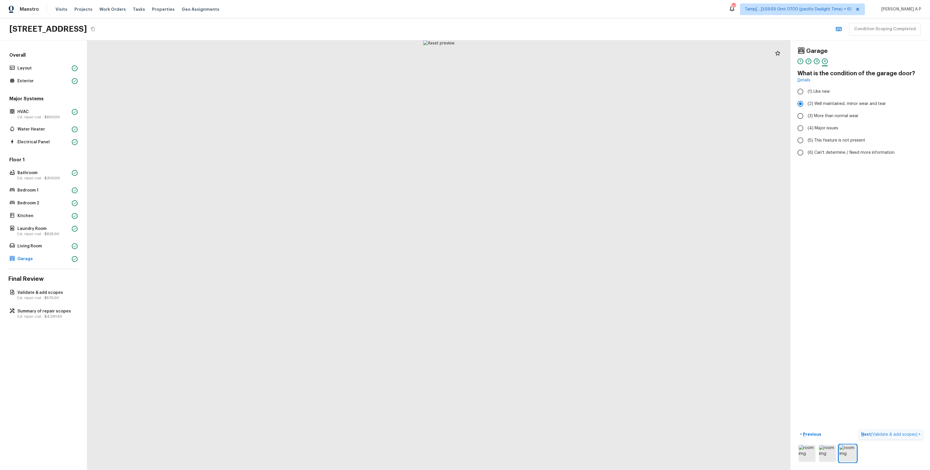
click at [910, 432] on span "( Validate & add scopes )" at bounding box center [894, 434] width 46 height 4
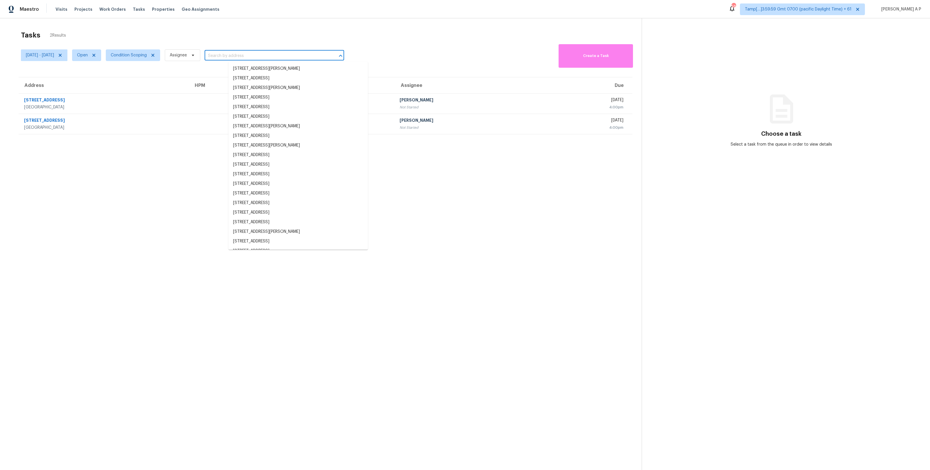
click at [258, 56] on input "text" at bounding box center [266, 55] width 123 height 9
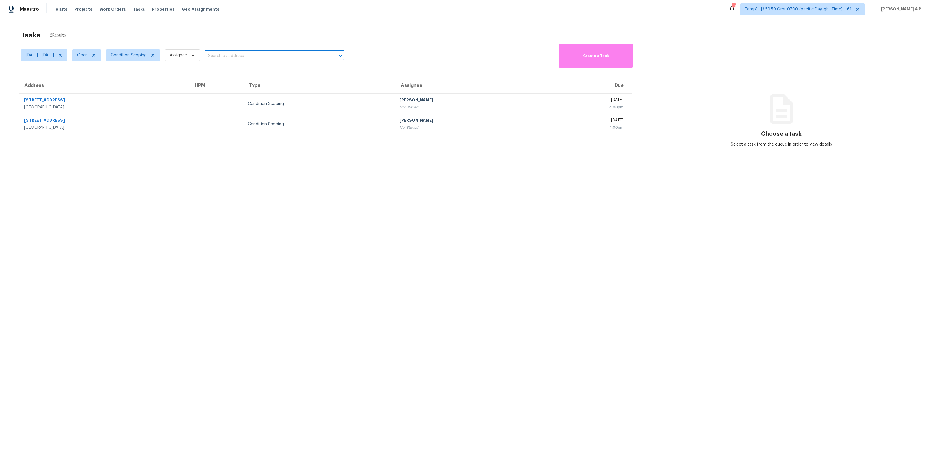
click at [258, 56] on input "text" at bounding box center [266, 55] width 123 height 9
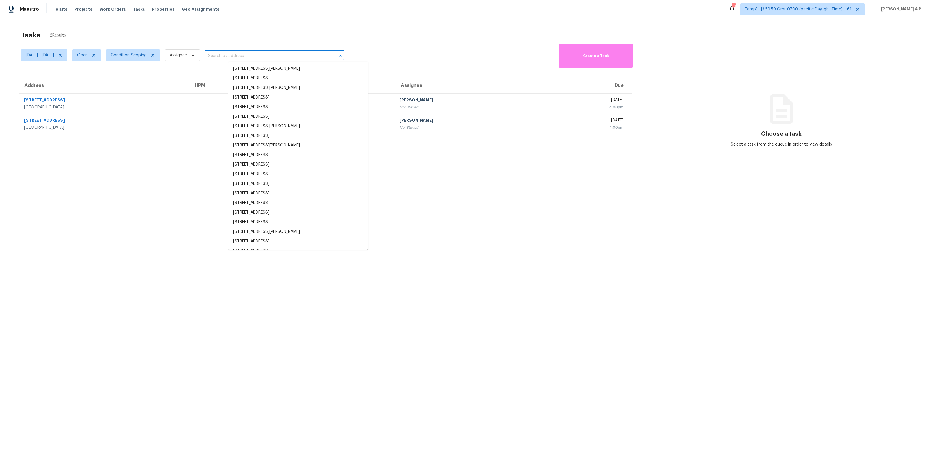
paste input ""464 Fir Ave Maplewood, MN, 55117""
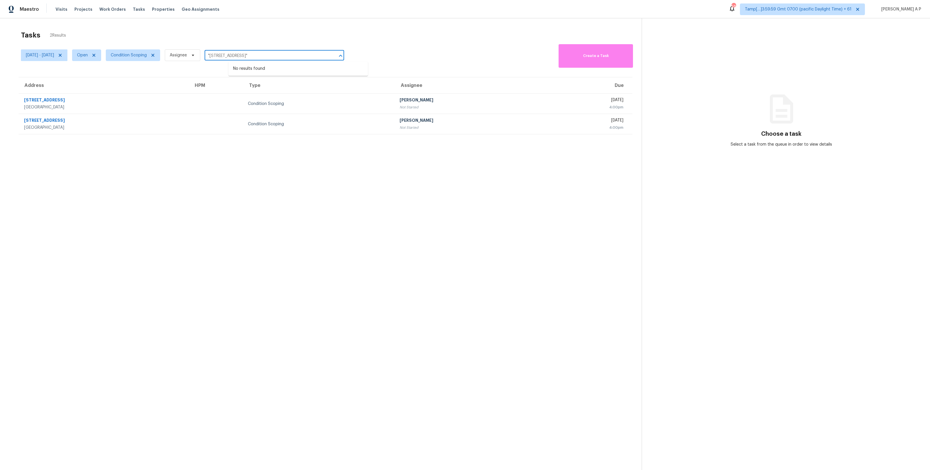
type input ""464 Fir Ave Maplewood, MN, 55117""
click at [96, 54] on span at bounding box center [93, 55] width 6 height 5
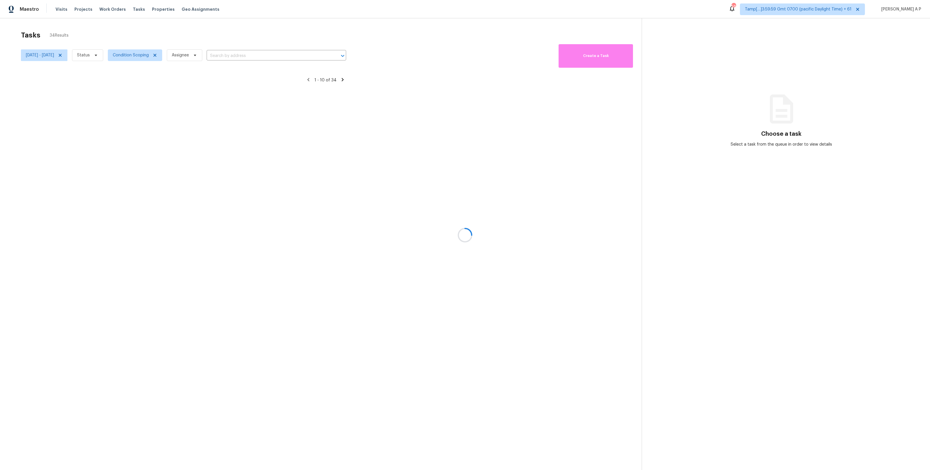
click at [113, 56] on div at bounding box center [465, 235] width 930 height 470
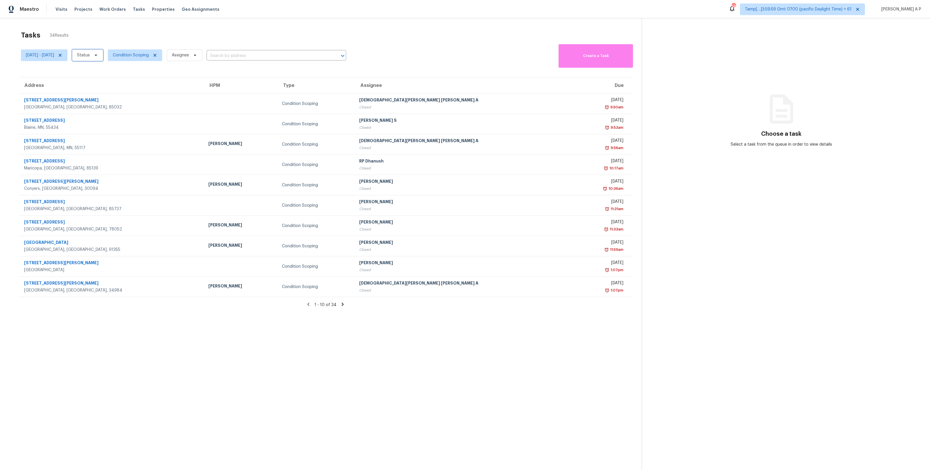
click at [103, 57] on span "Status" at bounding box center [87, 55] width 31 height 12
click at [115, 76] on div "Open" at bounding box center [111, 80] width 28 height 8
click at [115, 71] on label "Closed" at bounding box center [109, 72] width 21 height 6
click at [103, 71] on input "Closed" at bounding box center [101, 71] width 4 height 4
checkbox input "true"
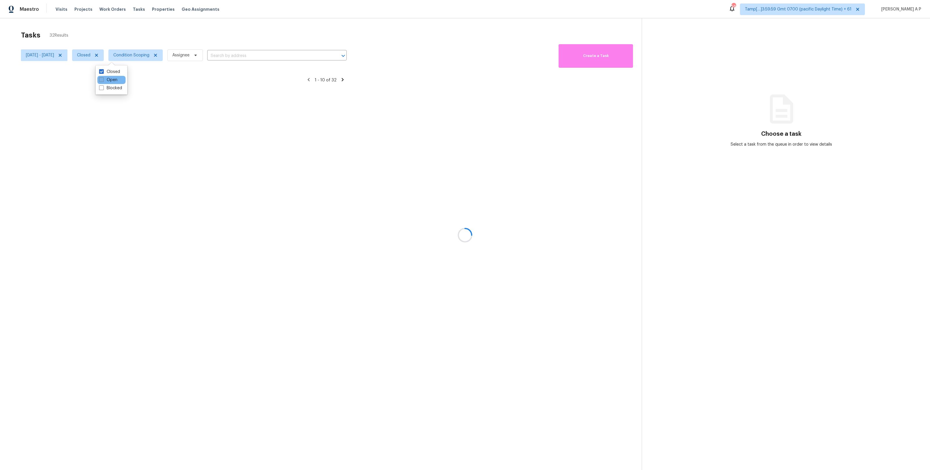
click at [114, 78] on label "Open" at bounding box center [108, 80] width 18 height 6
click at [103, 78] on input "Open" at bounding box center [101, 79] width 4 height 4
checkbox input "true"
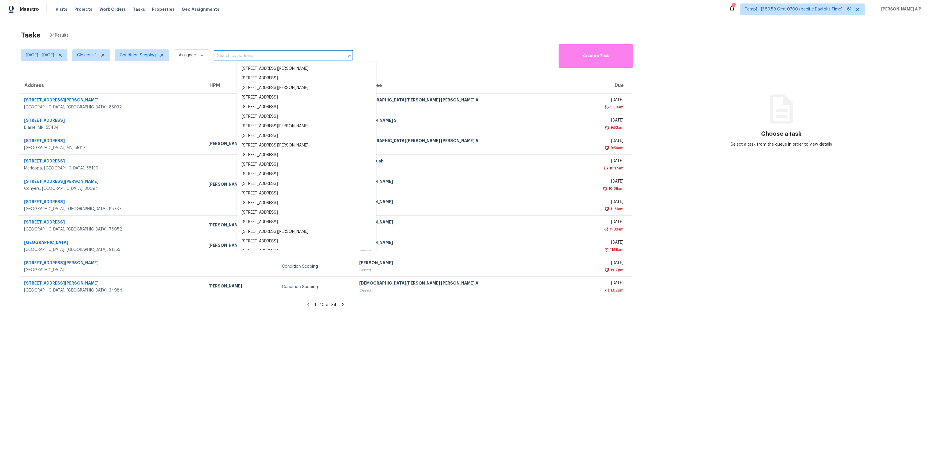
click at [259, 55] on input "text" at bounding box center [275, 55] width 123 height 9
paste input ""464 Fir Ave Maplewood, MN, 55117""
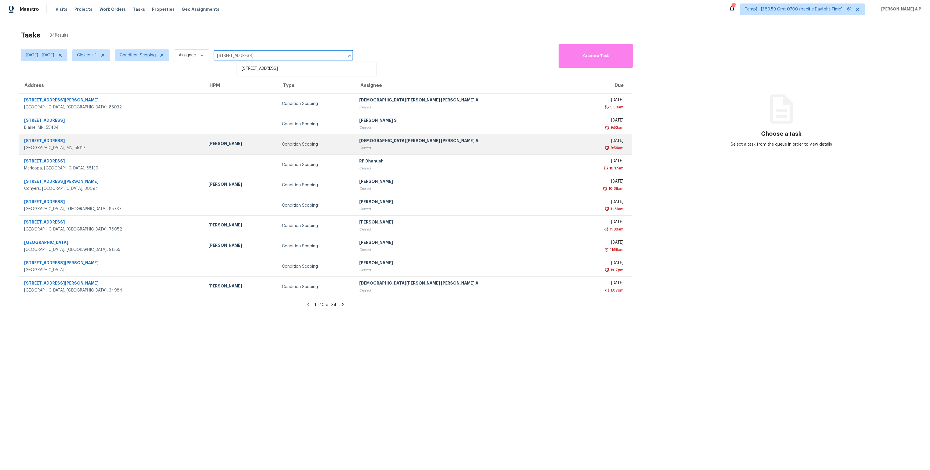
type input "464 Fir Ave Maplewood, MN, 55117"
click at [232, 148] on div "Jeffrey Lenz" at bounding box center [240, 144] width 64 height 7
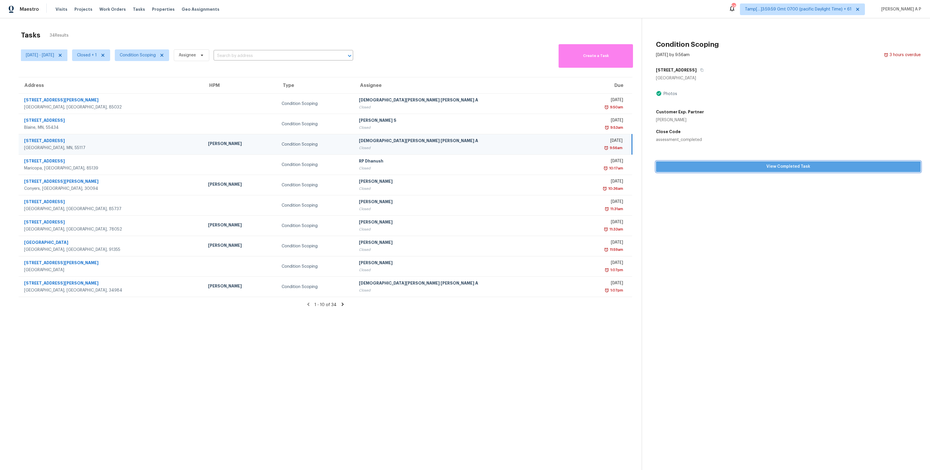
click at [740, 168] on span "View Completed Task" at bounding box center [788, 166] width 255 height 7
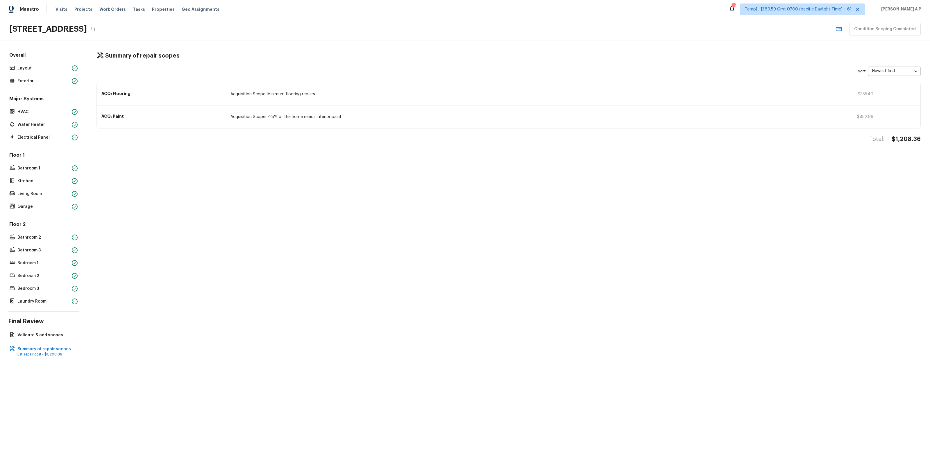
click at [214, 100] on div "ACQ: Flooring Acquisition Scope: Minimum flooring repairs $355.40" at bounding box center [509, 94] width 824 height 23
click at [66, 69] on p "Layout" at bounding box center [43, 68] width 52 height 6
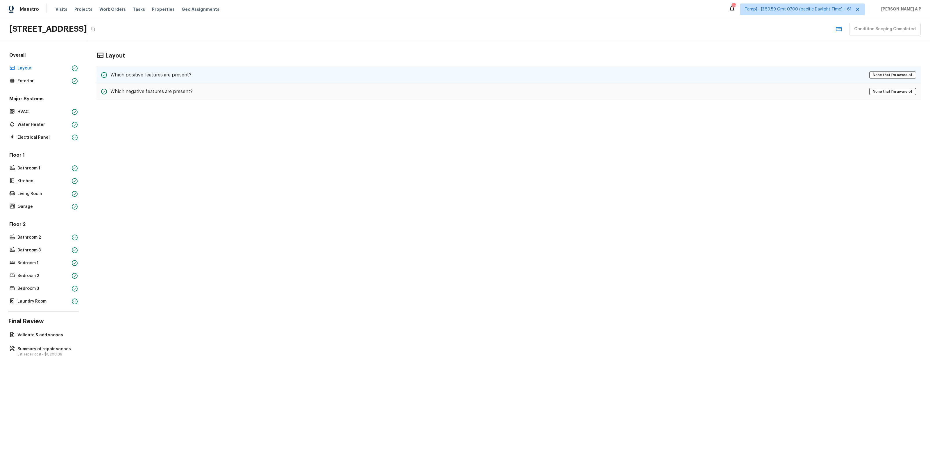
click at [130, 77] on h5 "Which positive features are present?" at bounding box center [150, 75] width 81 height 6
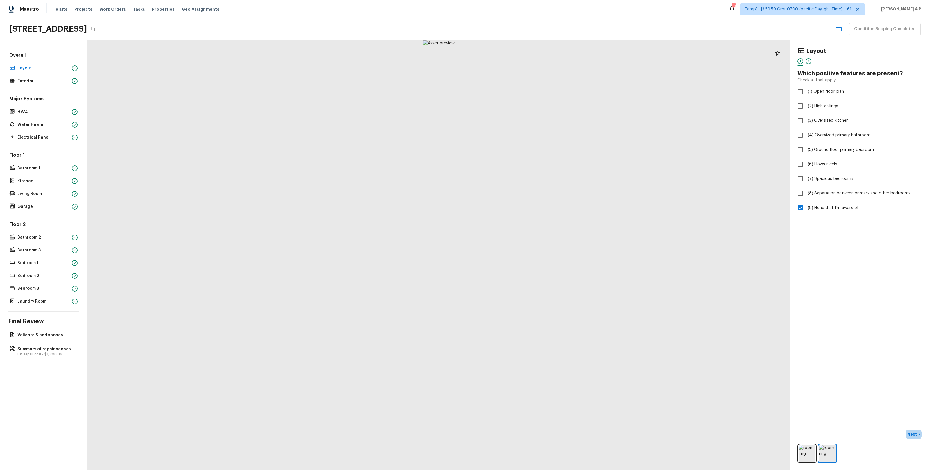
click at [904, 429] on button "Next >" at bounding box center [913, 434] width 19 height 10
click at [888, 429] on button "Next ( Exterior ) >" at bounding box center [905, 434] width 35 height 10
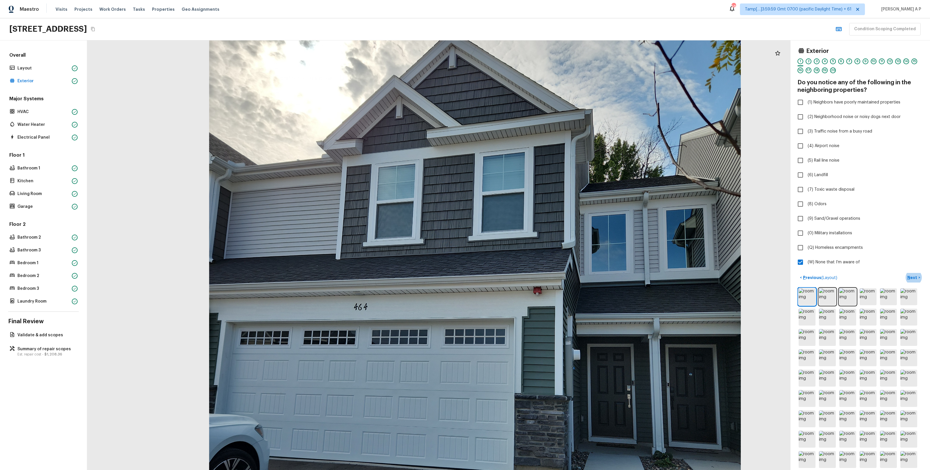
drag, startPoint x: 381, startPoint y: 265, endPoint x: 388, endPoint y: 316, distance: 51.4
click at [387, 315] on div at bounding box center [475, 314] width 1161 height 709
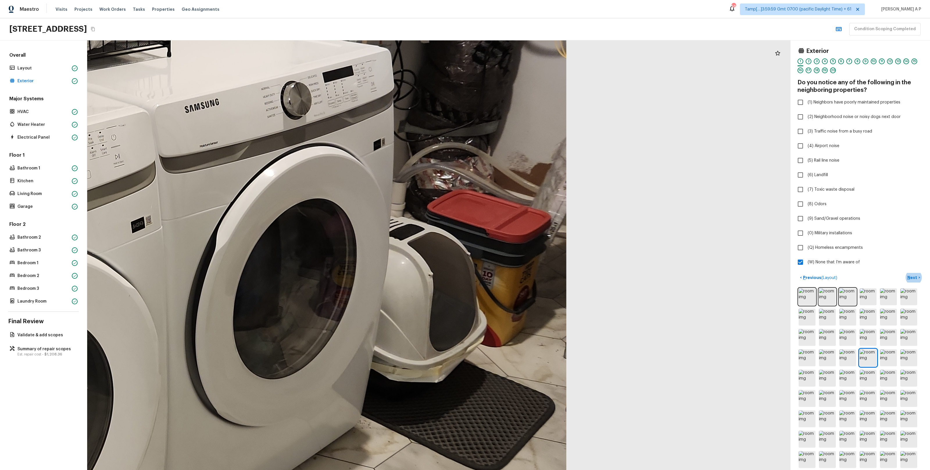
drag, startPoint x: 559, startPoint y: 278, endPoint x: 461, endPoint y: 335, distance: 113.3
click at [461, 335] on div at bounding box center [111, 195] width 1988 height 1214
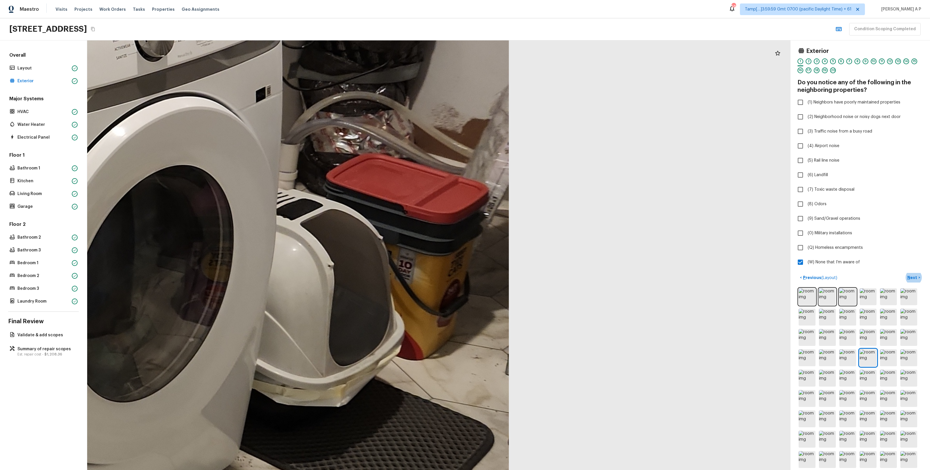
drag, startPoint x: 495, startPoint y: 291, endPoint x: 403, endPoint y: 300, distance: 92.3
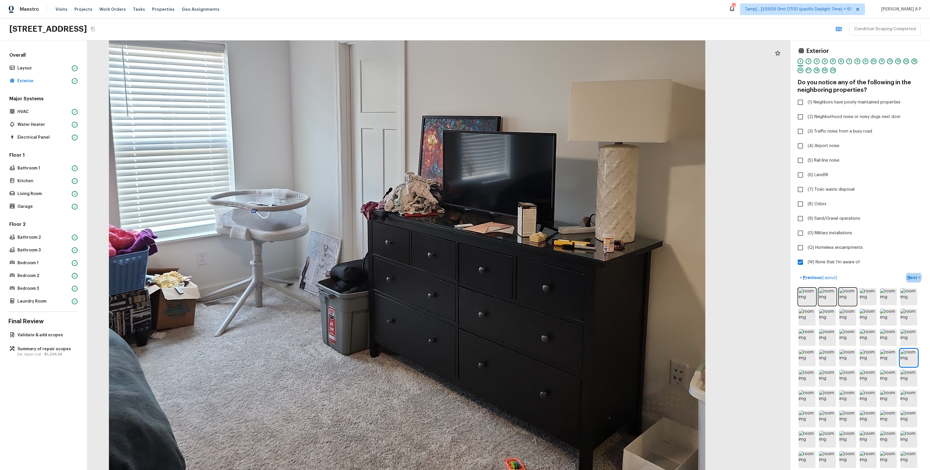
drag, startPoint x: 488, startPoint y: 236, endPoint x: 473, endPoint y: 316, distance: 81.3
click at [473, 315] on div at bounding box center [407, 201] width 1302 height 795
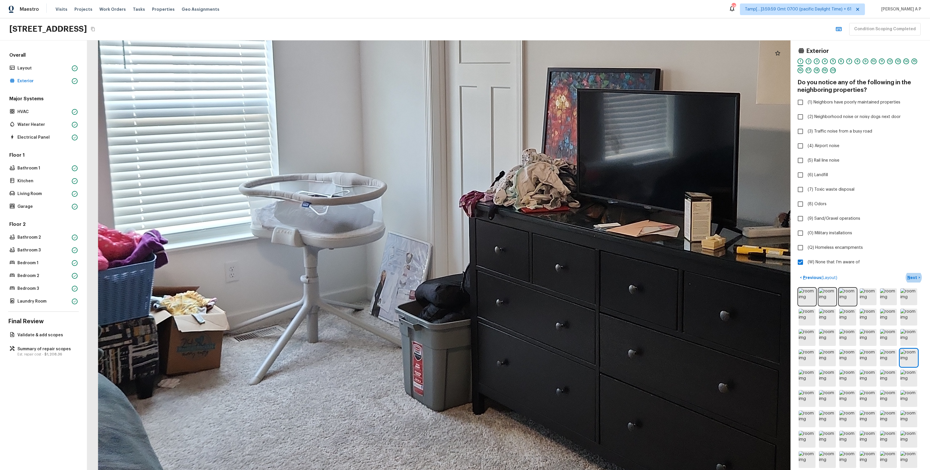
drag, startPoint x: 222, startPoint y: 350, endPoint x: 306, endPoint y: 248, distance: 132.1
click at [306, 248] on div at bounding box center [525, 190] width 1869 height 1141
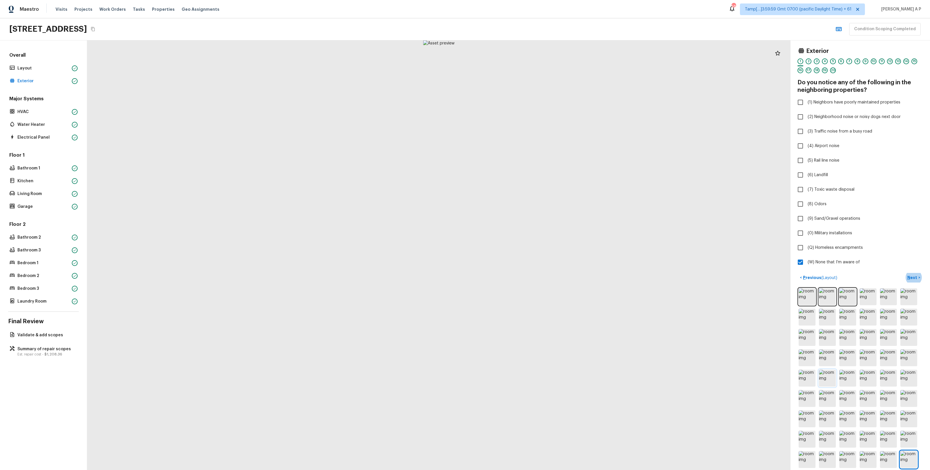
scroll to position [26, 0]
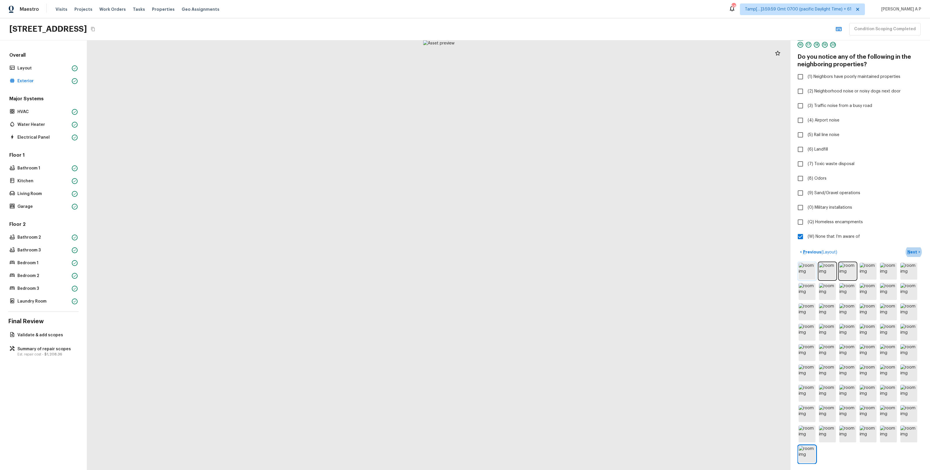
click at [809, 272] on img at bounding box center [807, 271] width 17 height 17
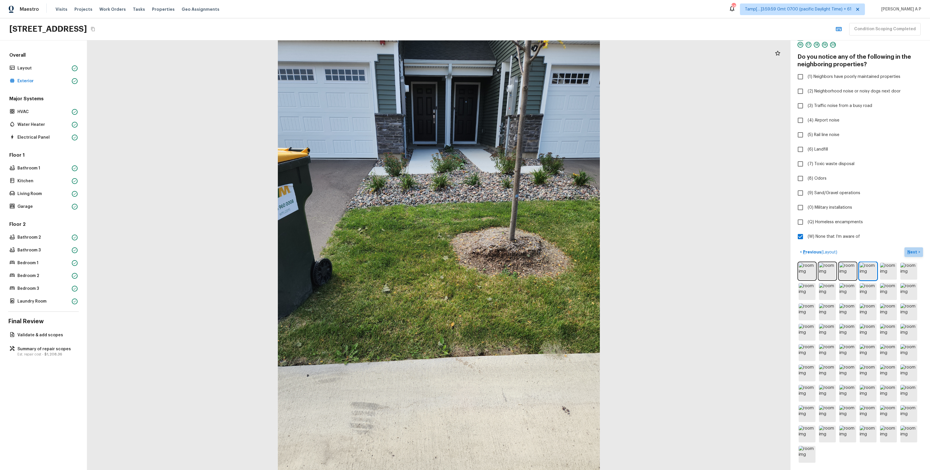
click at [918, 249] on button "Next >" at bounding box center [913, 252] width 19 height 10
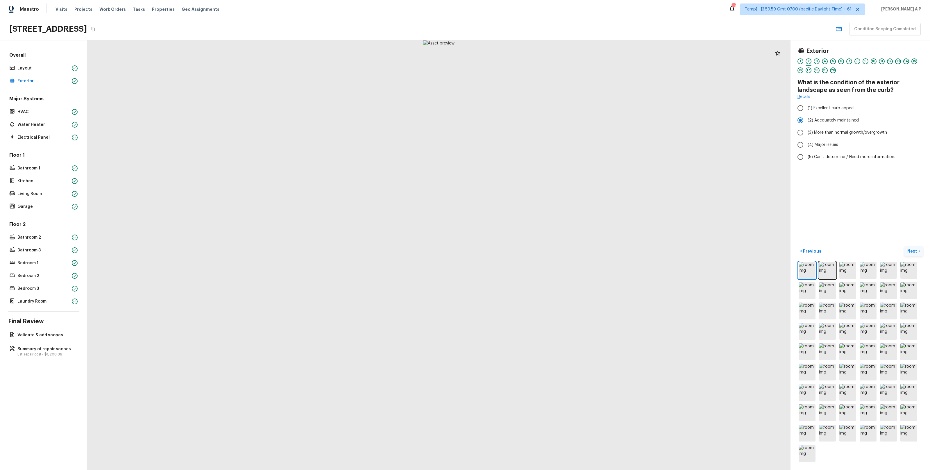
click at [918, 249] on button "Next >" at bounding box center [913, 251] width 19 height 10
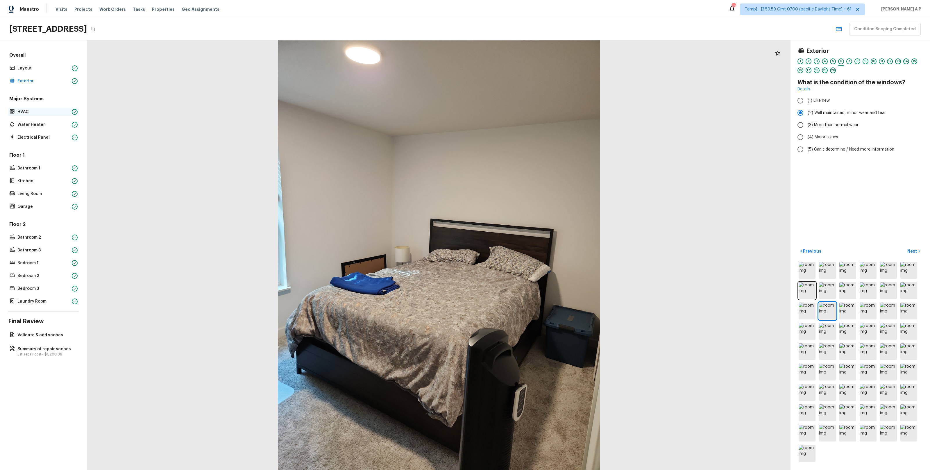
click at [52, 112] on p "HVAC" at bounding box center [43, 112] width 52 height 6
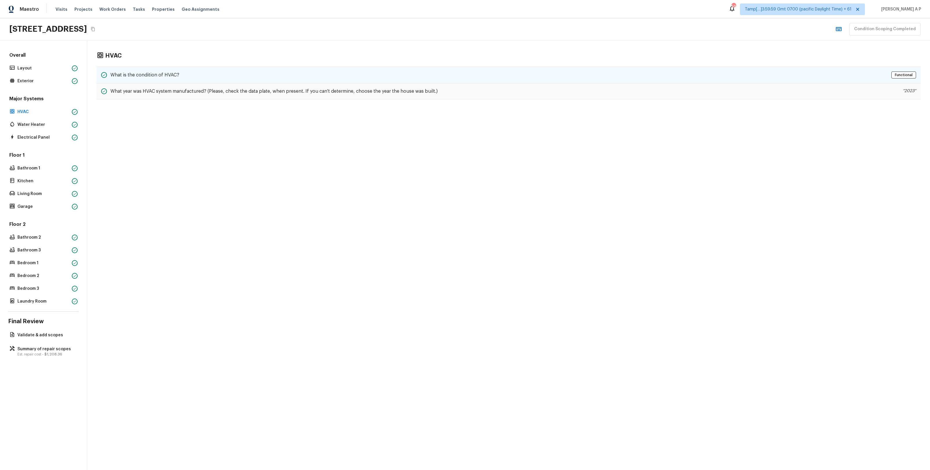
click at [179, 76] on div "What is the condition of HVAC? Functional" at bounding box center [508, 75] width 824 height 17
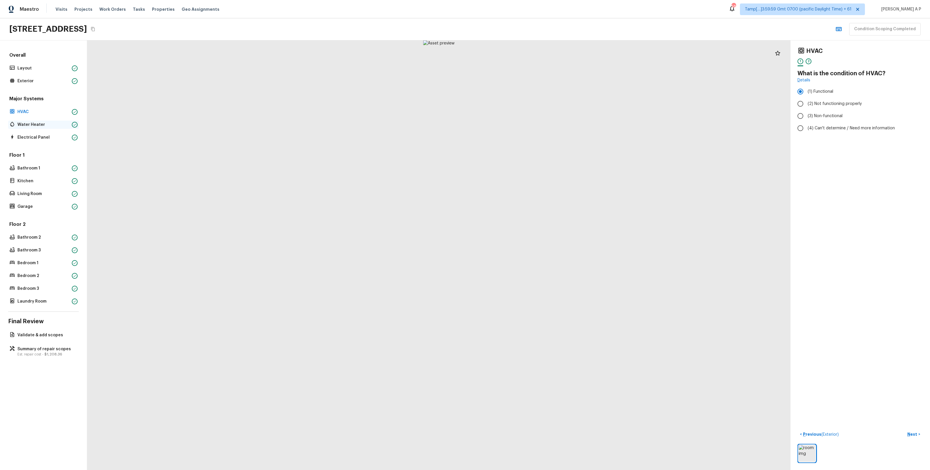
click at [50, 121] on div "Water Heater" at bounding box center [43, 125] width 71 height 8
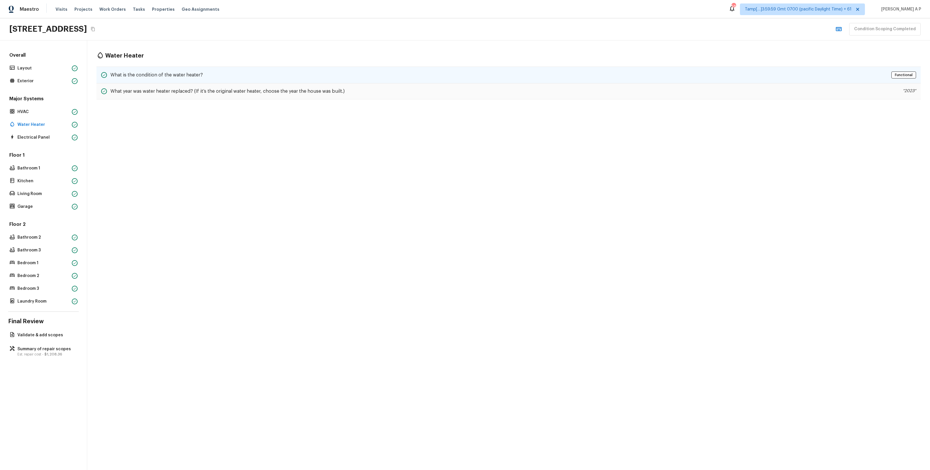
click at [148, 70] on div "What is the condition of the water heater? Functional" at bounding box center [508, 75] width 824 height 17
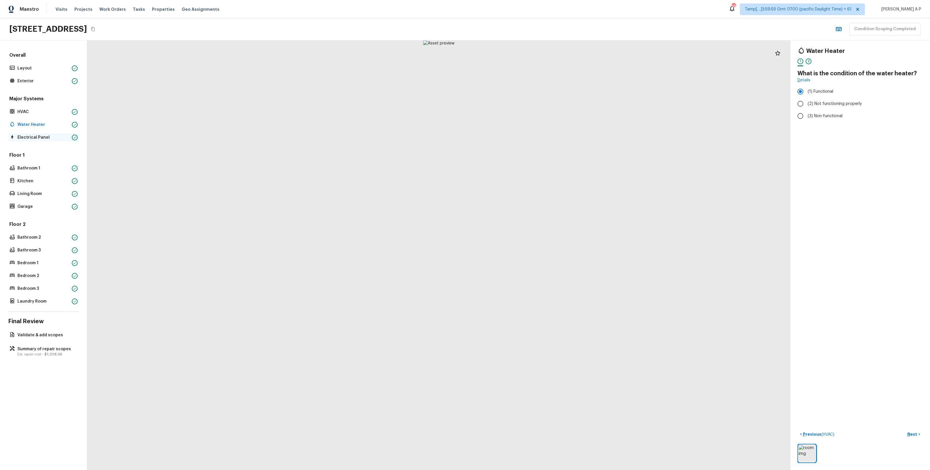
click at [44, 139] on p "Electrical Panel" at bounding box center [43, 138] width 52 height 6
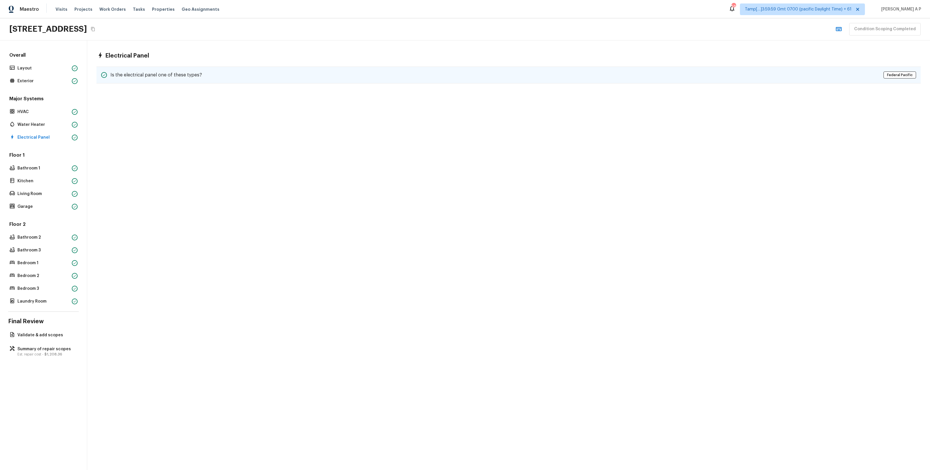
click at [135, 82] on div "Is the electrical panel one of these types? Federal Pacific" at bounding box center [508, 75] width 824 height 17
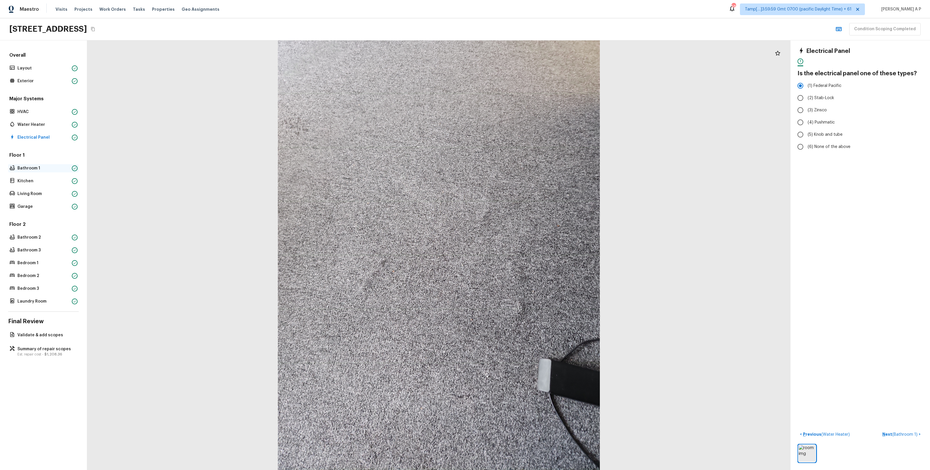
click at [47, 169] on p "Bathroom 1" at bounding box center [43, 168] width 52 height 6
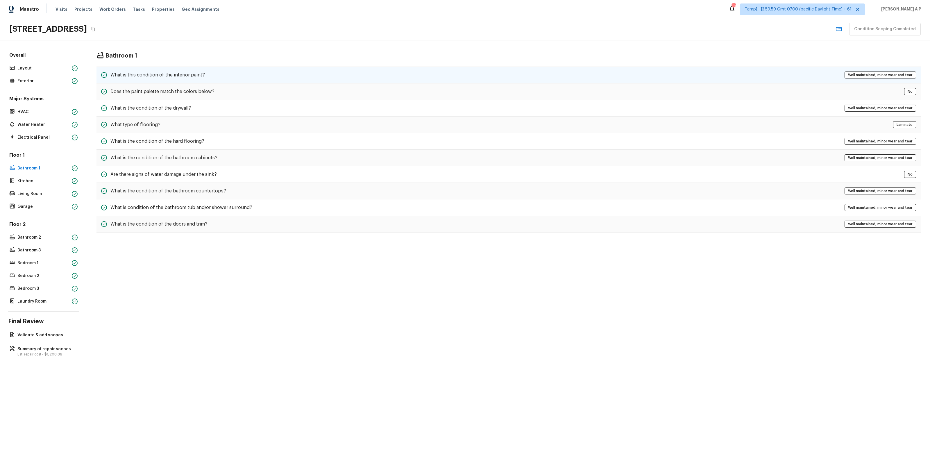
click at [174, 69] on div "What is this condition of the interior paint? Well maintained, minor wear and t…" at bounding box center [508, 75] width 824 height 17
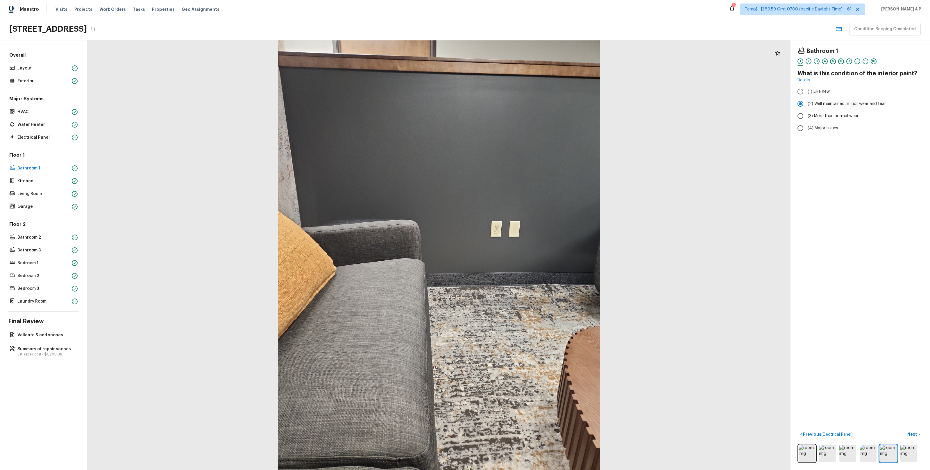
click at [174, 69] on div at bounding box center [438, 254] width 703 height 429
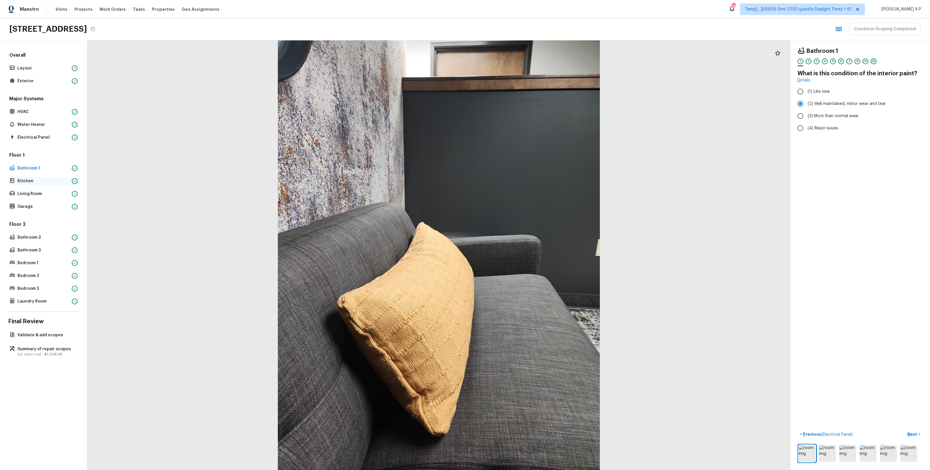
click at [25, 185] on div "Kitchen" at bounding box center [43, 181] width 71 height 8
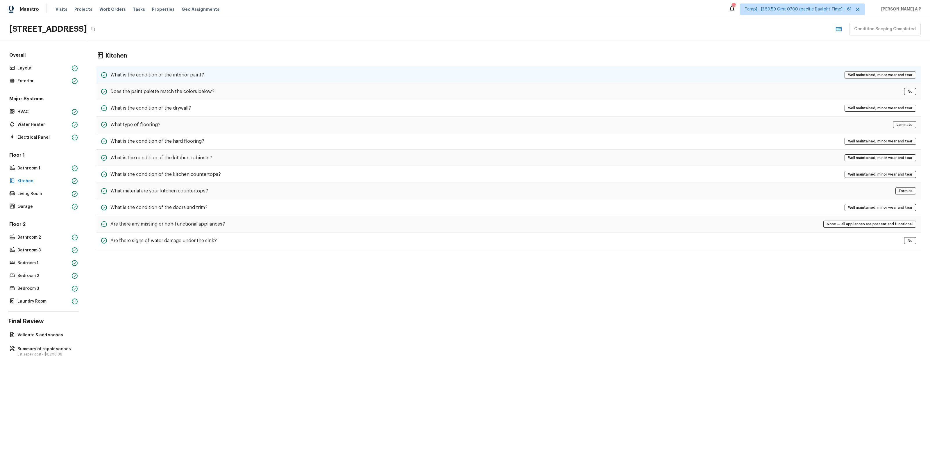
click at [160, 74] on h5 "What is the condition of the interior paint?" at bounding box center [157, 75] width 94 height 6
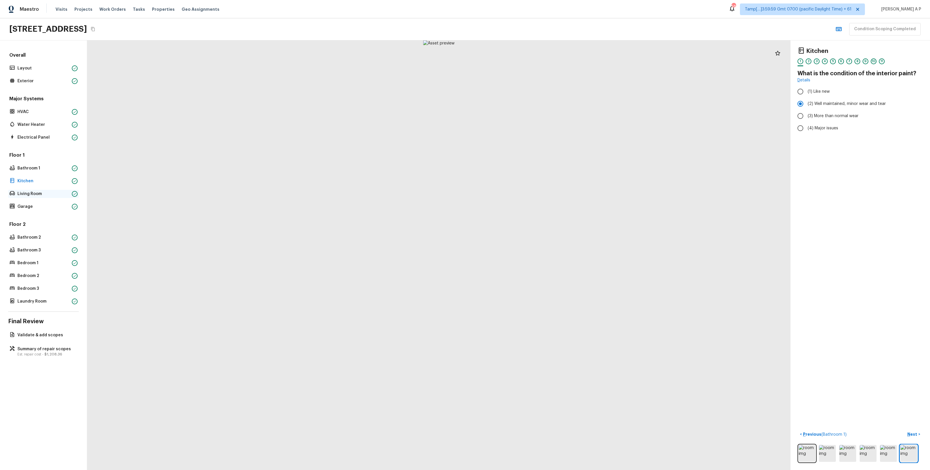
click at [44, 197] on div "Living Room" at bounding box center [43, 194] width 71 height 8
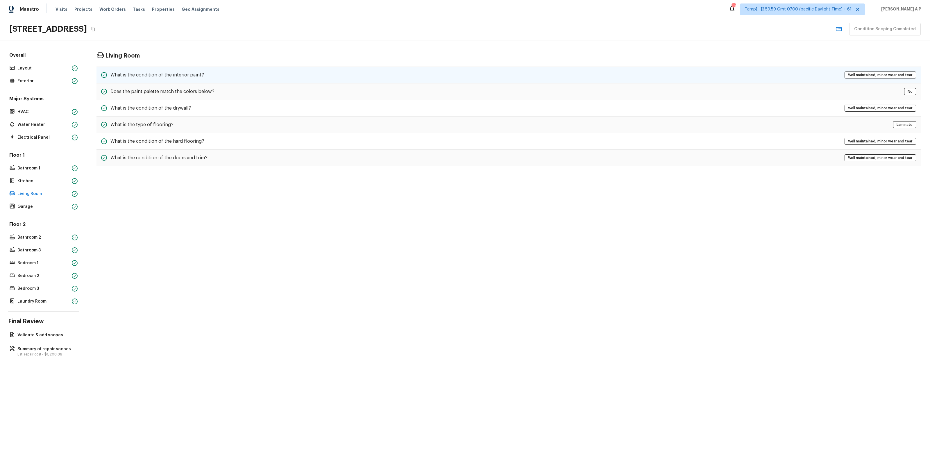
click at [181, 78] on div "What is the condition of the interior paint? Well maintained, minor wear and te…" at bounding box center [508, 75] width 824 height 17
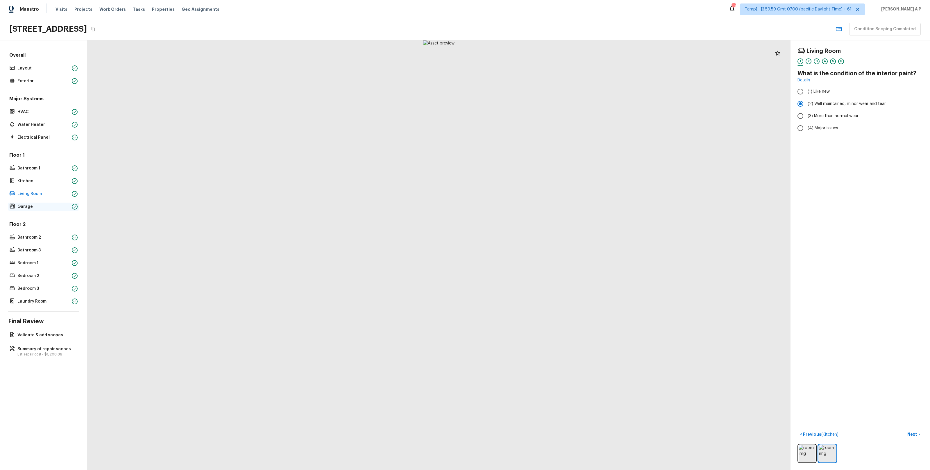
click at [67, 209] on p "Garage" at bounding box center [43, 207] width 52 height 6
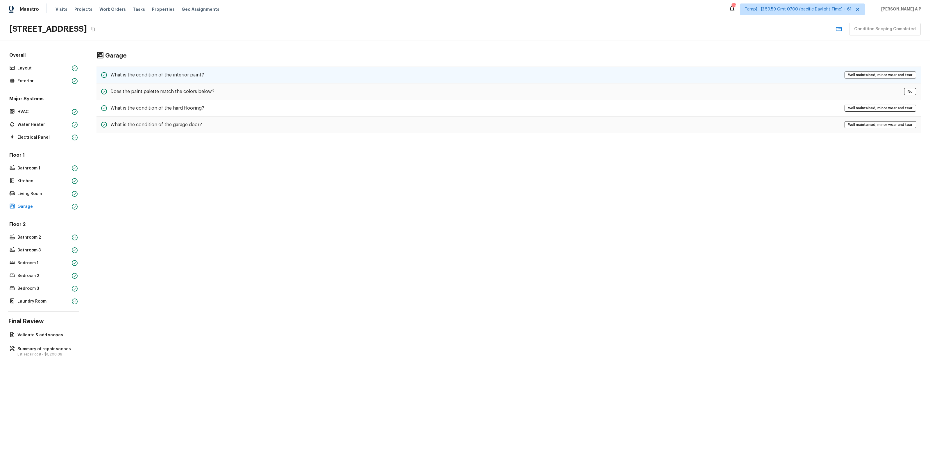
click at [208, 78] on div "What is the condition of the interior paint? Well maintained, minor wear and te…" at bounding box center [508, 75] width 824 height 17
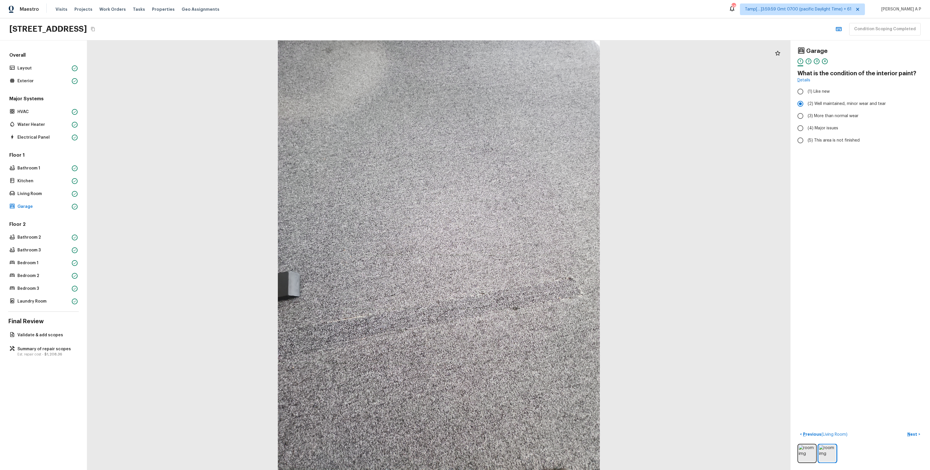
click at [46, 232] on div "Floor 2 Bathroom 2 Bathroom 3 Bedroom 1 Bedroom 2 Bedroom 3 Laundry Room" at bounding box center [43, 263] width 71 height 84
click at [44, 238] on p "Bathroom 2" at bounding box center [43, 238] width 52 height 6
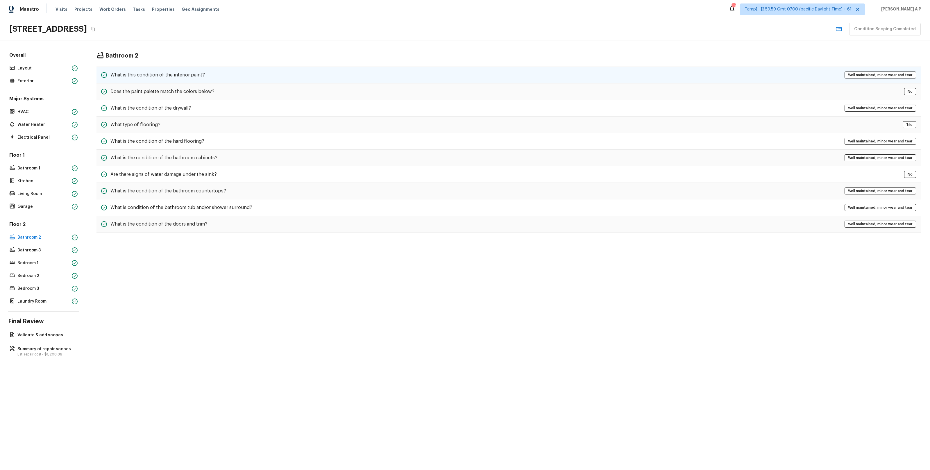
click at [172, 75] on h5 "What is this condition of the interior paint?" at bounding box center [157, 75] width 94 height 6
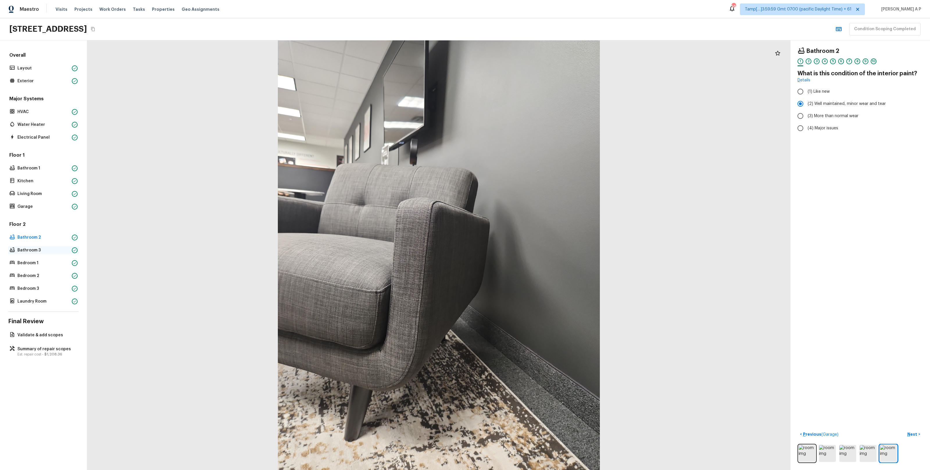
click at [37, 250] on p "Bathroom 3" at bounding box center [43, 250] width 52 height 6
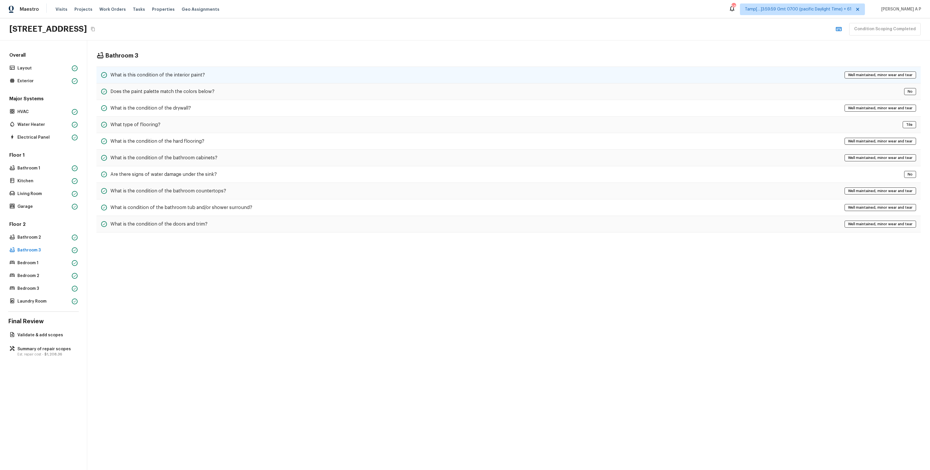
click at [158, 77] on h5 "What is this condition of the interior paint?" at bounding box center [157, 75] width 94 height 6
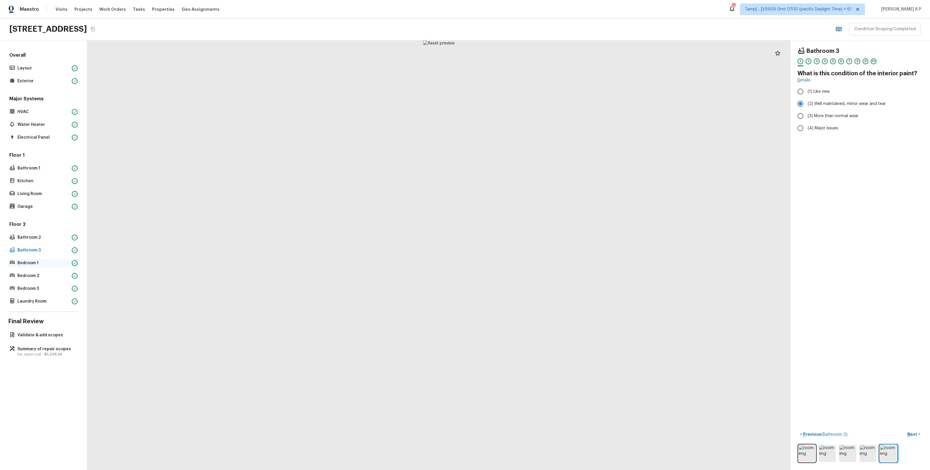
click at [58, 262] on p "Bedroom 1" at bounding box center [43, 263] width 52 height 6
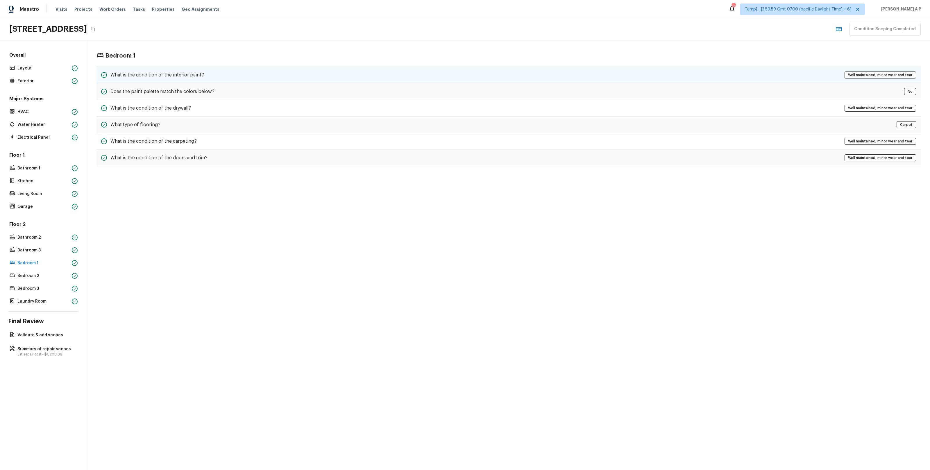
click at [183, 73] on h5 "What is the condition of the interior paint?" at bounding box center [157, 75] width 94 height 6
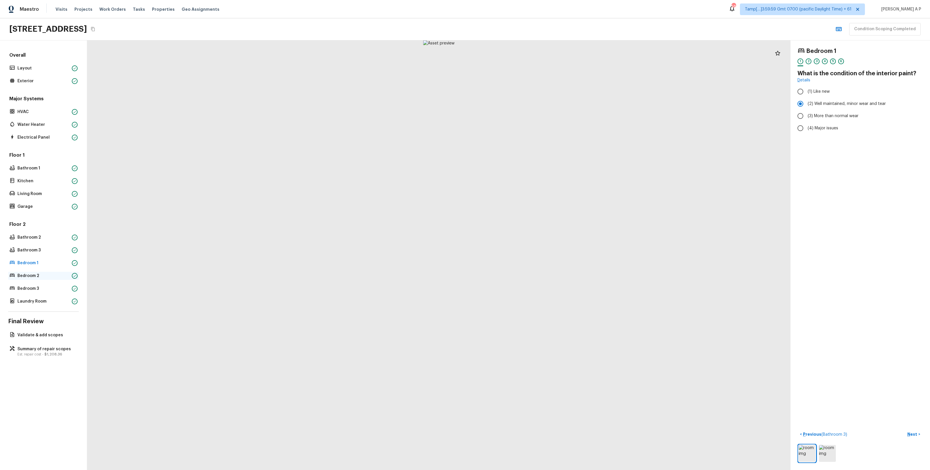
click at [55, 279] on div "Bedroom 2" at bounding box center [43, 276] width 71 height 8
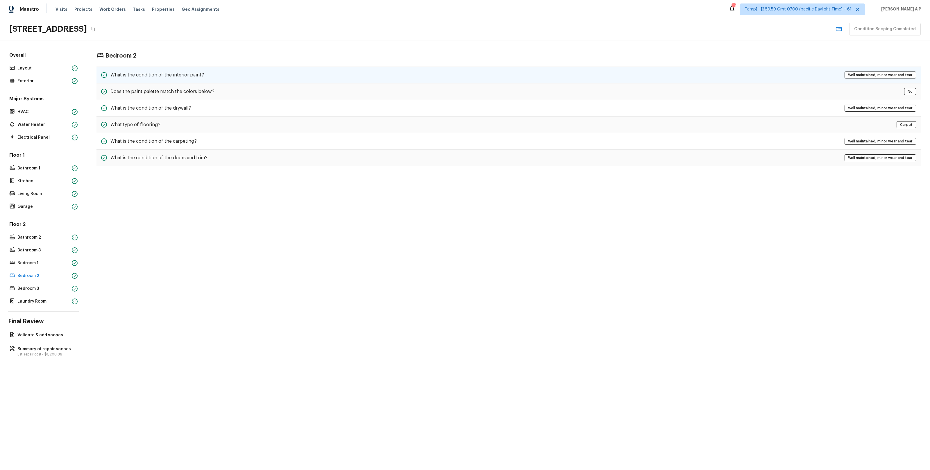
click at [208, 68] on div "What is the condition of the interior paint? Well maintained, minor wear and te…" at bounding box center [508, 75] width 824 height 17
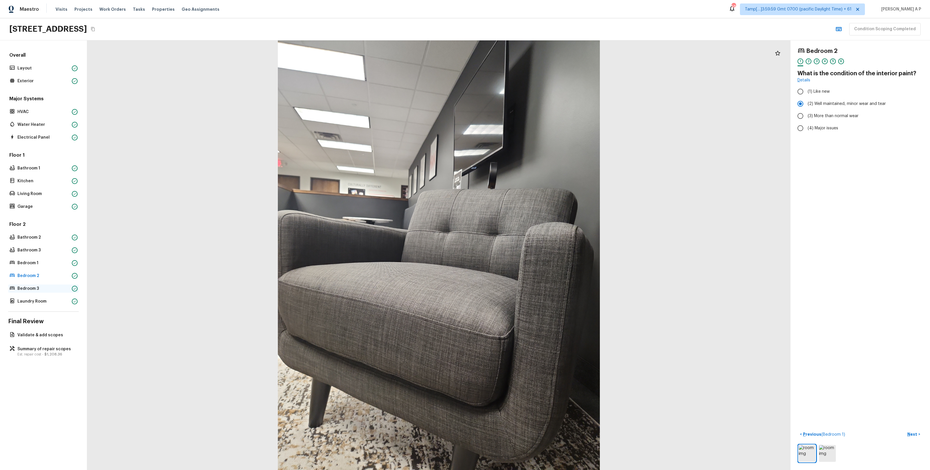
click at [58, 289] on p "Bedroom 3" at bounding box center [43, 289] width 52 height 6
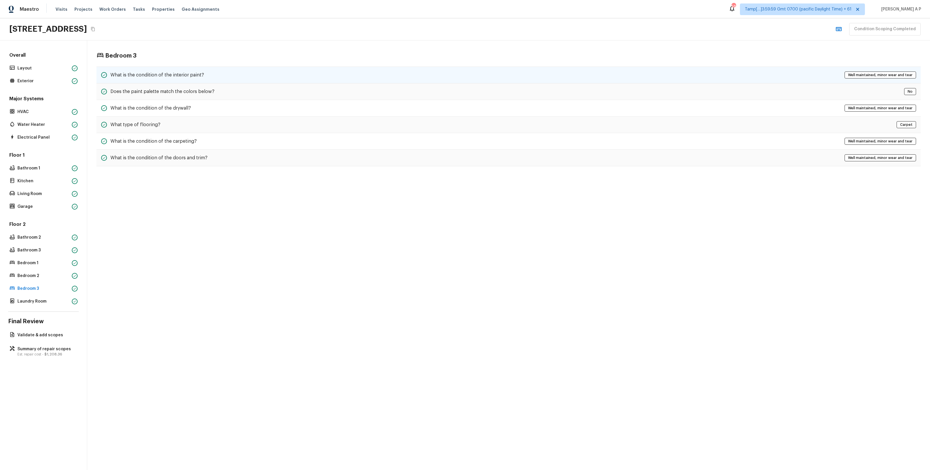
click at [216, 76] on div "What is the condition of the interior paint? Well maintained, minor wear and te…" at bounding box center [508, 75] width 824 height 17
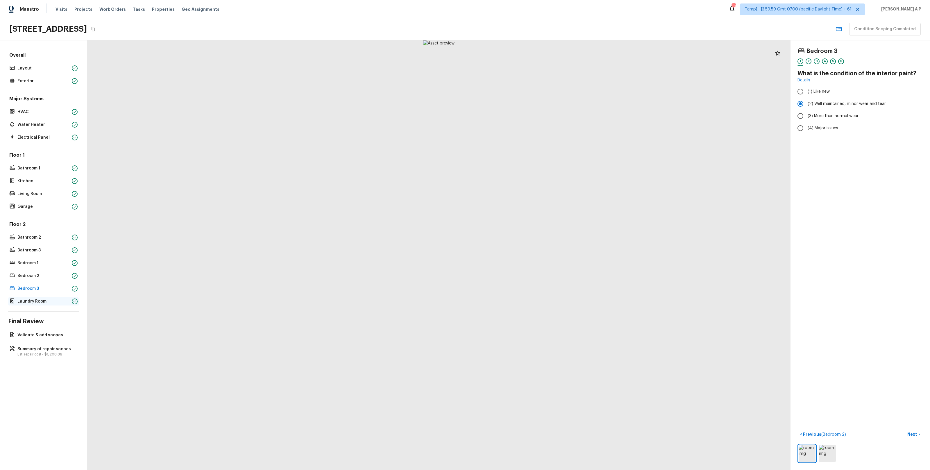
click at [60, 299] on p "Laundry Room" at bounding box center [43, 301] width 52 height 6
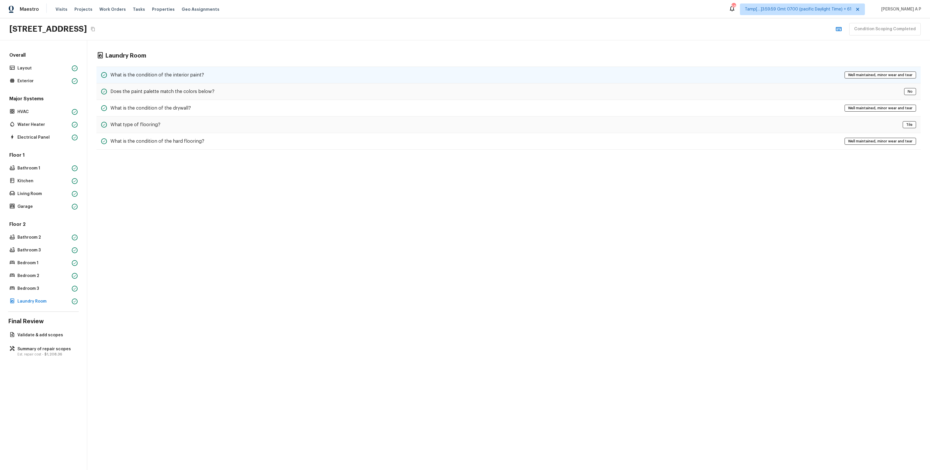
click at [203, 77] on div "What is the condition of the interior paint? Well maintained, minor wear and te…" at bounding box center [508, 75] width 824 height 17
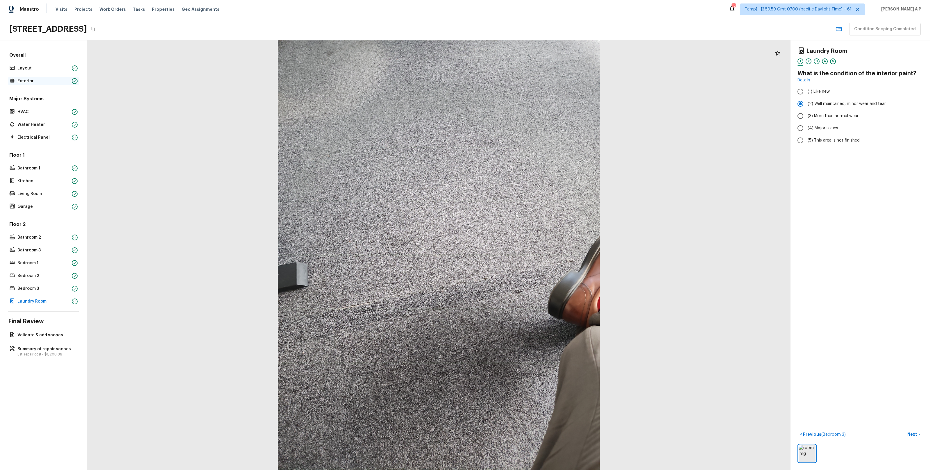
click at [54, 79] on p "Exterior" at bounding box center [43, 81] width 52 height 6
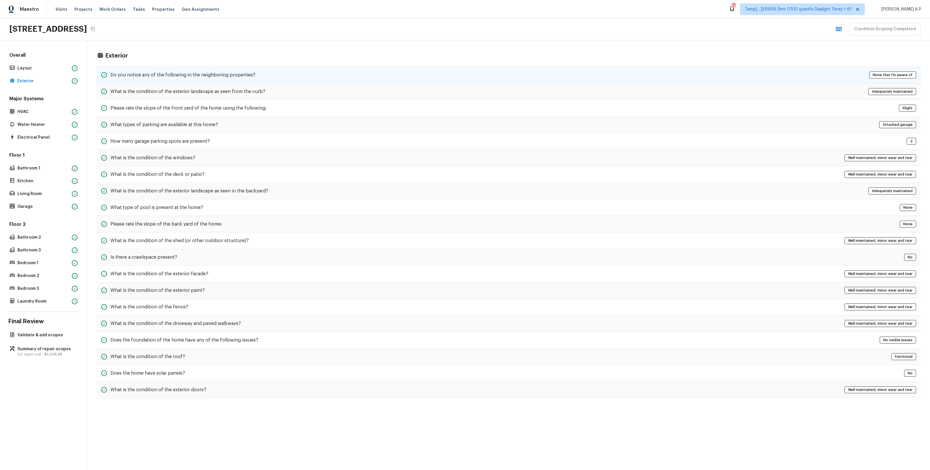
click at [355, 79] on div "Do you notice any of the following in the neighboring properties? None that I’m…" at bounding box center [508, 75] width 824 height 17
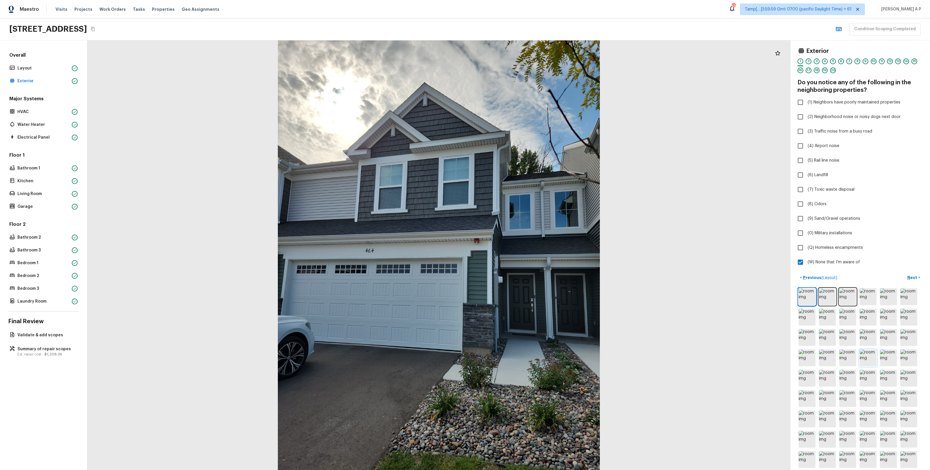
click at [869, 356] on img at bounding box center [868, 357] width 17 height 17
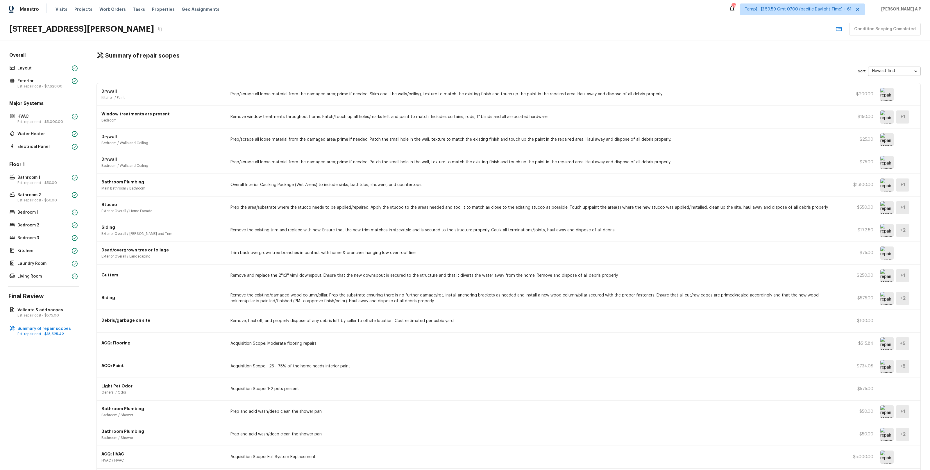
scroll to position [162, 0]
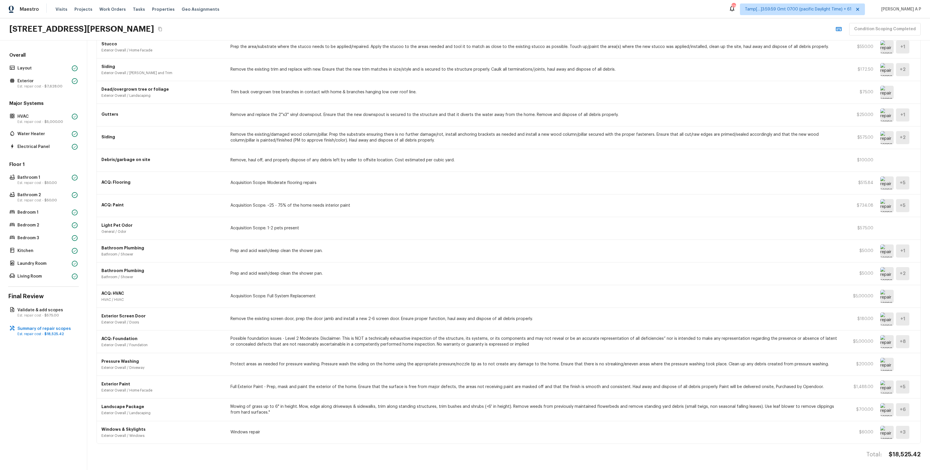
click at [889, 346] on img at bounding box center [886, 341] width 13 height 13
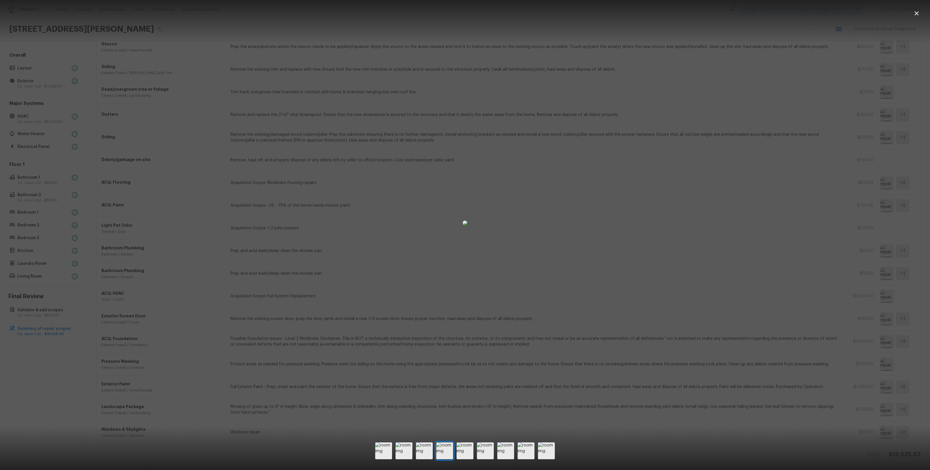
click at [730, 112] on div at bounding box center [465, 222] width 930 height 427
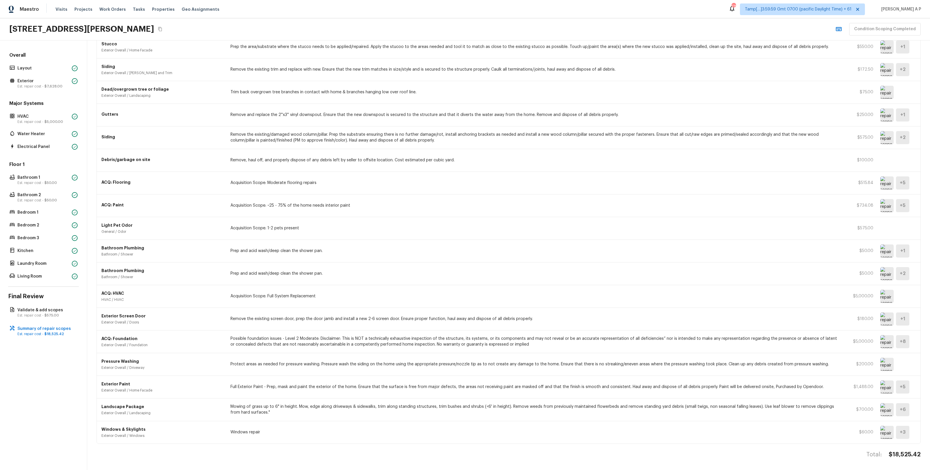
click at [887, 114] on img at bounding box center [886, 114] width 13 height 13
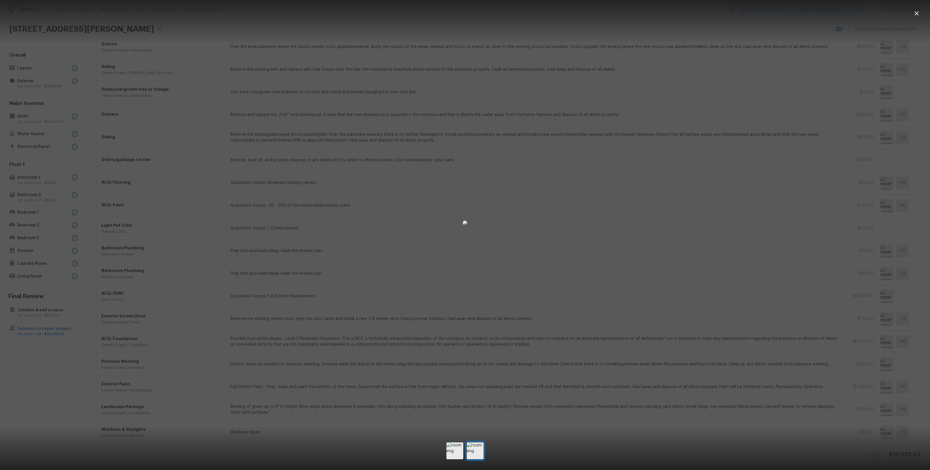
click at [764, 163] on div at bounding box center [465, 222] width 930 height 427
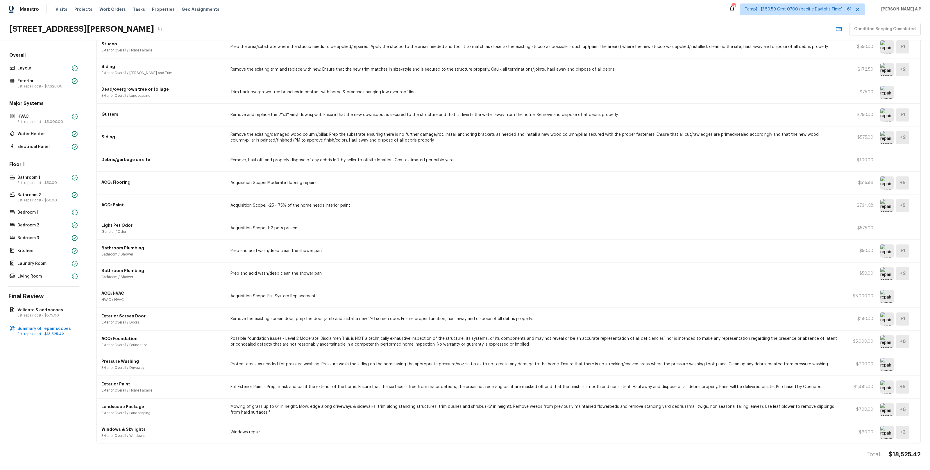
scroll to position [158, 0]
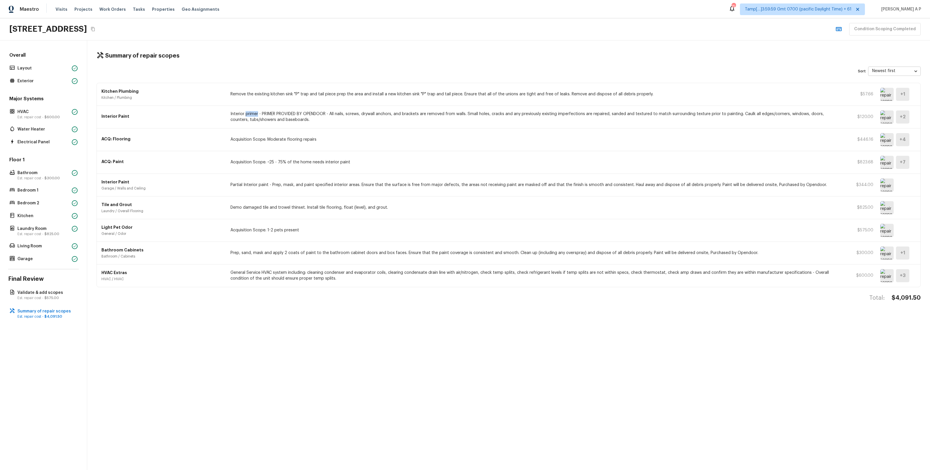
click at [884, 249] on img at bounding box center [886, 252] width 13 height 13
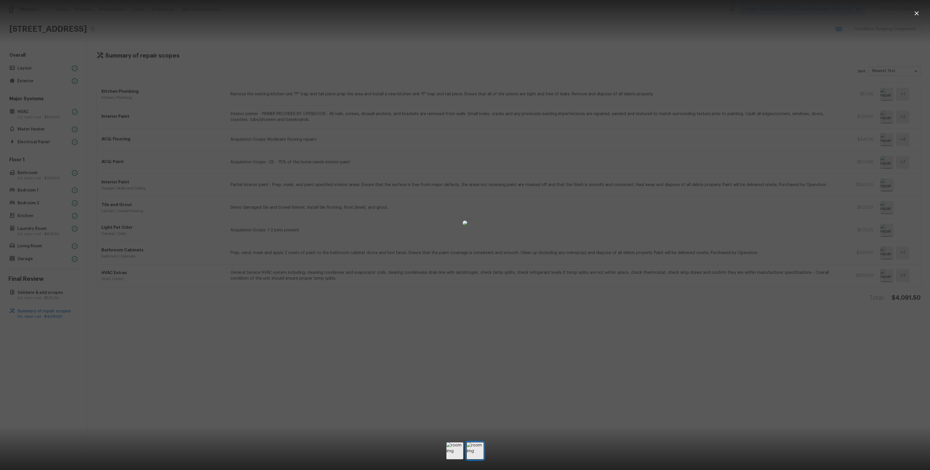
click at [232, 172] on div at bounding box center [465, 222] width 930 height 427
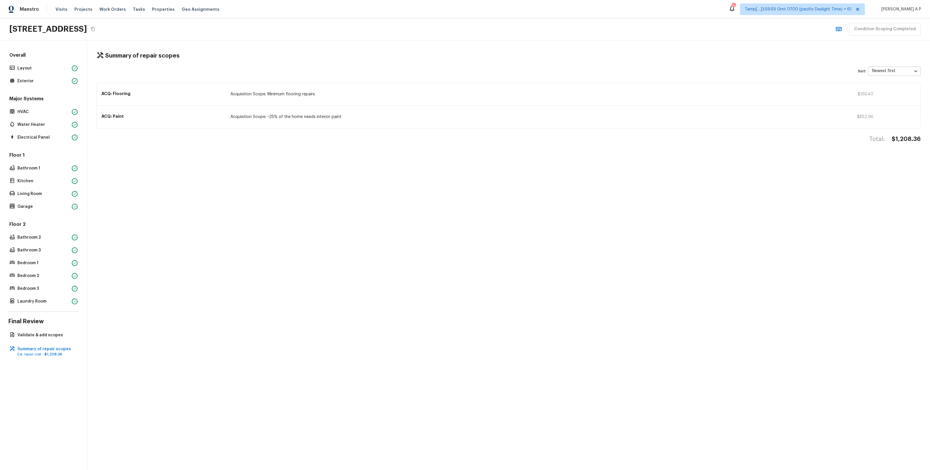
click at [184, 95] on p "ACQ: Flooring" at bounding box center [162, 94] width 122 height 6
click at [182, 121] on div "ACQ: Paint Acquisition Scope: ~25% of the home needs interior paint $852.96" at bounding box center [509, 117] width 824 height 22
